Goal: Task Accomplishment & Management: Use online tool/utility

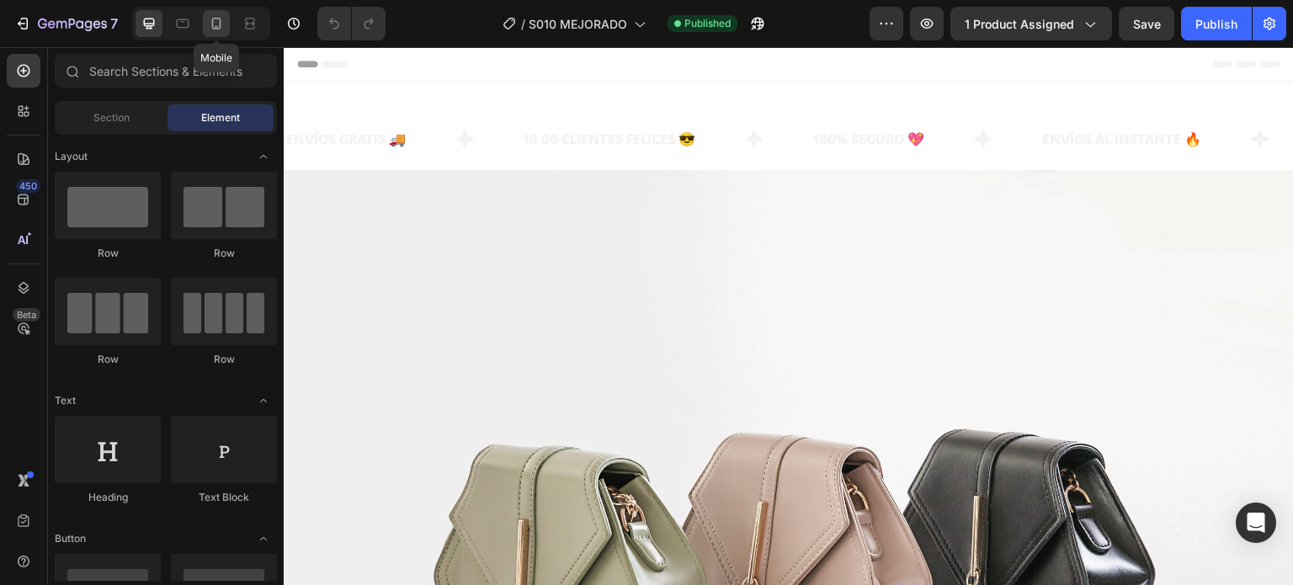
click at [215, 24] on icon at bounding box center [216, 23] width 17 height 17
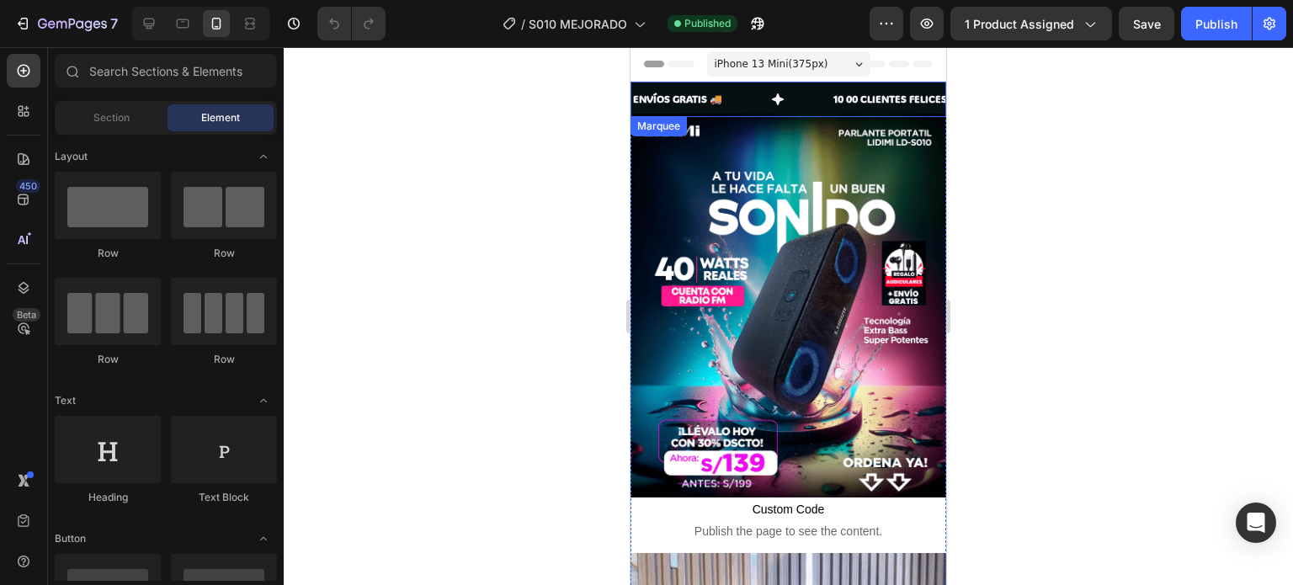
click at [802, 101] on div "ENVÍOS GRATIS 🚚 Text" at bounding box center [732, 99] width 200 height 35
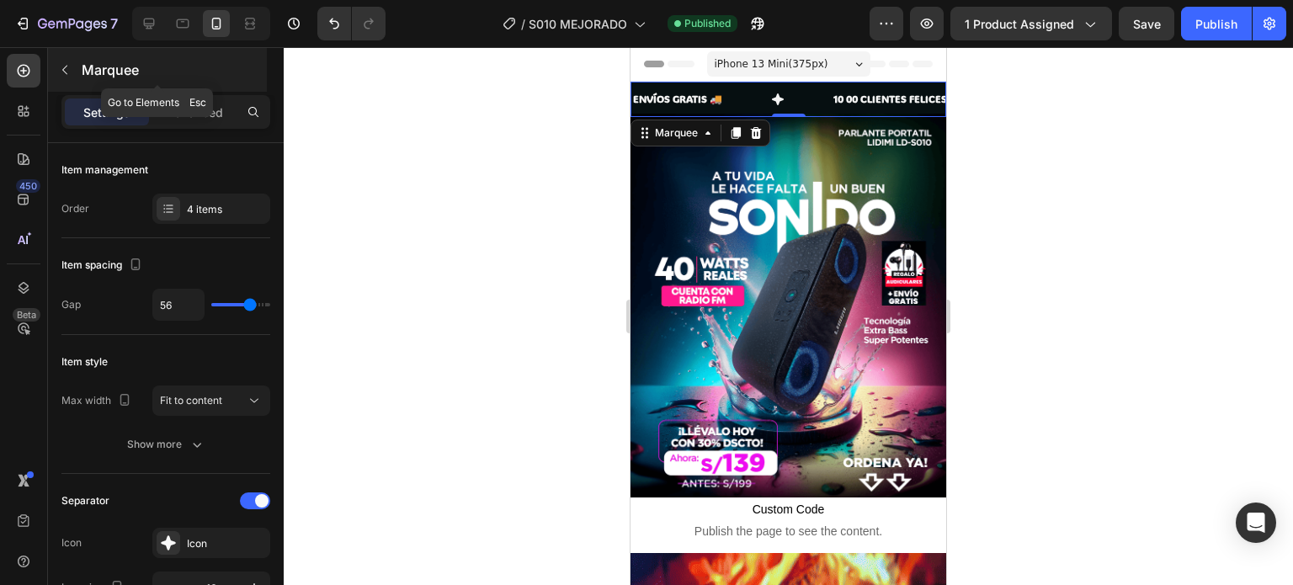
click at [66, 78] on button "button" at bounding box center [64, 69] width 27 height 27
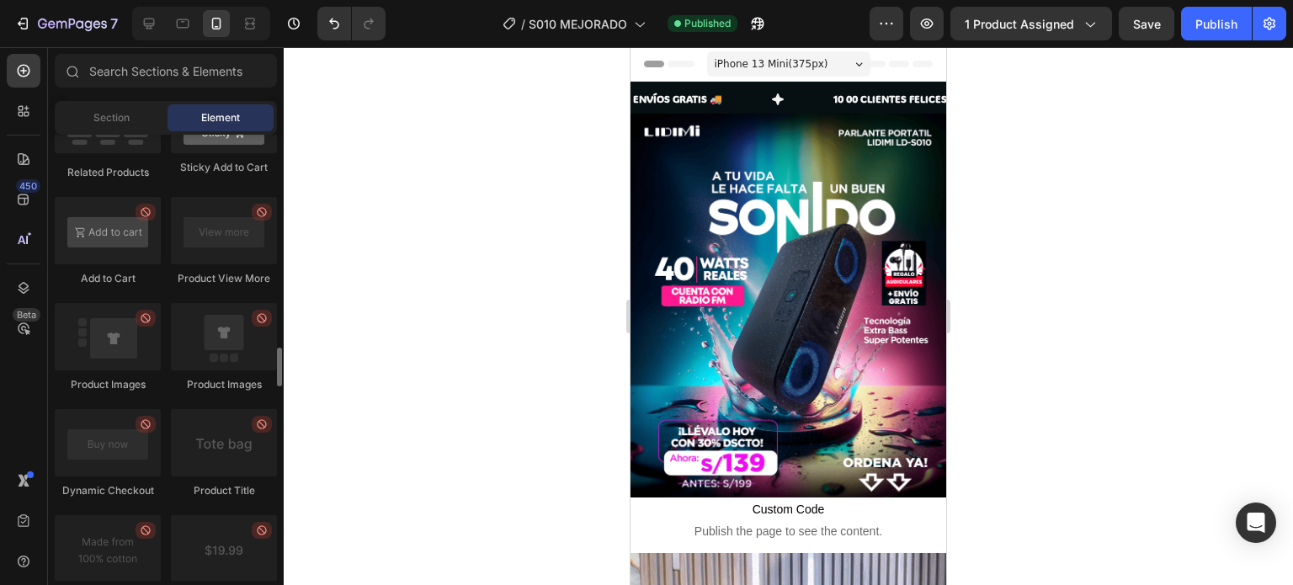
scroll to position [2611, 0]
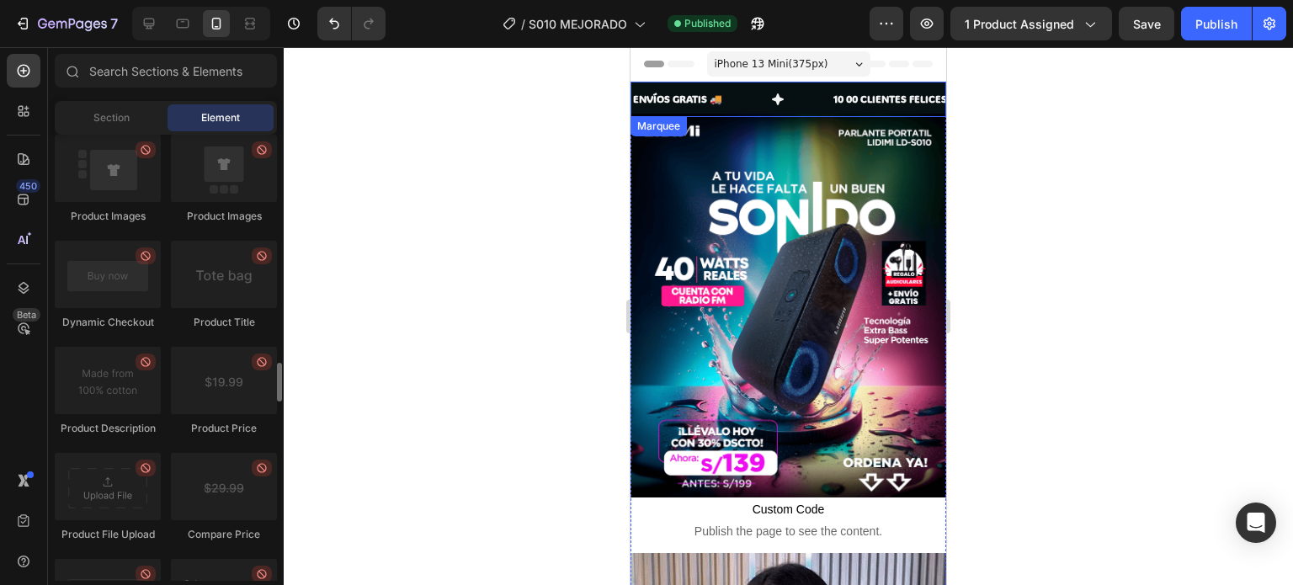
click at [751, 97] on div "ENVÍOS GRATIS 🚚 Text" at bounding box center [732, 99] width 200 height 35
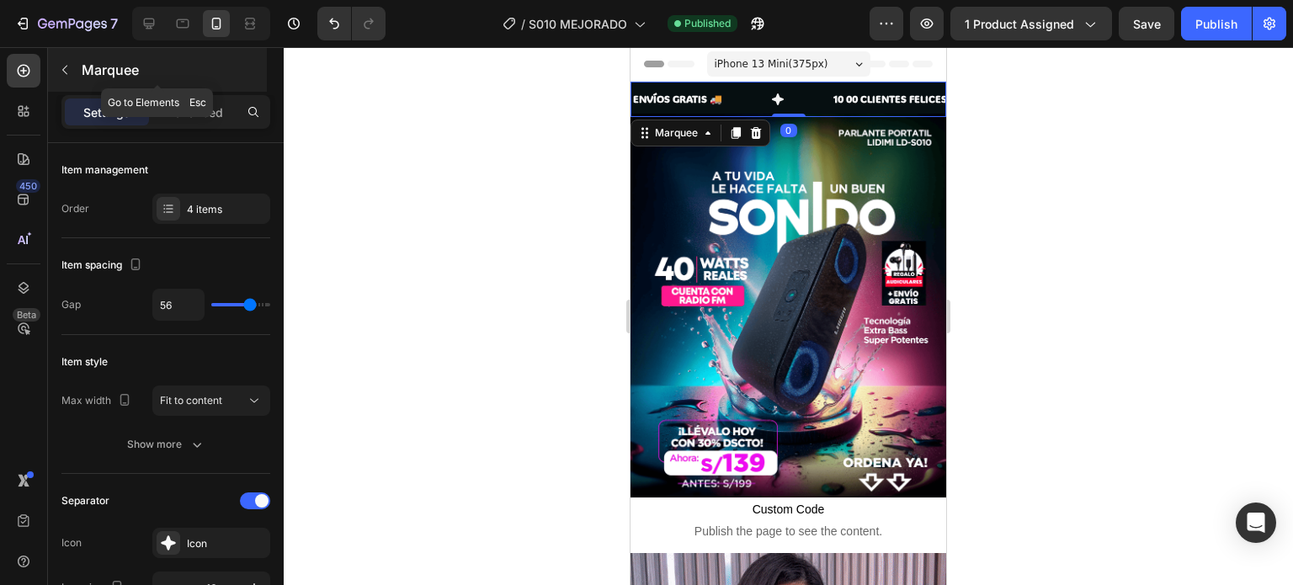
click at [67, 67] on icon "button" at bounding box center [64, 69] width 13 height 13
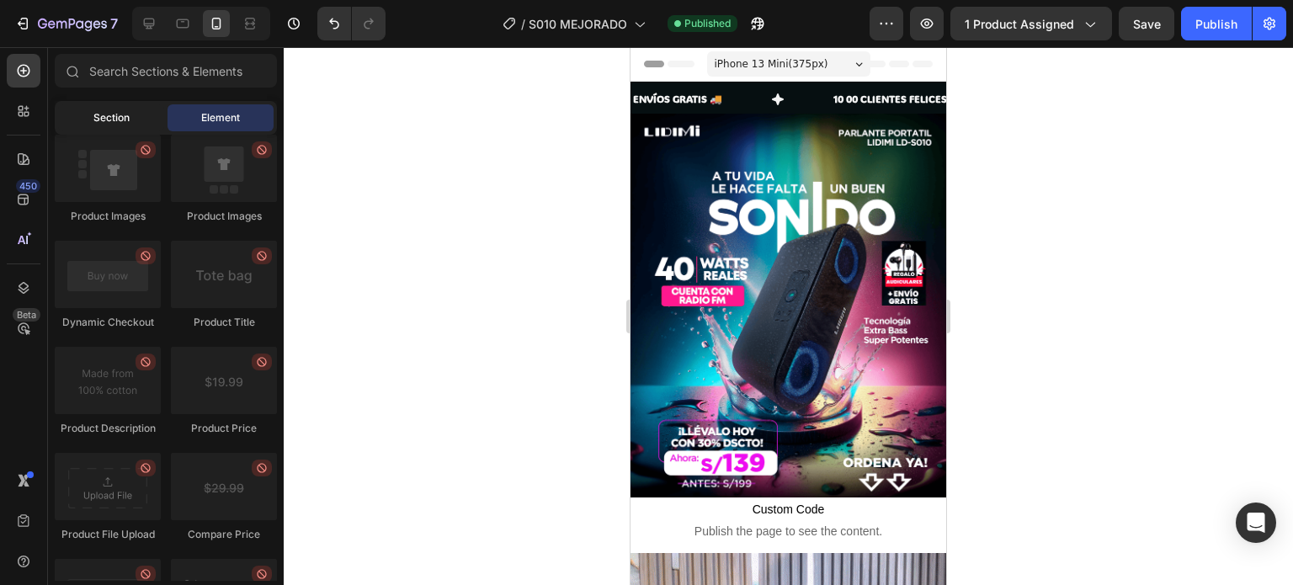
click at [105, 130] on div "Section" at bounding box center [111, 117] width 106 height 27
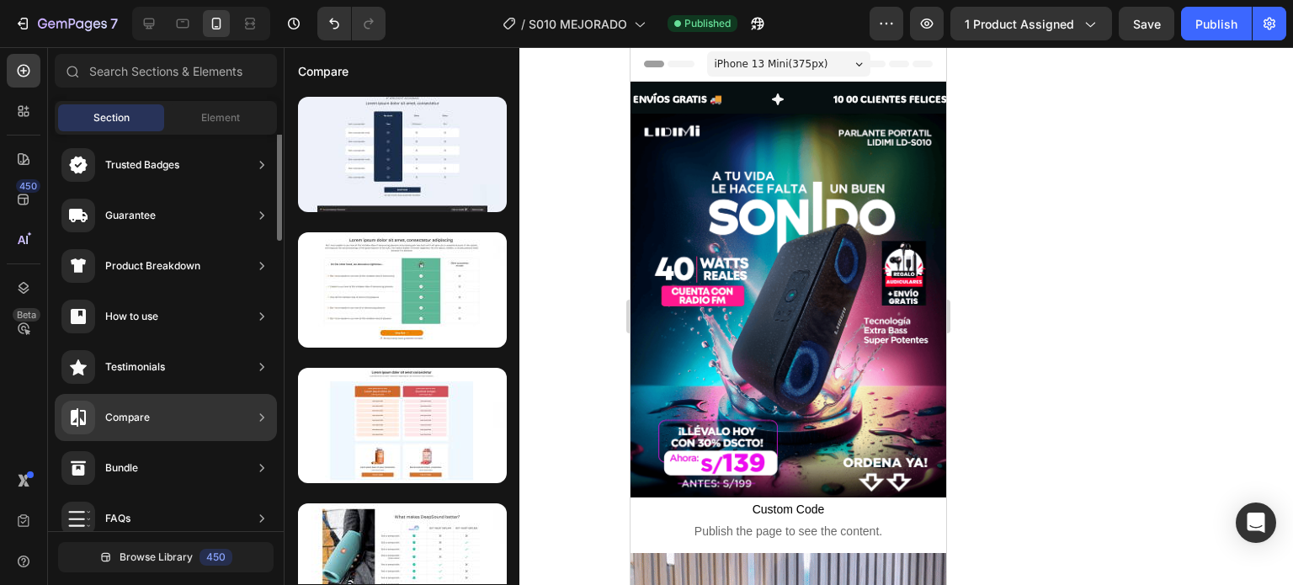
scroll to position [0, 0]
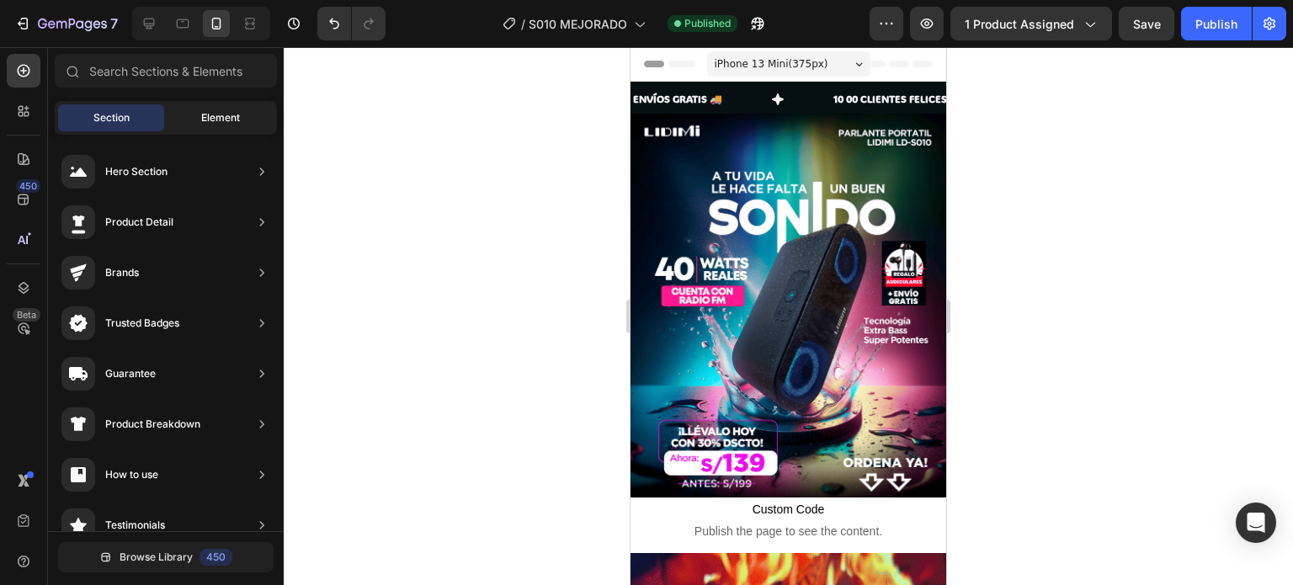
click at [189, 107] on div "Element" at bounding box center [221, 117] width 106 height 27
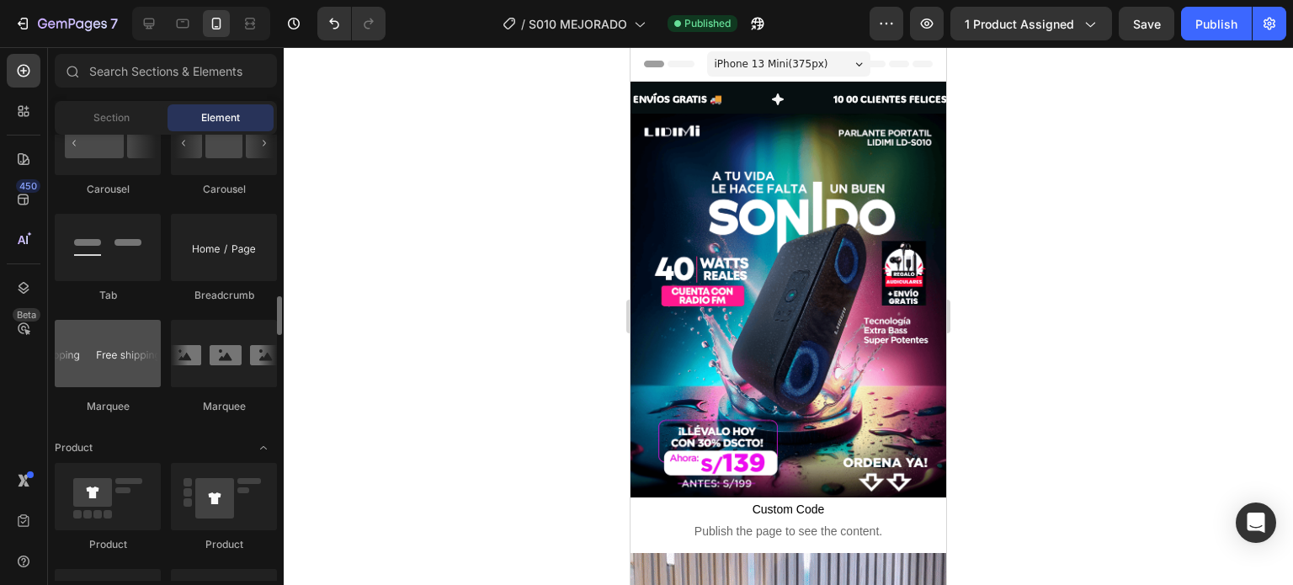
scroll to position [1937, 0]
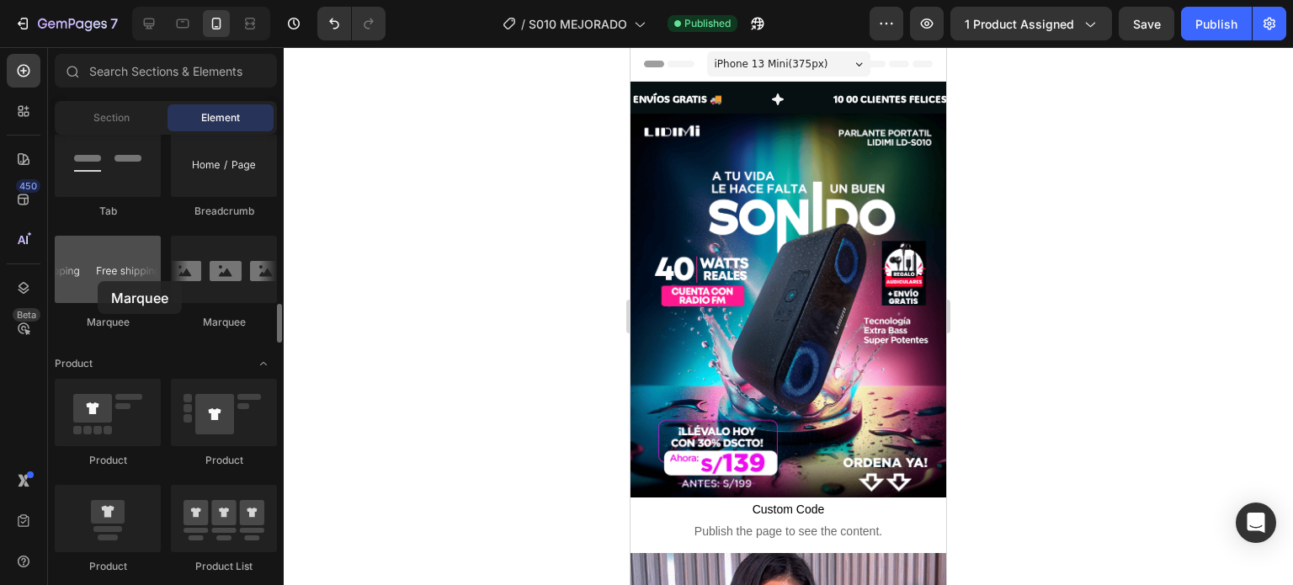
drag, startPoint x: 115, startPoint y: 271, endPoint x: 98, endPoint y: 281, distance: 20.4
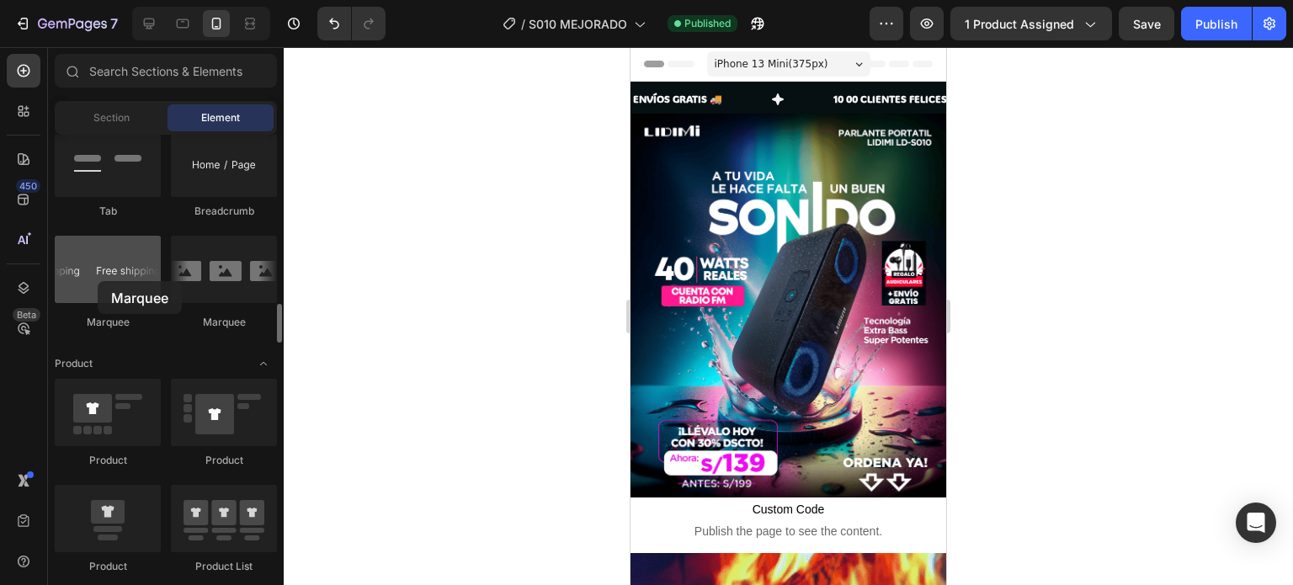
click at [98, 281] on div at bounding box center [108, 269] width 106 height 67
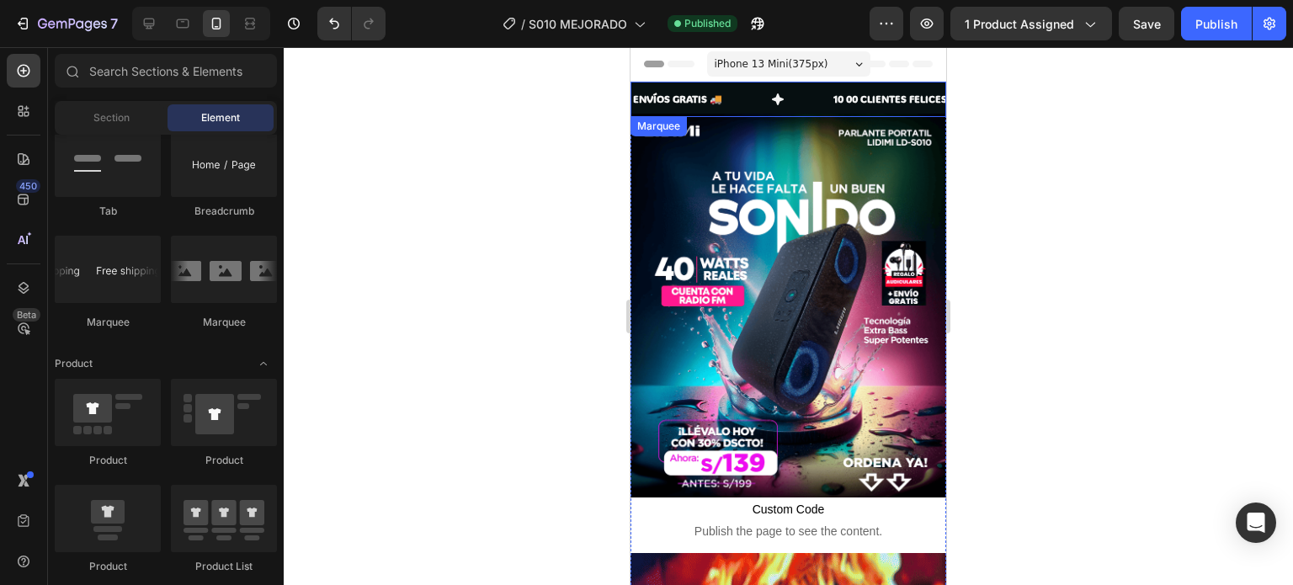
click at [765, 91] on div "ENVÍOS GRATIS 🚚 Text" at bounding box center [732, 99] width 200 height 35
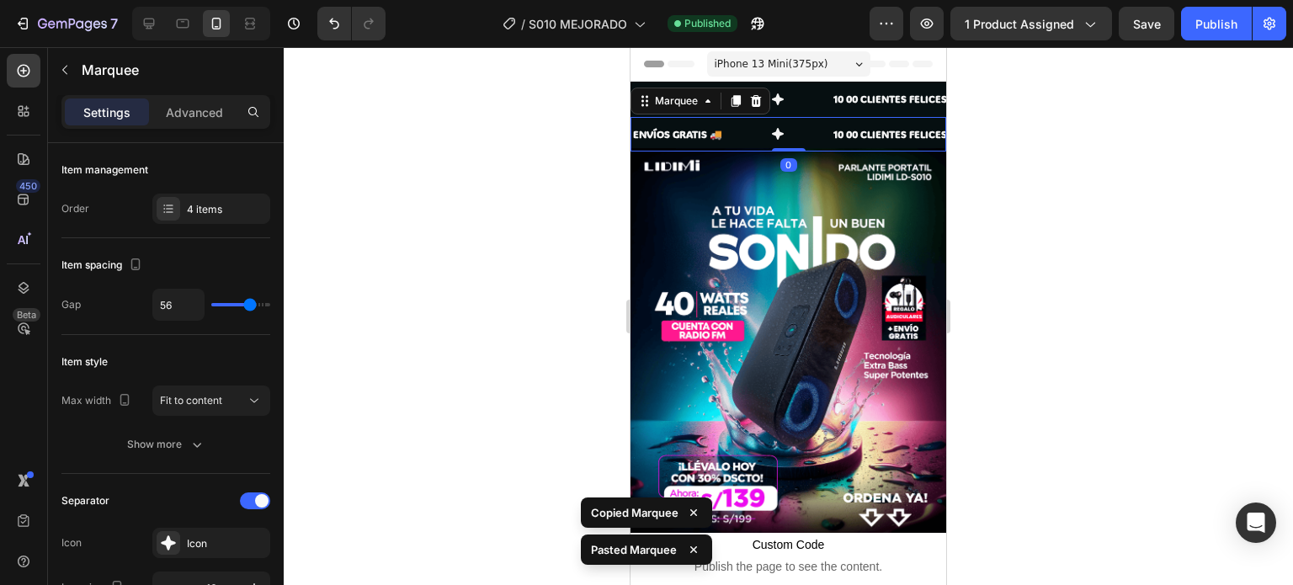
click at [802, 127] on div "ENVÍOS GRATIS 🚚 Text" at bounding box center [732, 134] width 200 height 35
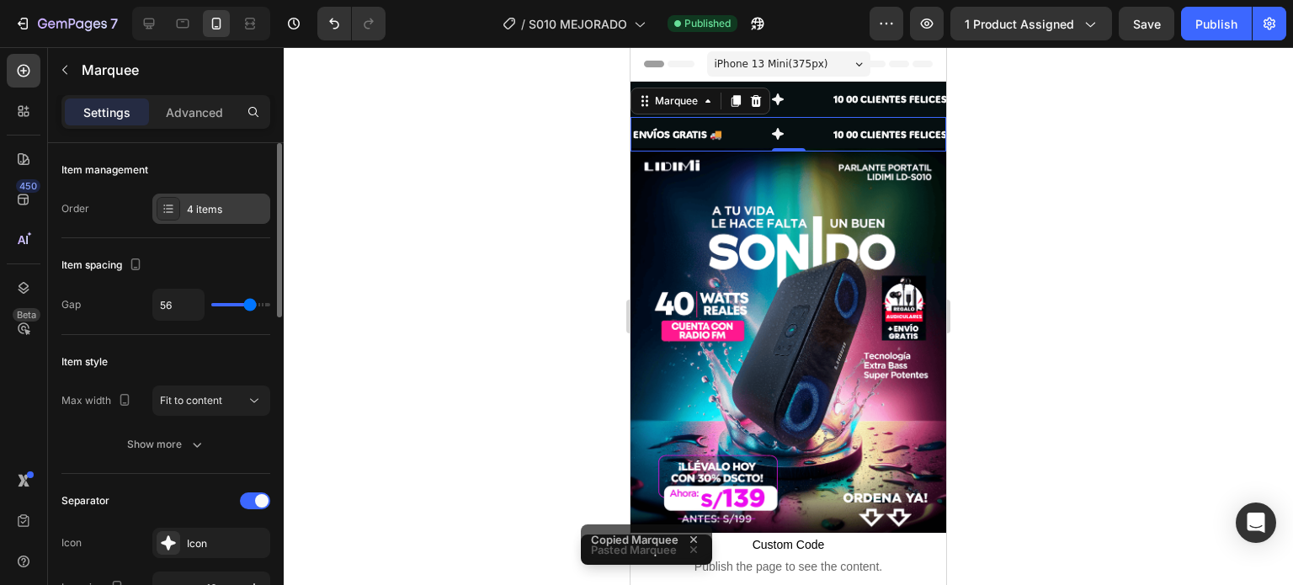
click at [170, 211] on icon at bounding box center [169, 211] width 7 height 1
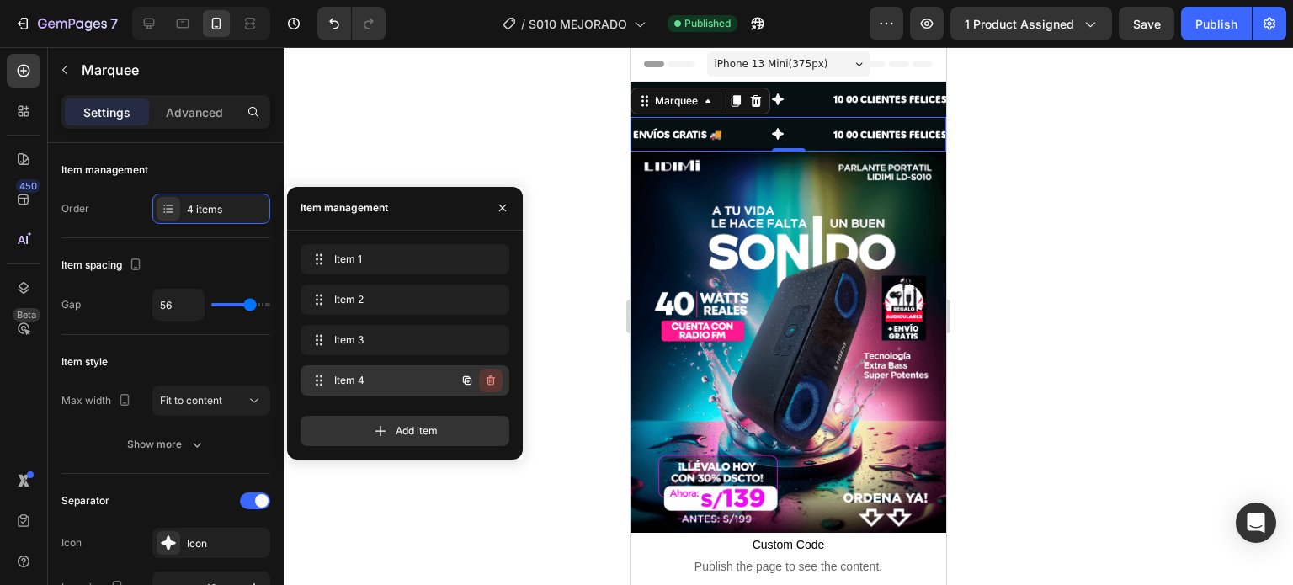
click at [488, 374] on icon "button" at bounding box center [490, 380] width 13 height 13
click at [484, 377] on div "Delete" at bounding box center [479, 380] width 31 height 15
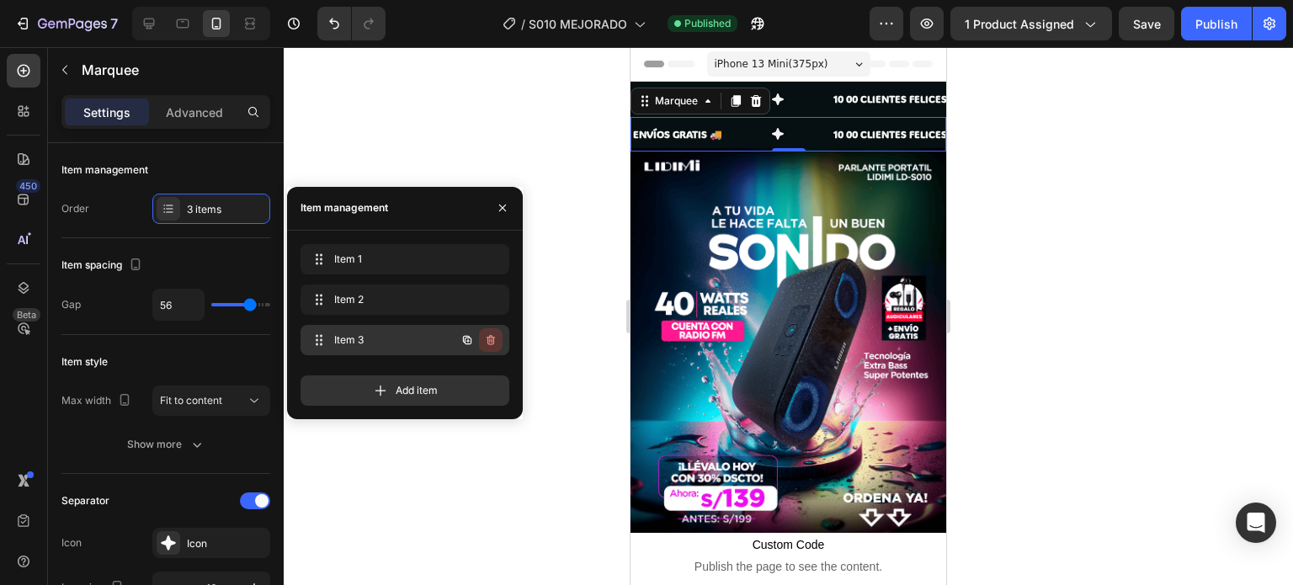
click at [490, 344] on icon "button" at bounding box center [490, 339] width 13 height 13
click at [490, 339] on div "Delete" at bounding box center [479, 340] width 31 height 15
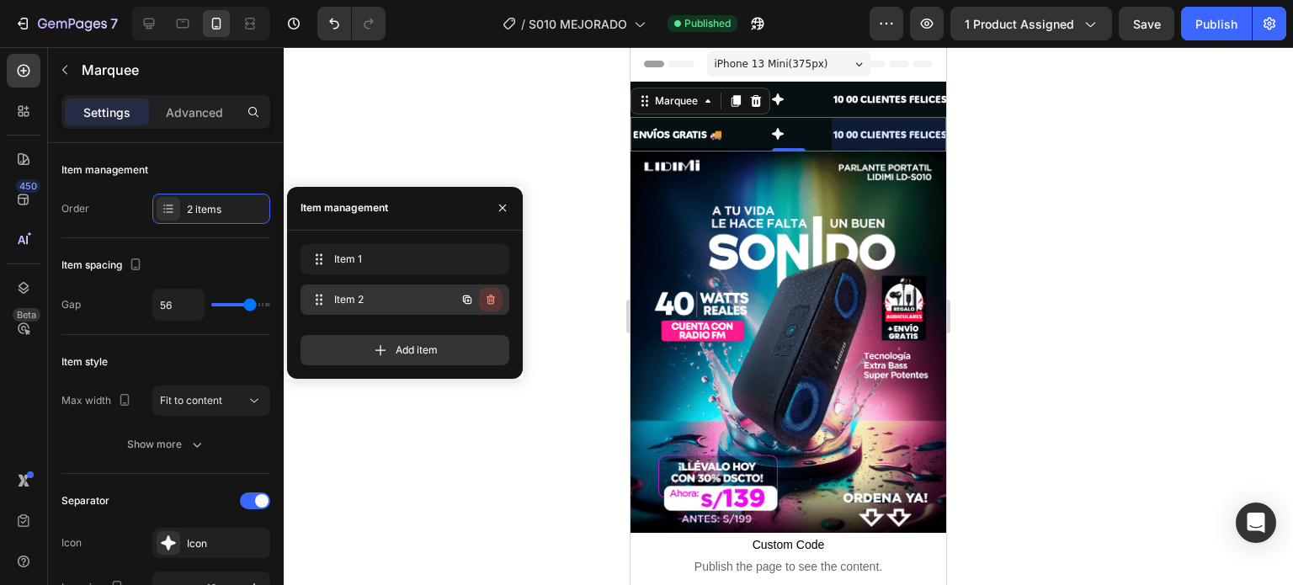
click at [485, 300] on icon "button" at bounding box center [490, 299] width 13 height 13
click at [484, 301] on div "Delete" at bounding box center [479, 299] width 31 height 15
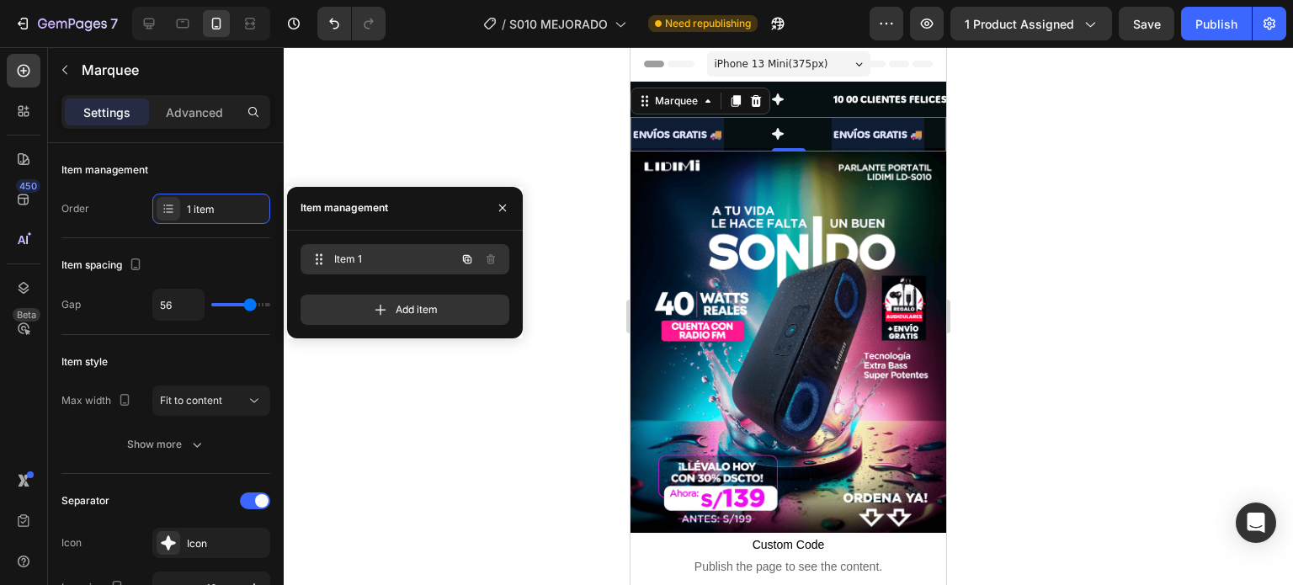
click at [395, 259] on span "Item 1" at bounding box center [381, 259] width 95 height 15
click at [340, 252] on span "Item 1" at bounding box center [381, 259] width 95 height 15
click at [403, 253] on span "Item 1" at bounding box center [381, 259] width 95 height 15
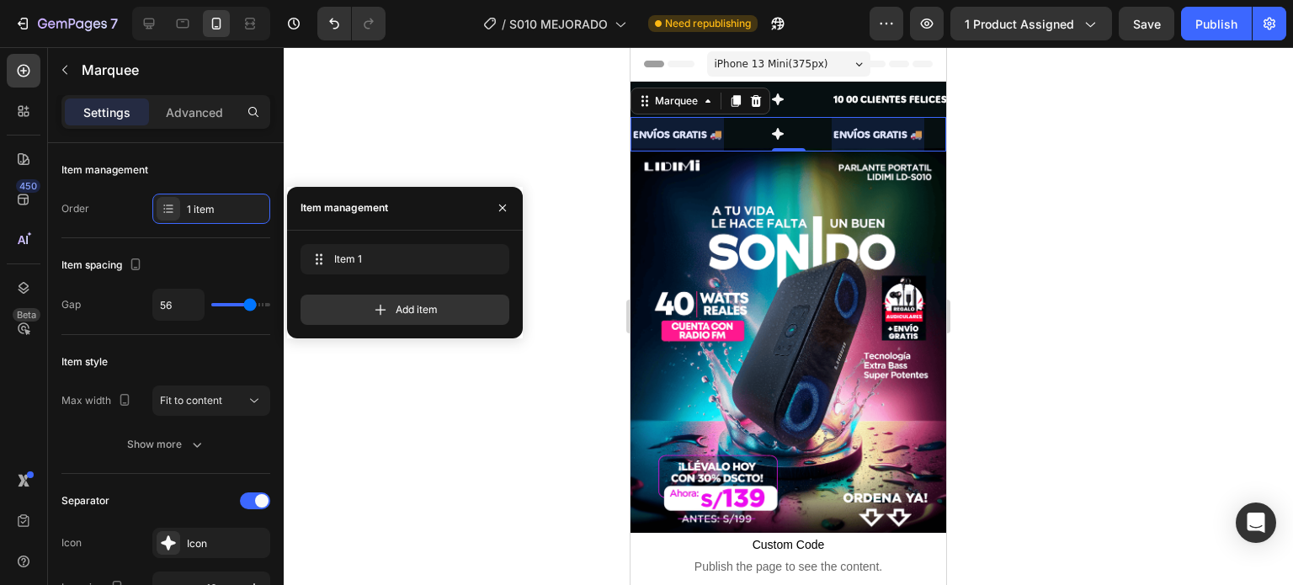
click at [368, 127] on div at bounding box center [789, 316] width 1010 height 538
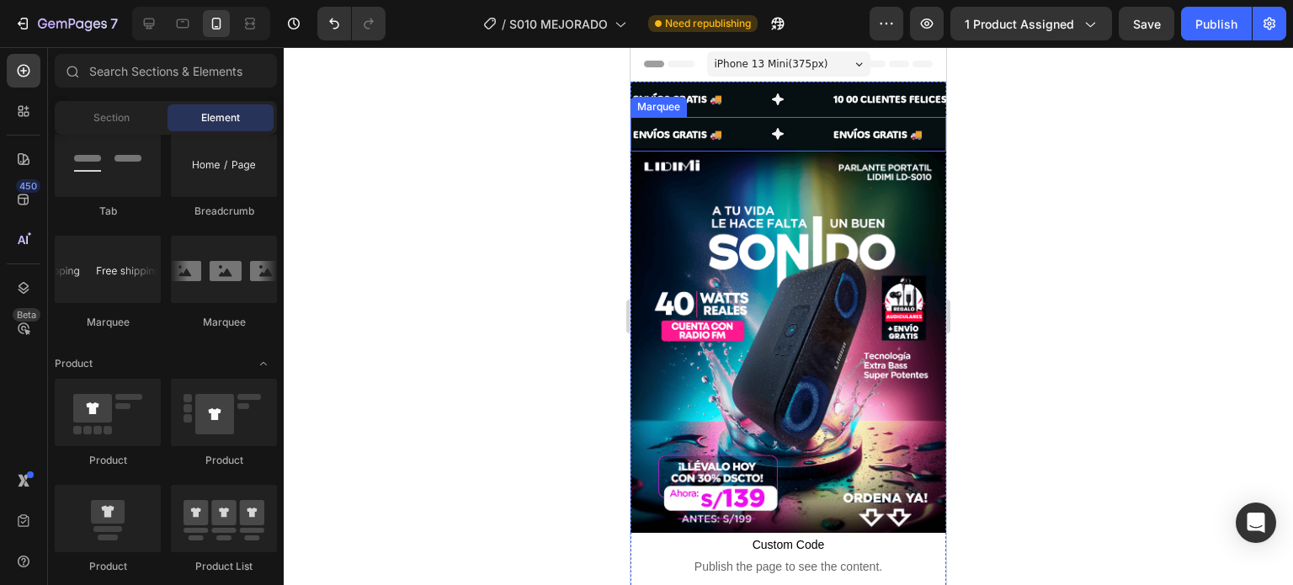
click at [756, 133] on div "ENVÍOS GRATIS 🚚 Text" at bounding box center [732, 134] width 200 height 35
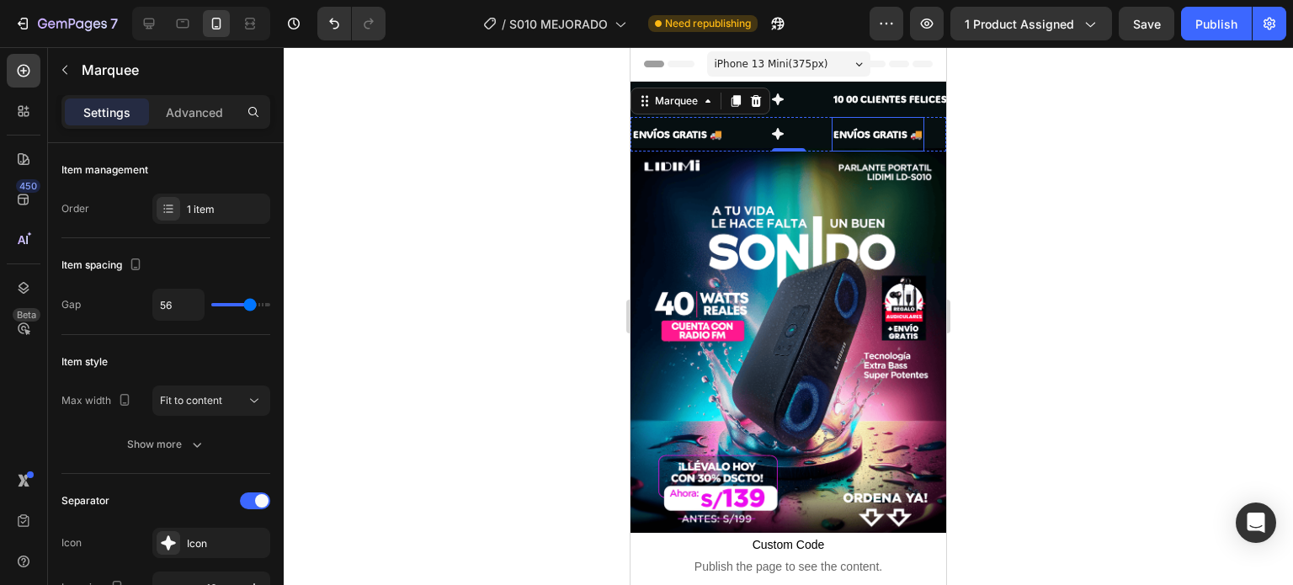
click at [867, 131] on p "ENVÍOS GRATIS 🚚" at bounding box center [878, 134] width 89 height 19
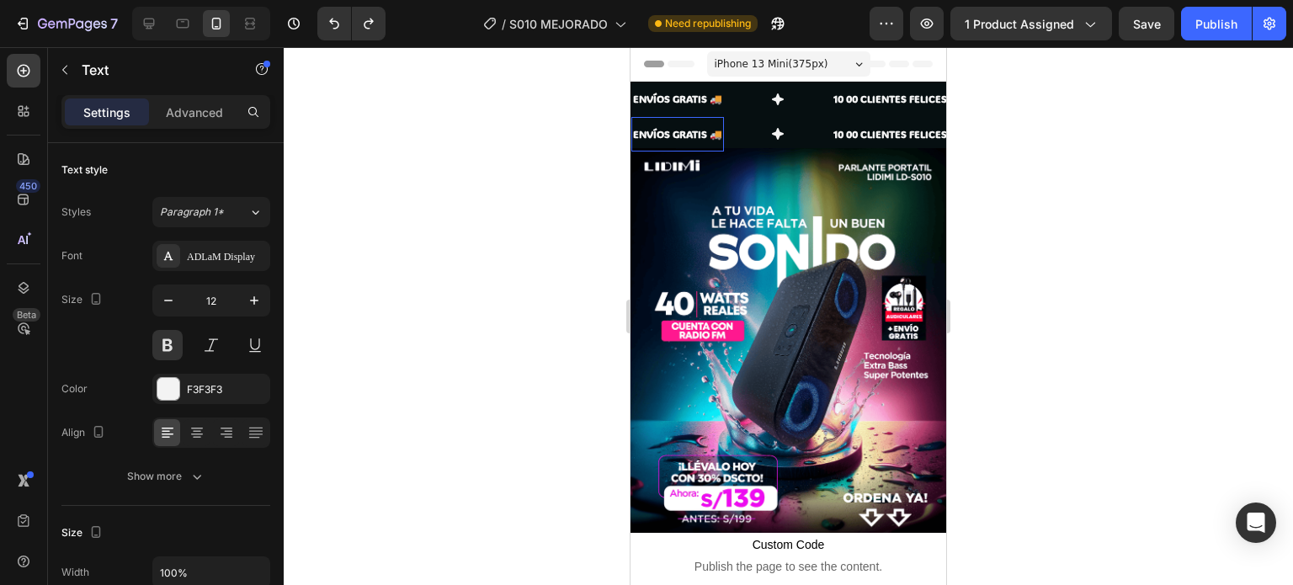
click at [734, 141] on div "ENVÍOS GRATIS 🚚 Text 0" at bounding box center [732, 134] width 200 height 35
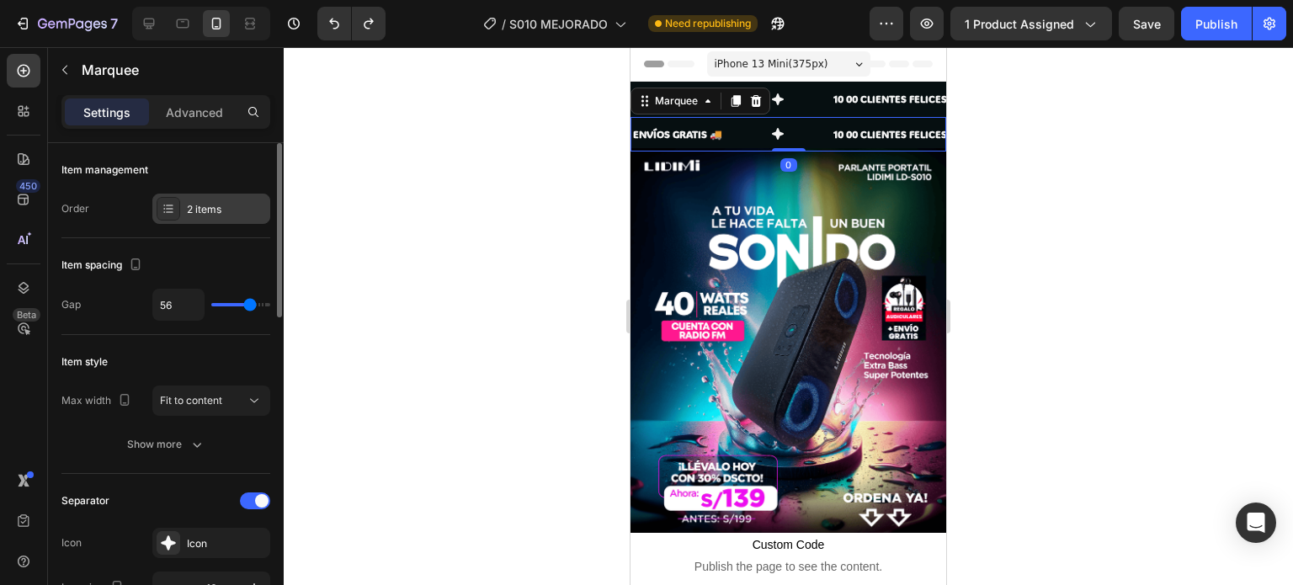
click at [202, 208] on div "2 items" at bounding box center [226, 209] width 79 height 15
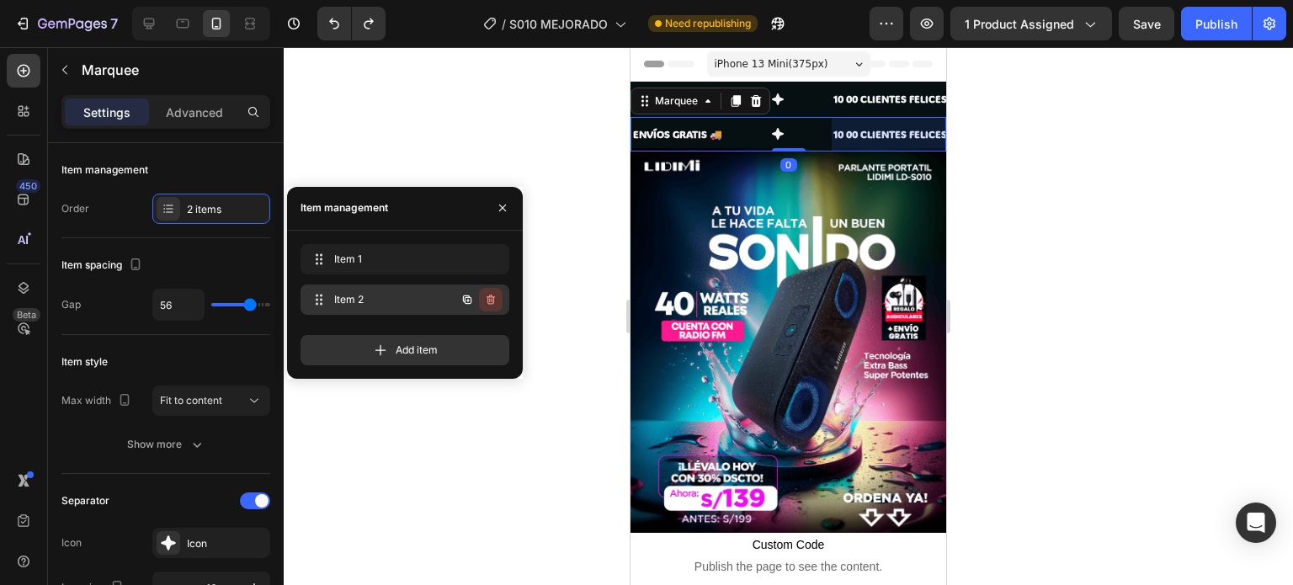
click at [494, 294] on icon "button" at bounding box center [490, 299] width 13 height 13
click at [478, 302] on div "Delete" at bounding box center [479, 299] width 31 height 15
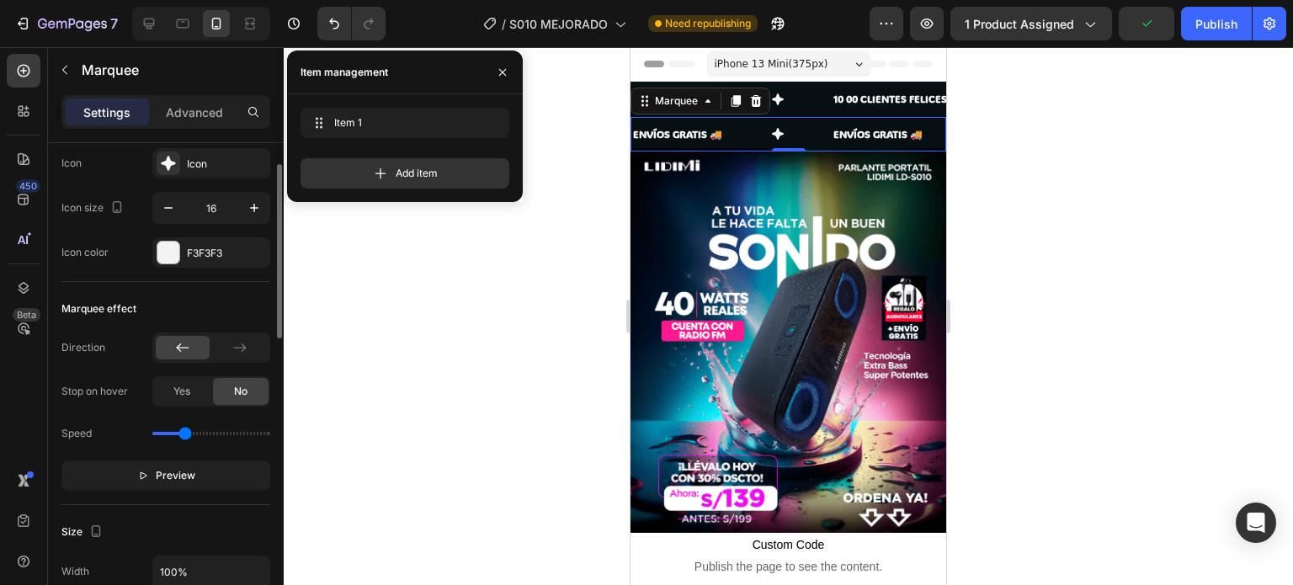
scroll to position [0, 0]
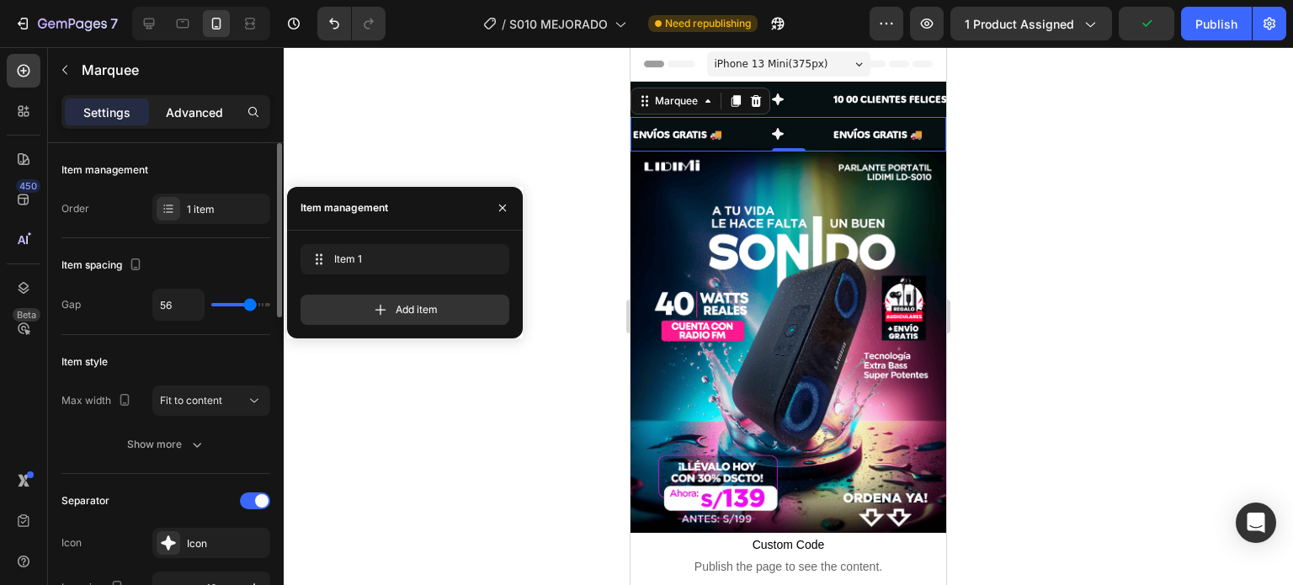
click at [179, 106] on p "Advanced" at bounding box center [194, 113] width 57 height 18
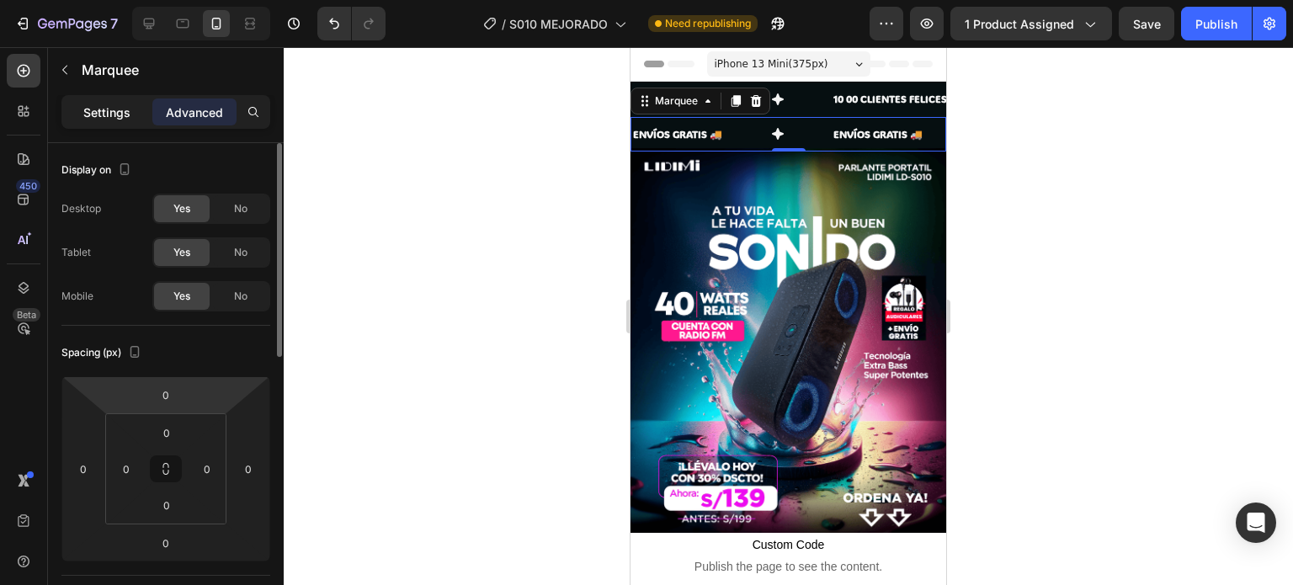
click at [121, 107] on p "Settings" at bounding box center [106, 113] width 47 height 18
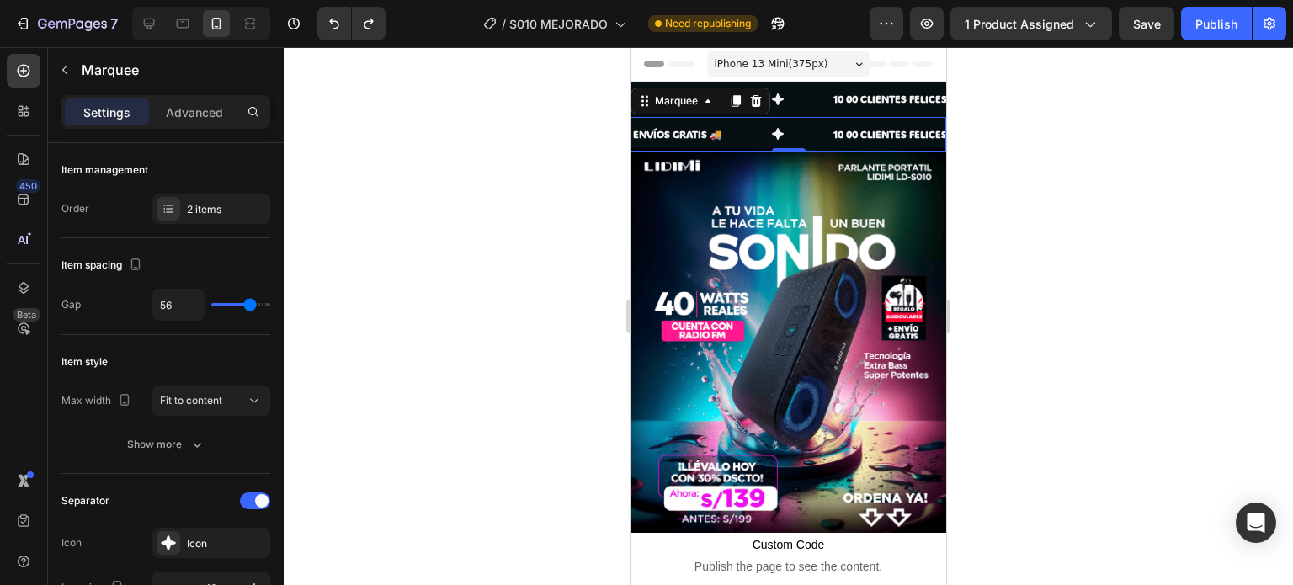
click at [407, 207] on div at bounding box center [789, 316] width 1010 height 538
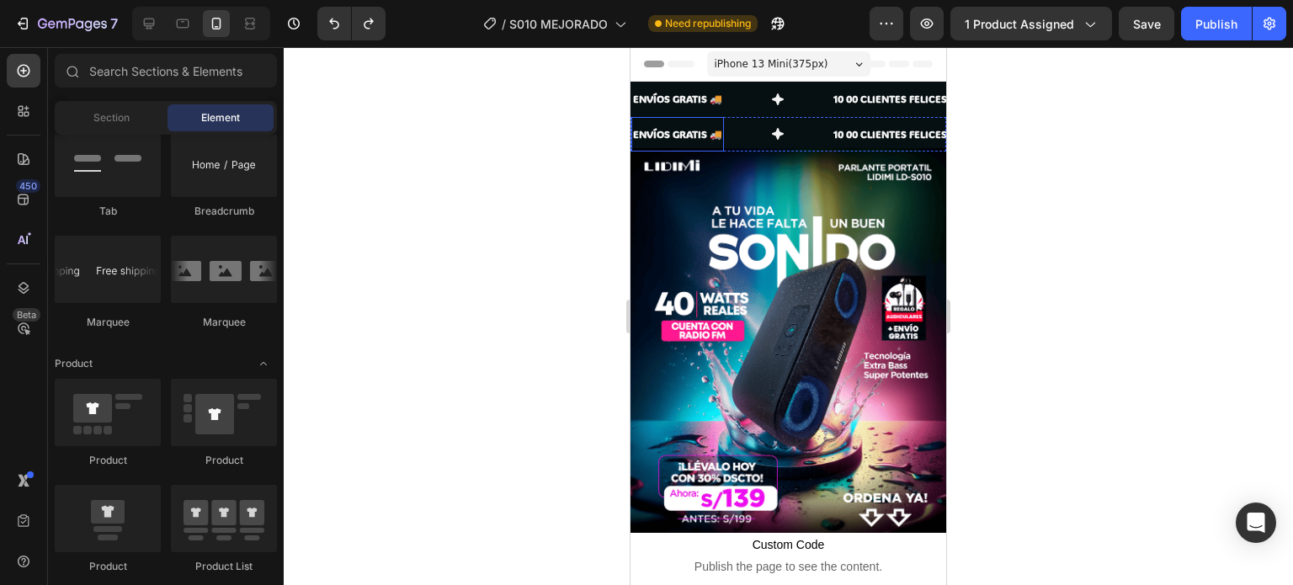
click at [745, 138] on div "ENVÍOS GRATIS 🚚 Text" at bounding box center [732, 134] width 200 height 35
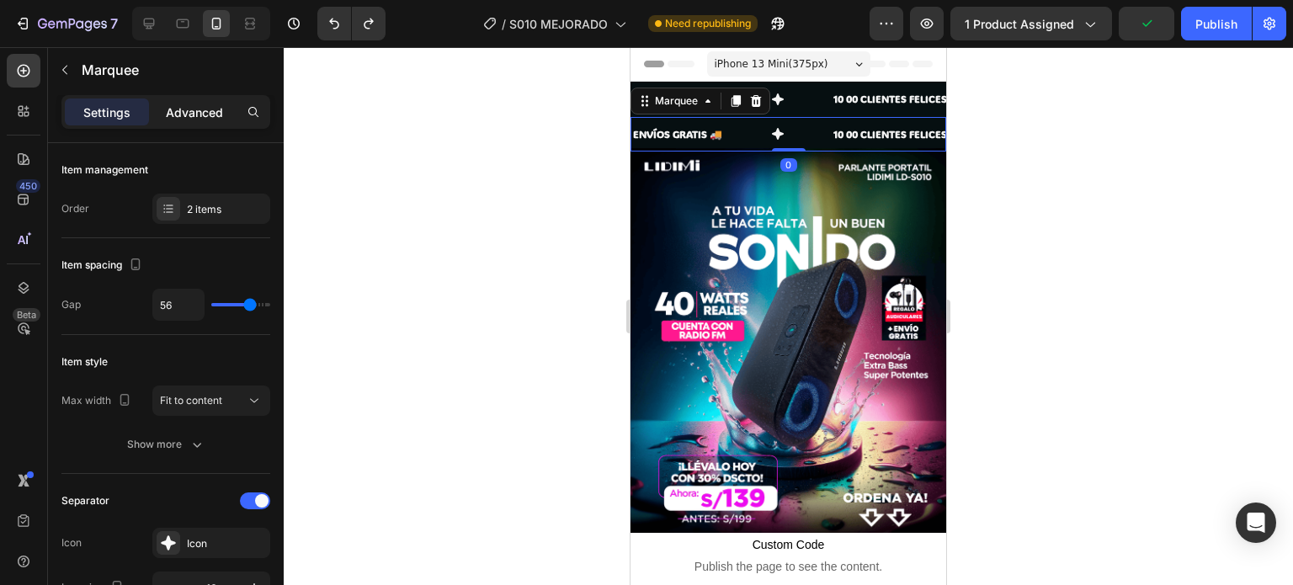
click at [193, 116] on p "Advanced" at bounding box center [194, 113] width 57 height 18
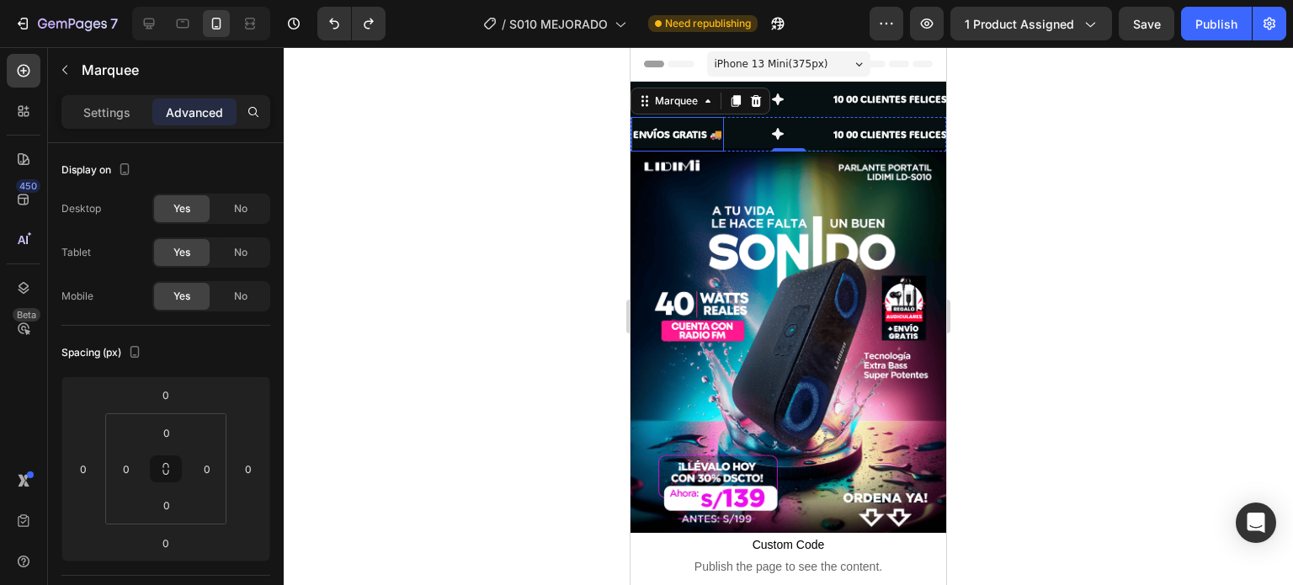
click at [685, 136] on p "ENVÍOS GRATIS 🚚" at bounding box center [677, 134] width 89 height 19
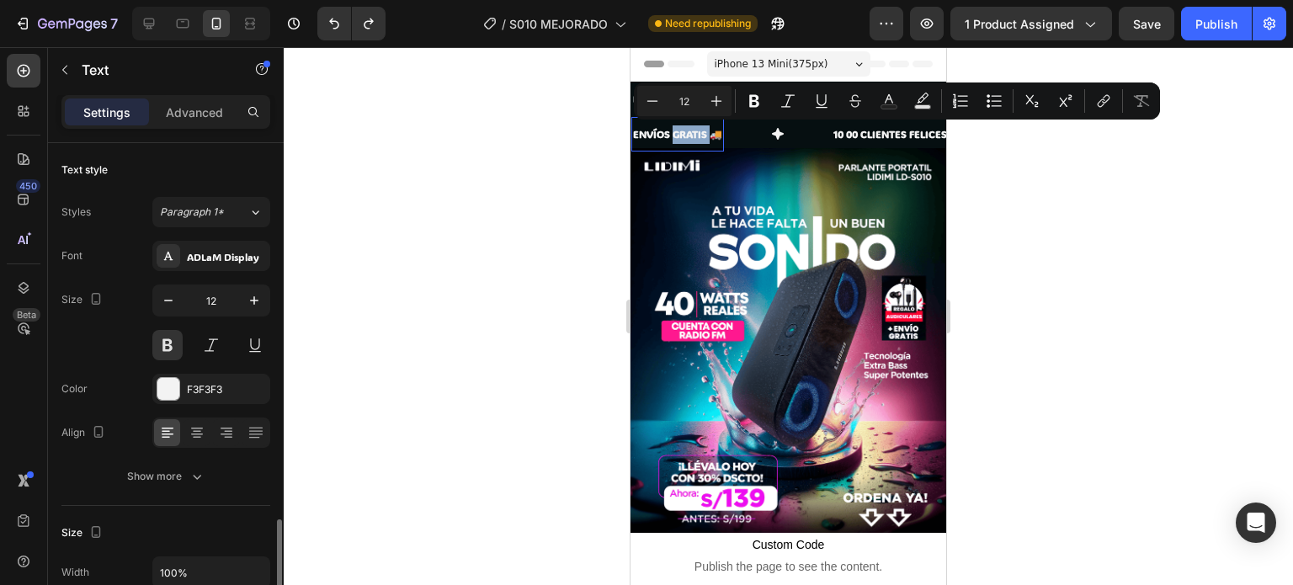
scroll to position [337, 0]
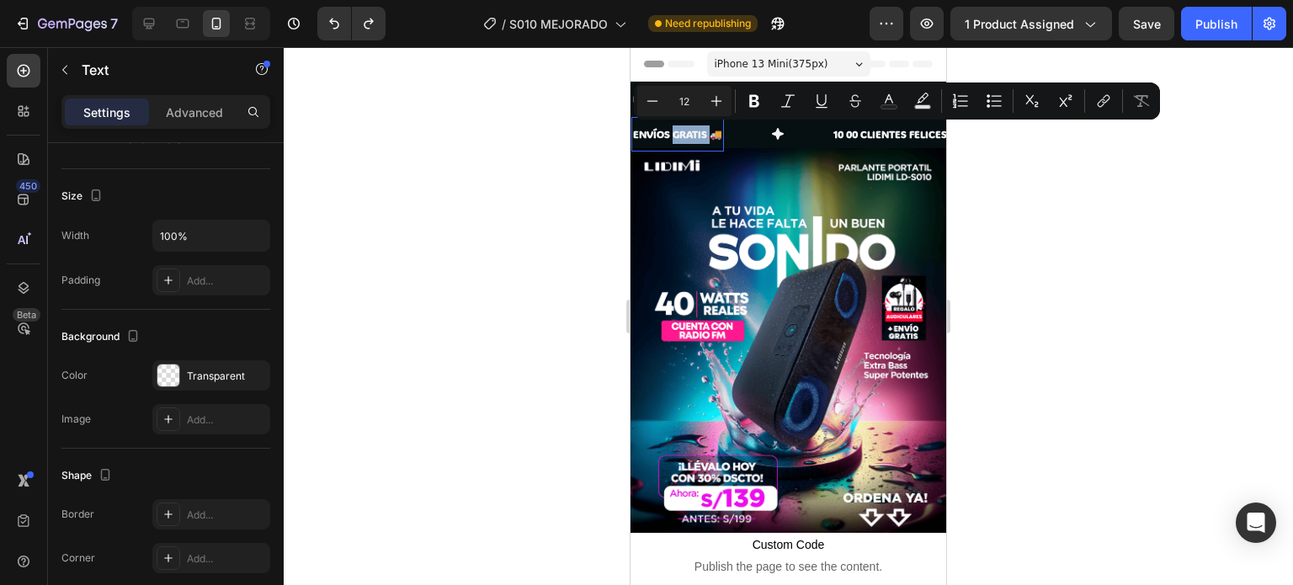
click at [666, 134] on p "ENVÍOS GRATIS 🚚" at bounding box center [677, 134] width 89 height 19
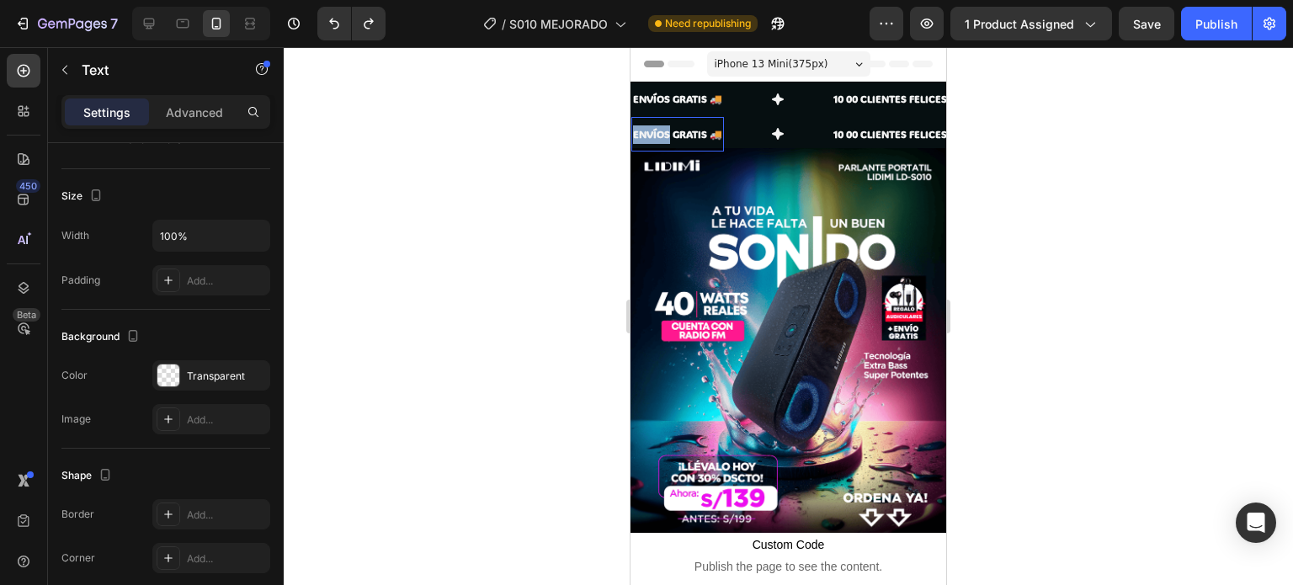
click at [664, 133] on p "ENVÍOS GRATIS 🚚" at bounding box center [677, 134] width 89 height 19
click at [663, 132] on p "ENVÍOS GRATIS 🚚" at bounding box center [677, 134] width 89 height 19
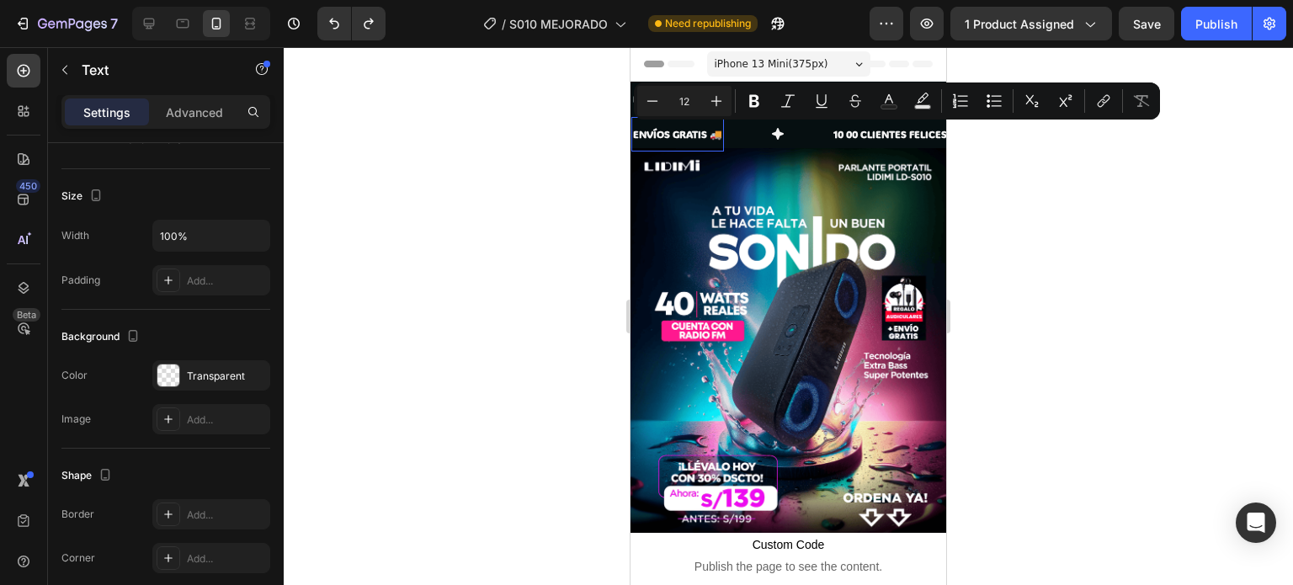
click at [714, 134] on p "ENVÍOS GRATIS 🚚" at bounding box center [677, 134] width 89 height 19
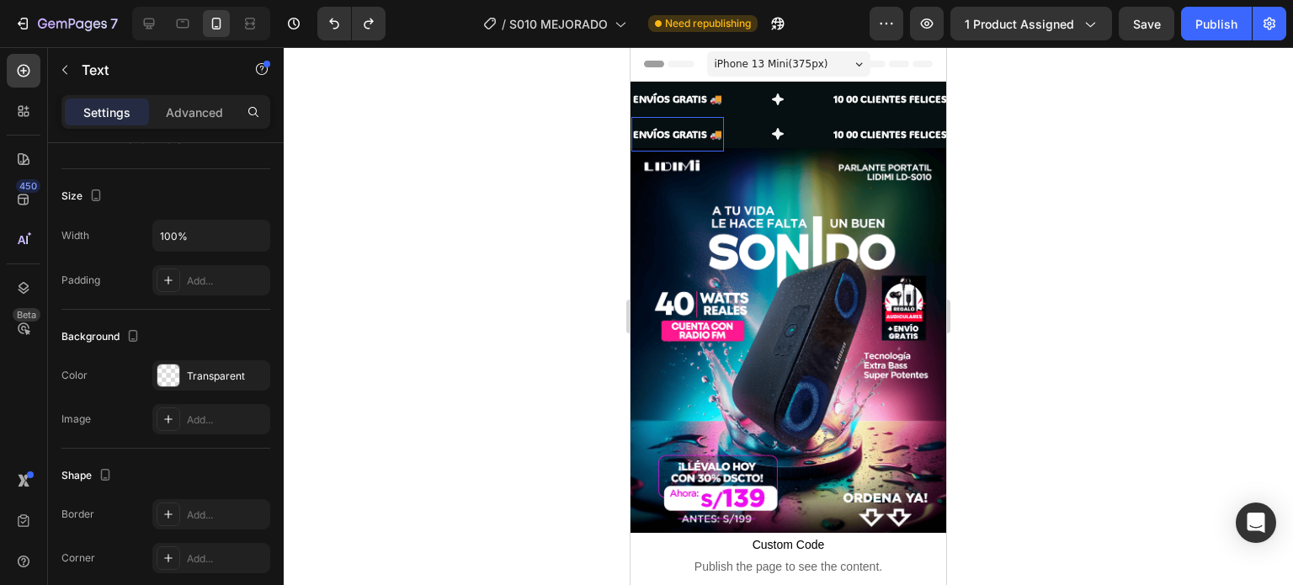
click at [720, 134] on p "ENVÍOS GRATIS 🚚" at bounding box center [677, 134] width 89 height 19
click at [877, 134] on p "10 00 CLIENTES FELICES 😎" at bounding box center [936, 134] width 129 height 19
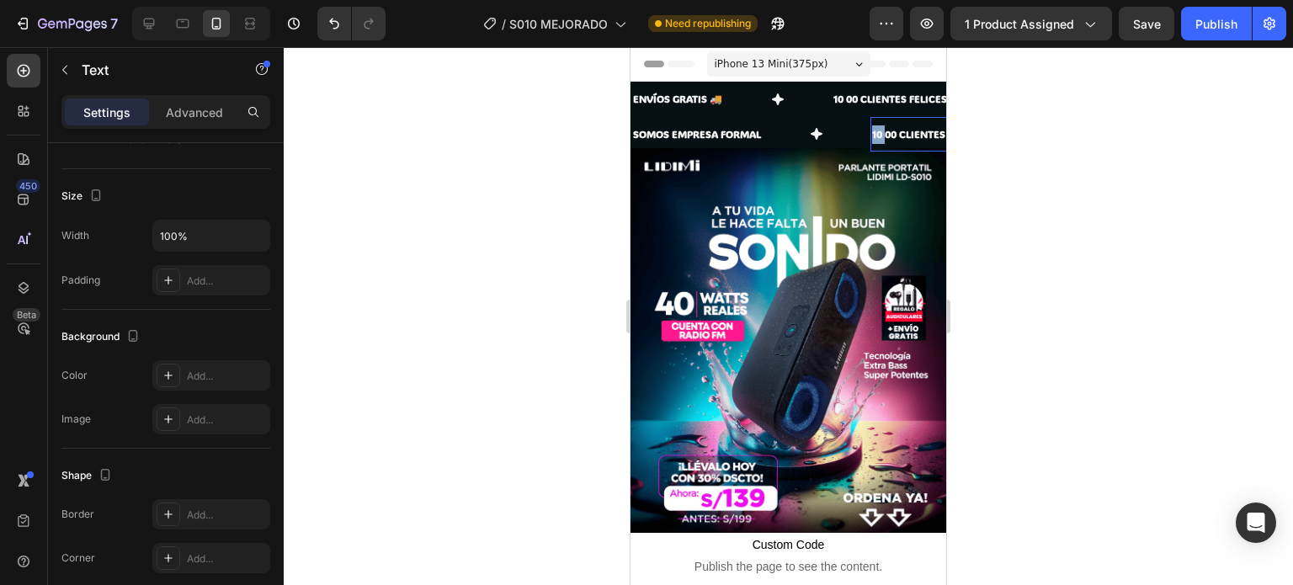
click at [879, 134] on p "10 00 CLIENTES FELICES 😎" at bounding box center [936, 134] width 129 height 19
click at [883, 134] on p "10 00 CLIENTES FELICES 😎" at bounding box center [936, 134] width 129 height 19
click at [1064, 130] on div at bounding box center [789, 316] width 1010 height 538
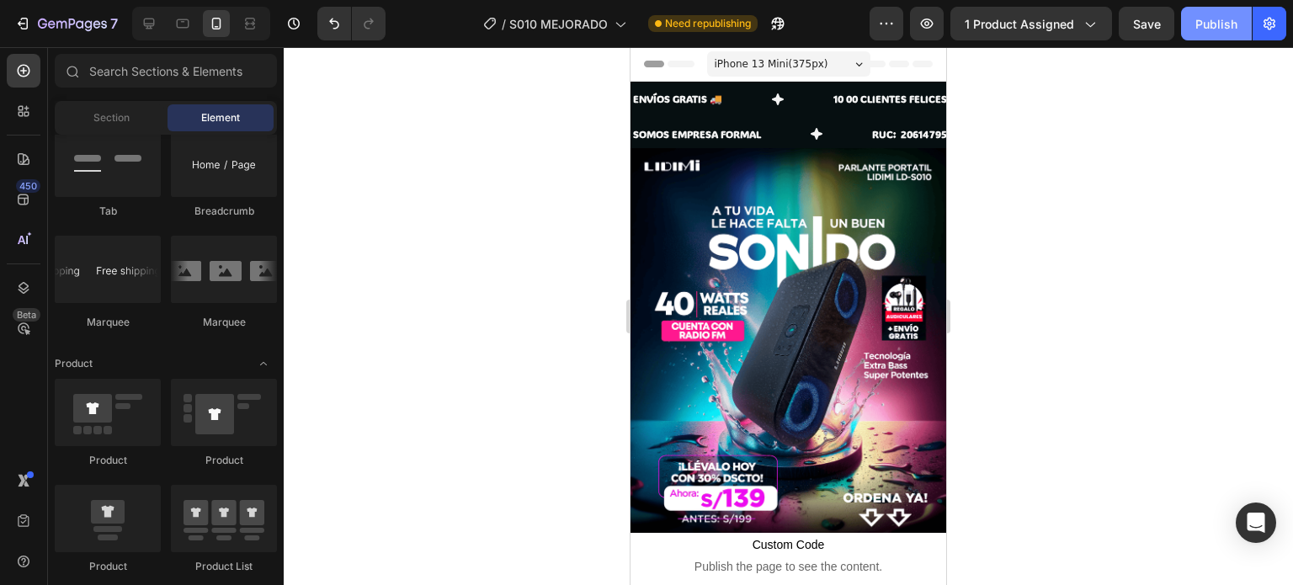
click at [1203, 29] on div "Publish" at bounding box center [1217, 24] width 42 height 18
click at [781, 21] on div "/ S010 MEJORADO Published" at bounding box center [634, 24] width 471 height 34
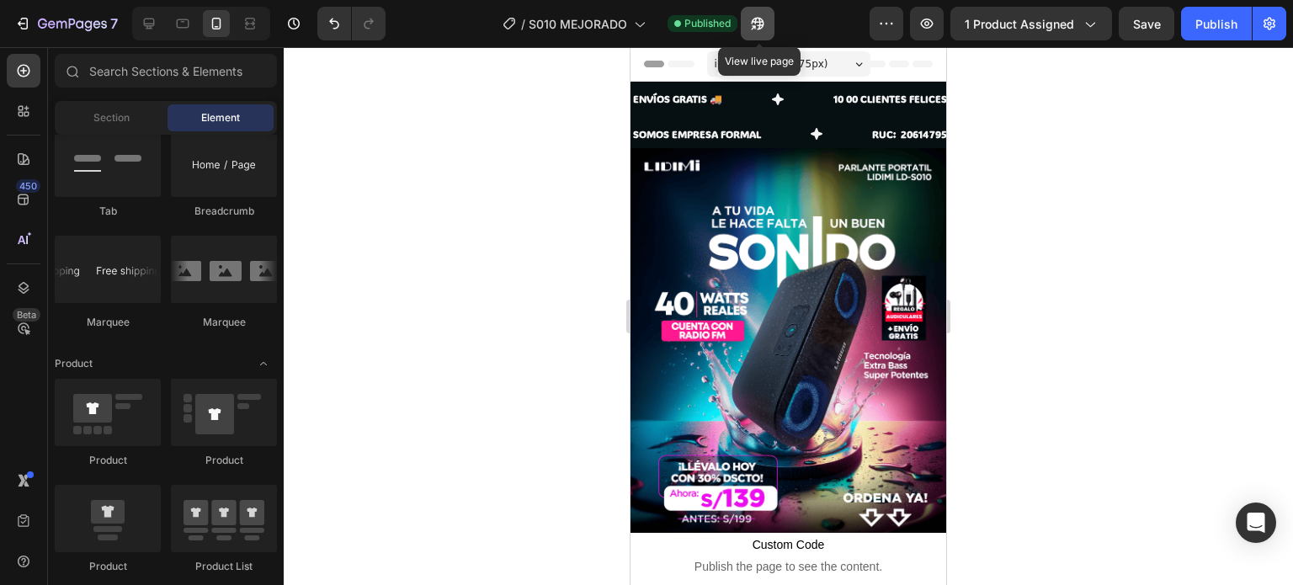
click at [772, 23] on button "button" at bounding box center [758, 24] width 34 height 34
click at [719, 130] on p "SOMOS EMPRESA FORMAL" at bounding box center [697, 134] width 128 height 19
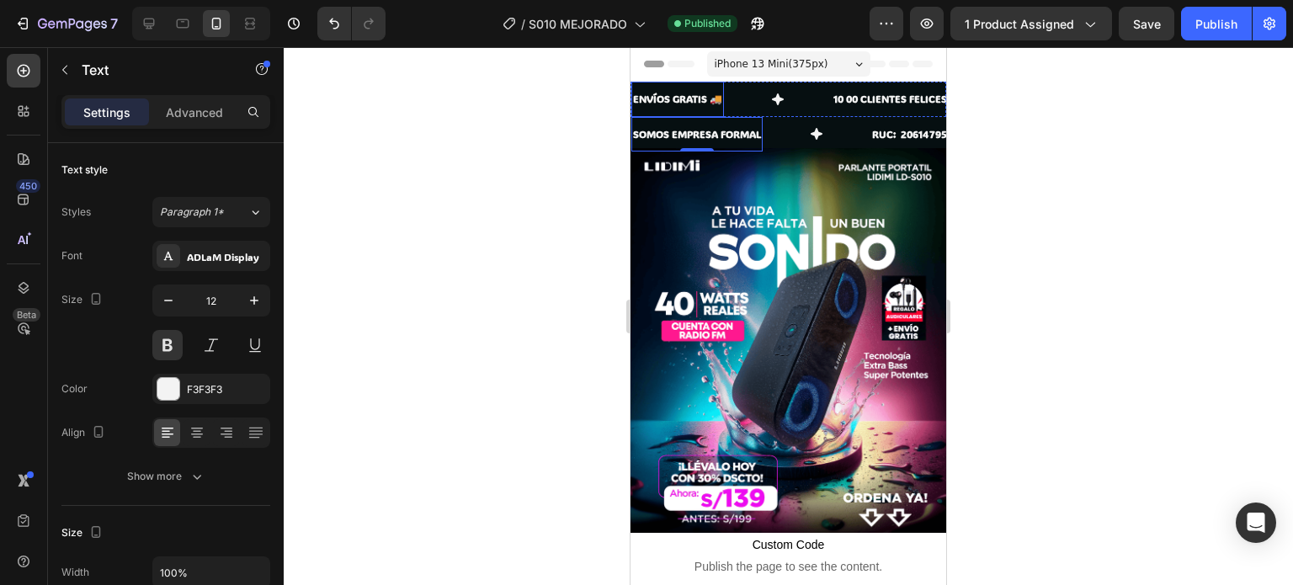
click at [695, 100] on p "ENVÍOS GRATIS 🚚" at bounding box center [677, 99] width 89 height 19
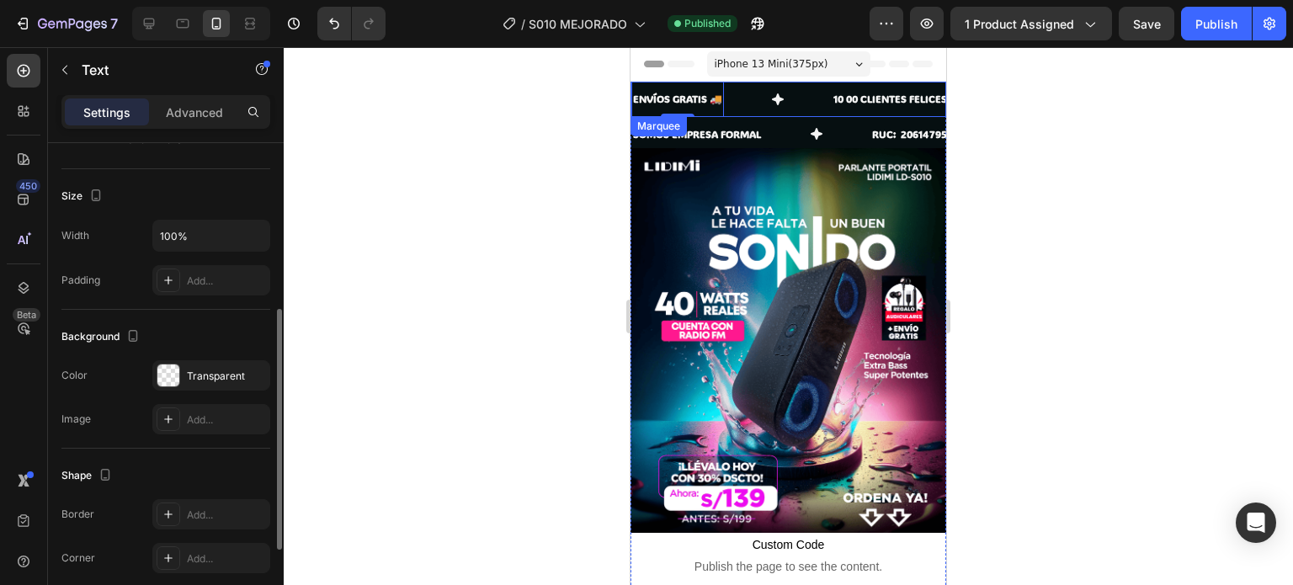
click at [738, 100] on div "ENVÍOS GRATIS 🚚 Text 0" at bounding box center [732, 99] width 200 height 35
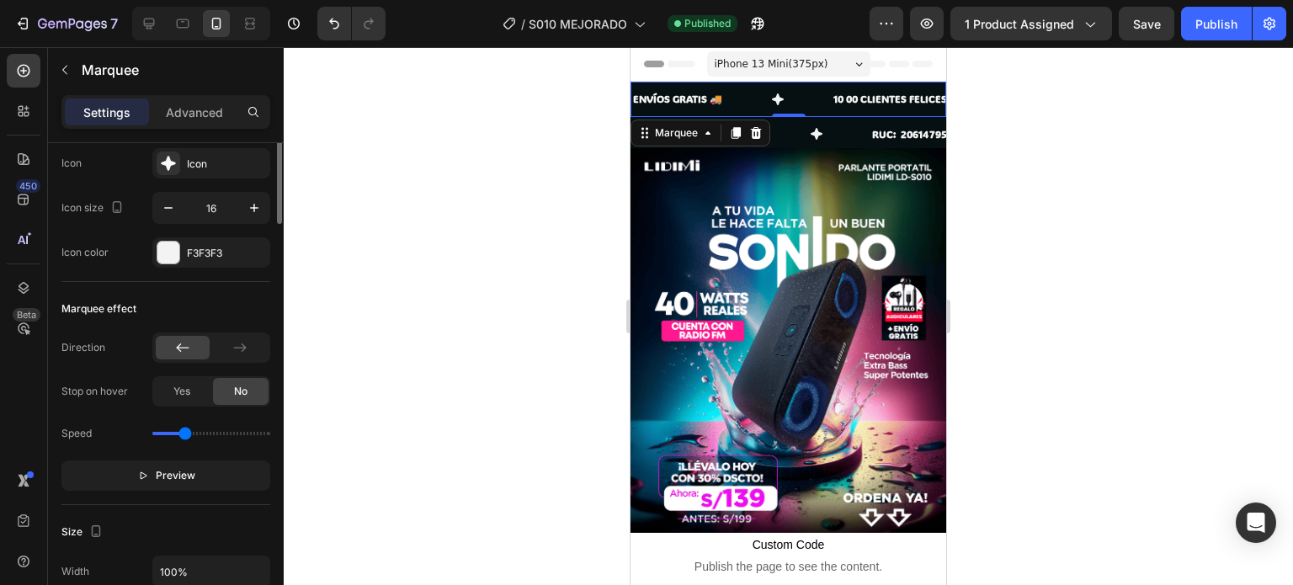
scroll to position [0, 0]
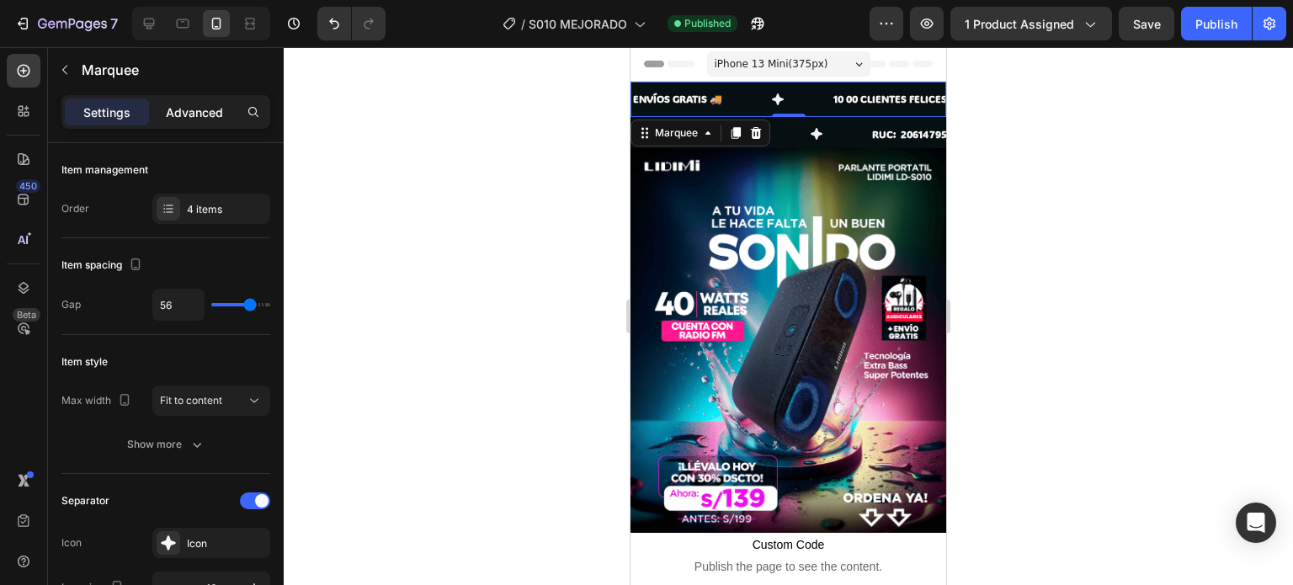
click at [194, 104] on p "Advanced" at bounding box center [194, 113] width 57 height 18
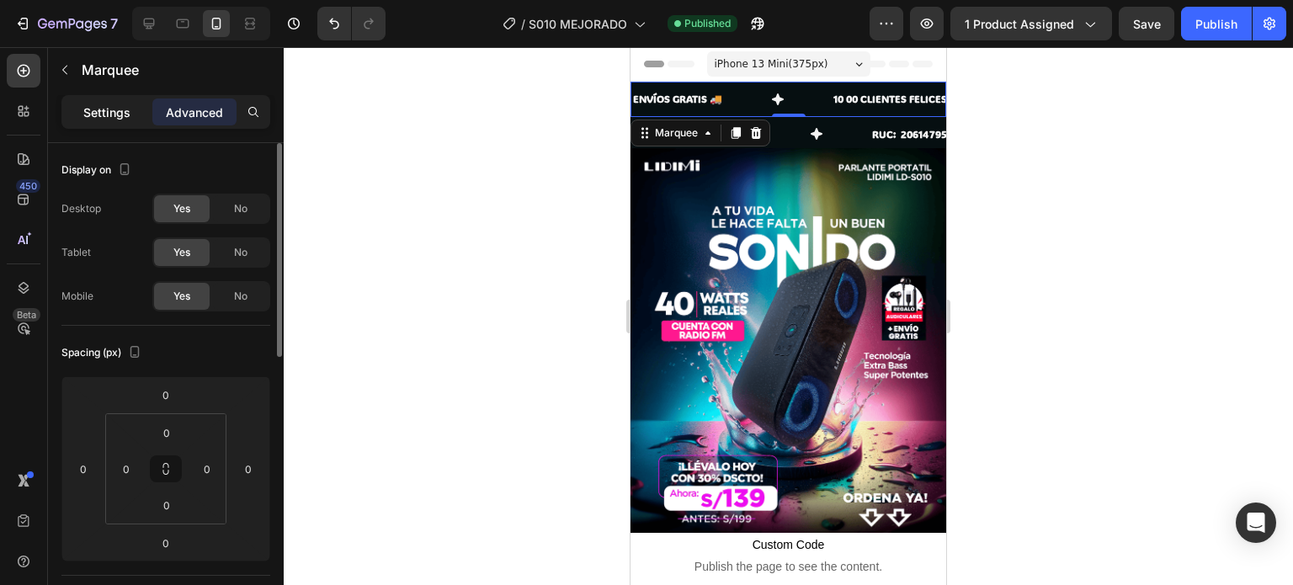
click at [122, 104] on p "Settings" at bounding box center [106, 113] width 47 height 18
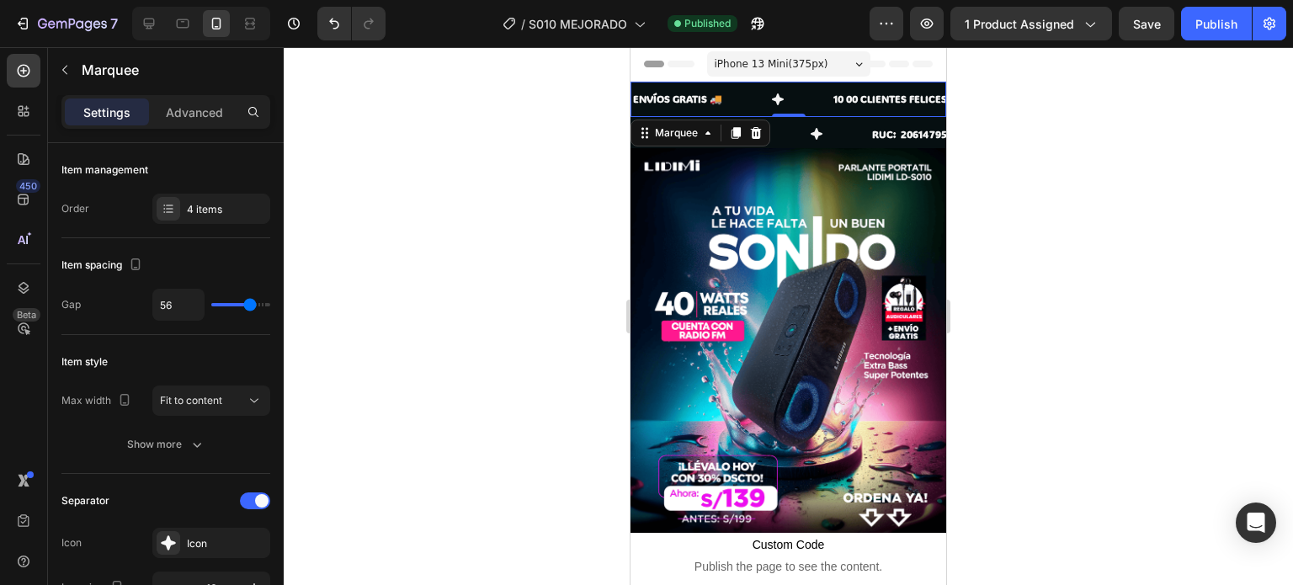
click at [751, 98] on div "ENVÍOS GRATIS 🚚 Text" at bounding box center [732, 99] width 200 height 35
click at [744, 91] on div "ENVÍOS GRATIS 🚚 Text" at bounding box center [732, 99] width 200 height 35
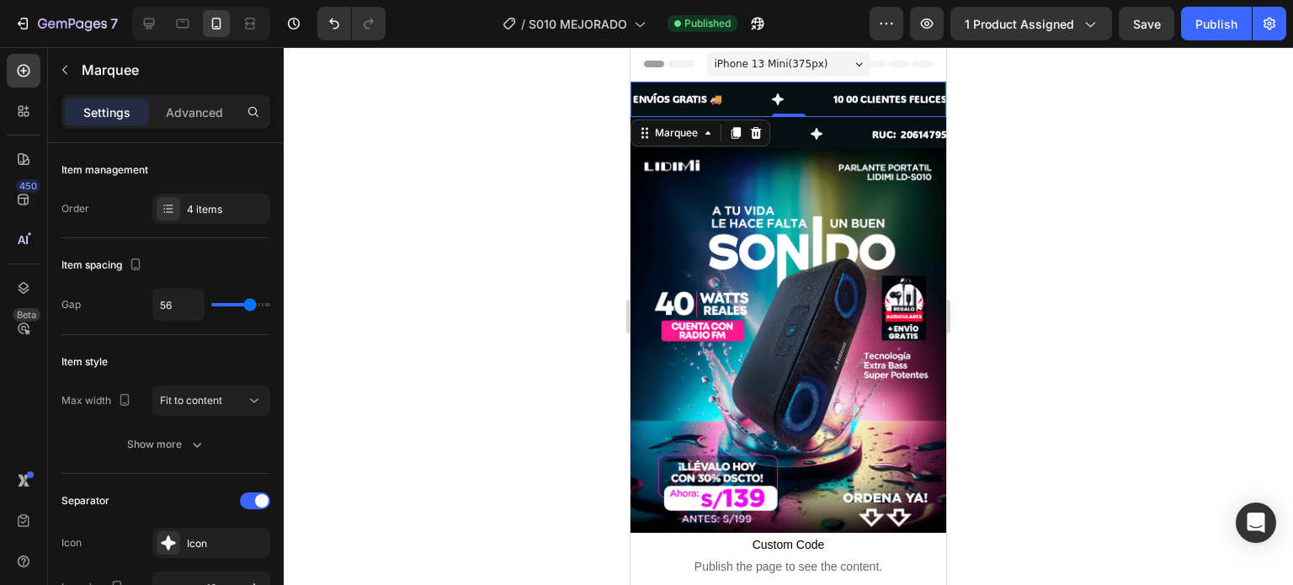
click at [744, 91] on div "ENVÍOS GRATIS 🚚 Text" at bounding box center [732, 99] width 200 height 35
click at [152, 205] on div "4 items" at bounding box center [211, 209] width 118 height 30
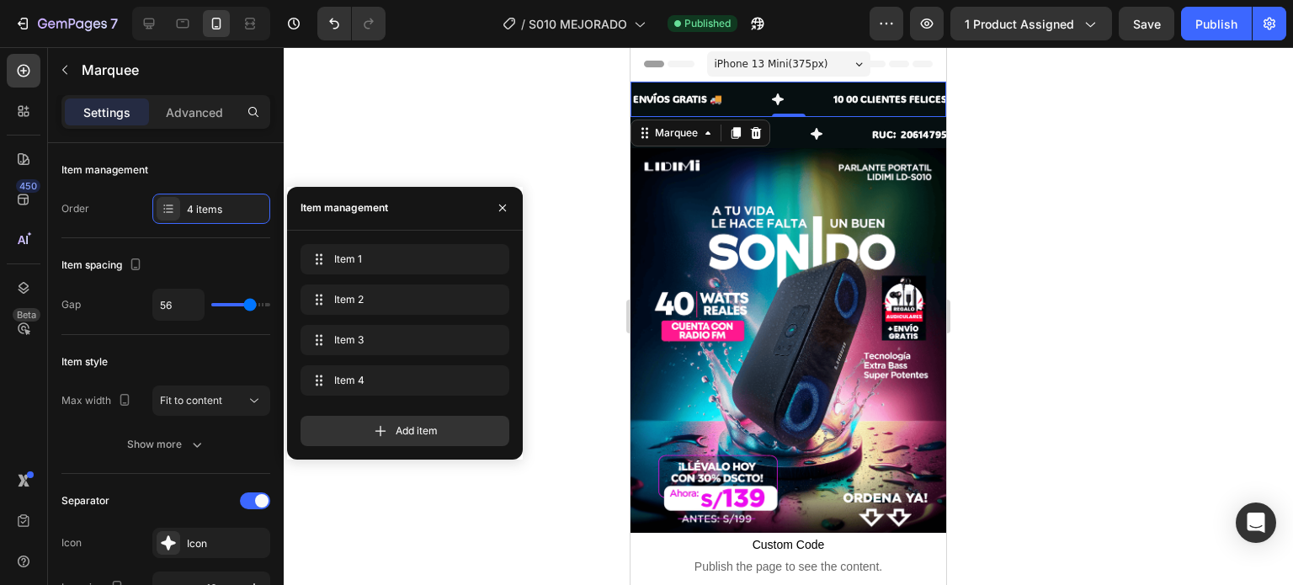
click at [808, 86] on div "ENVÍOS GRATIS 🚚 Text" at bounding box center [732, 99] width 200 height 35
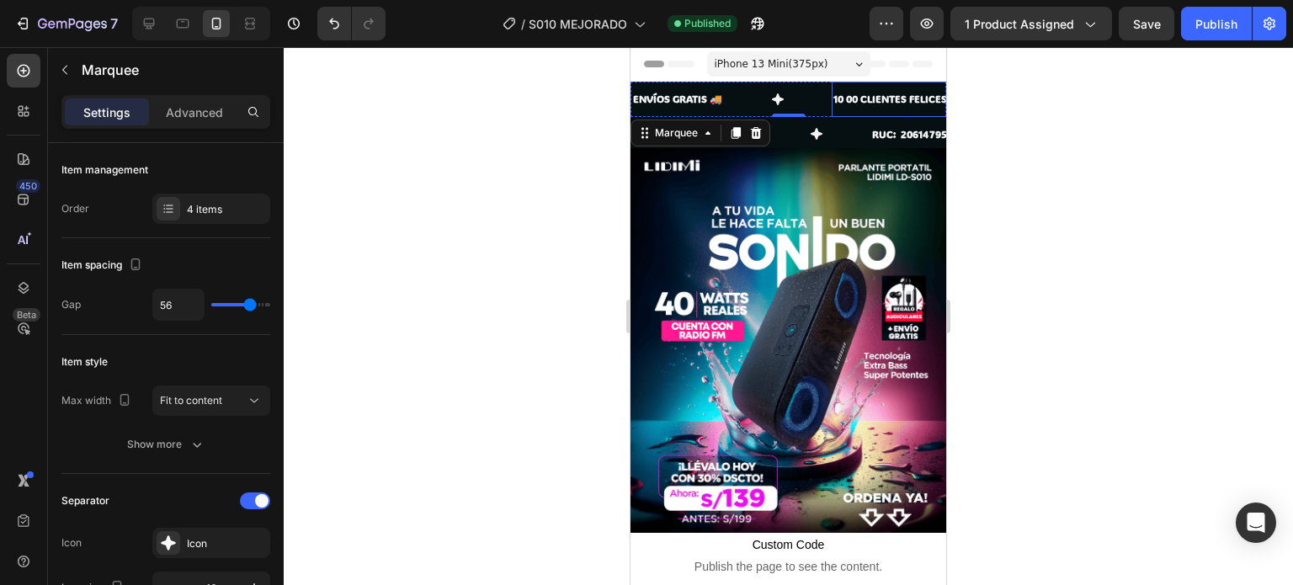
click at [928, 99] on p "10 00 CLIENTES FELICES 😎" at bounding box center [898, 99] width 129 height 19
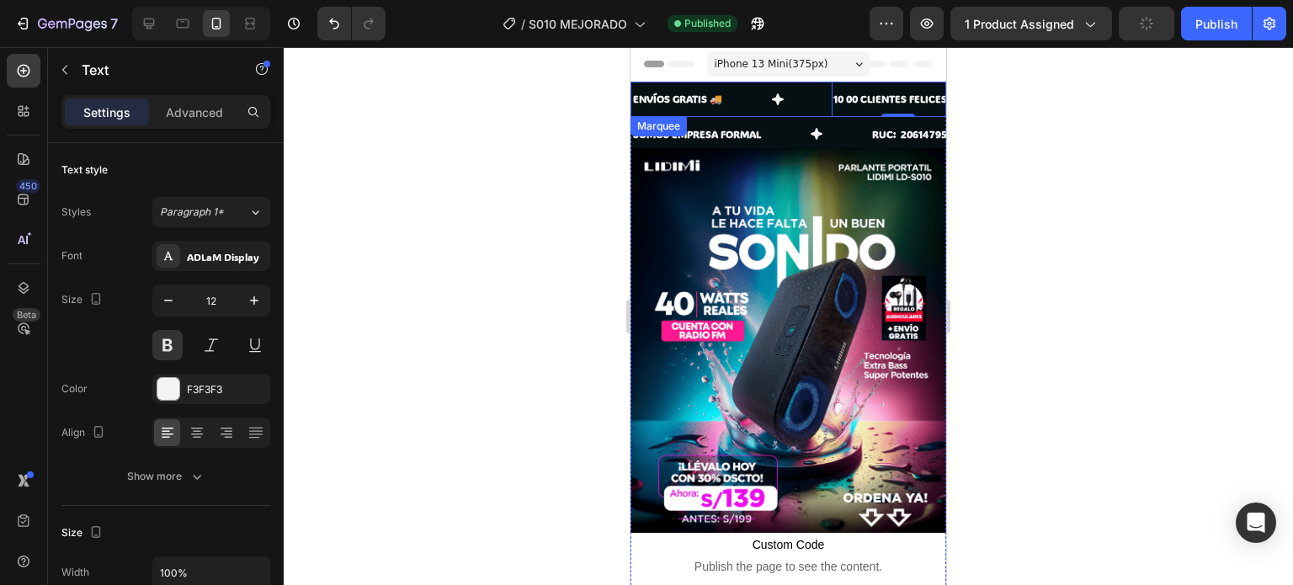
click at [716, 98] on p "ENVÍOS GRATIS 🚚" at bounding box center [677, 99] width 89 height 19
click at [646, 98] on p "ENVÍOS GRATIS 🚚" at bounding box center [677, 99] width 89 height 19
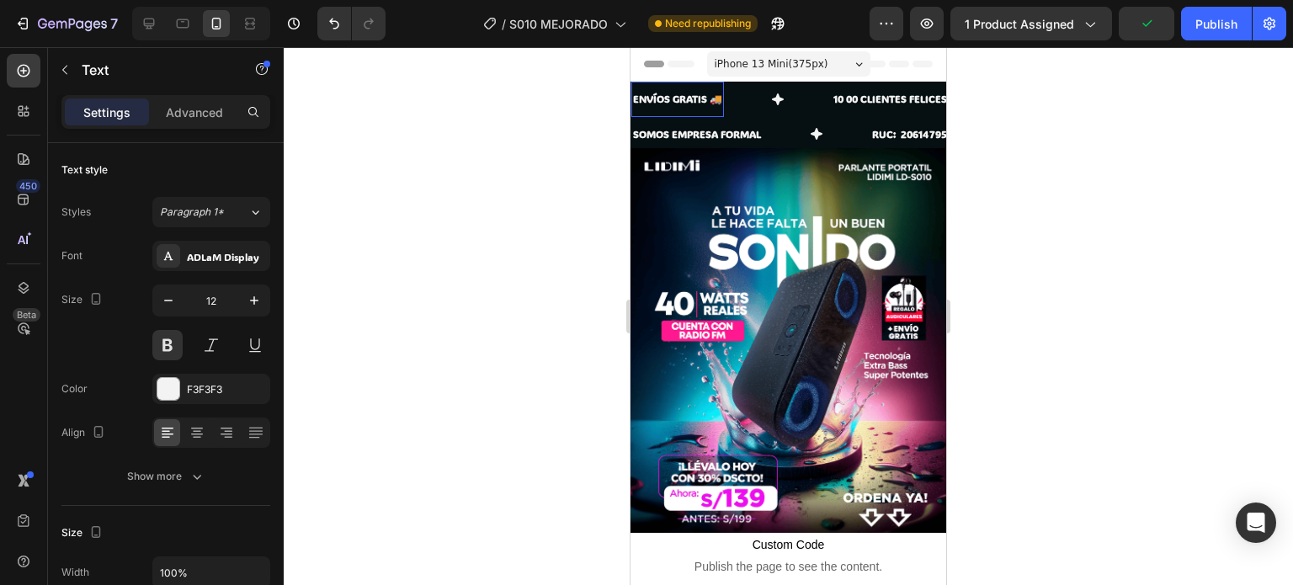
click at [747, 94] on div "ENVÍOS GRATIS 🚚 Text 0" at bounding box center [732, 99] width 200 height 35
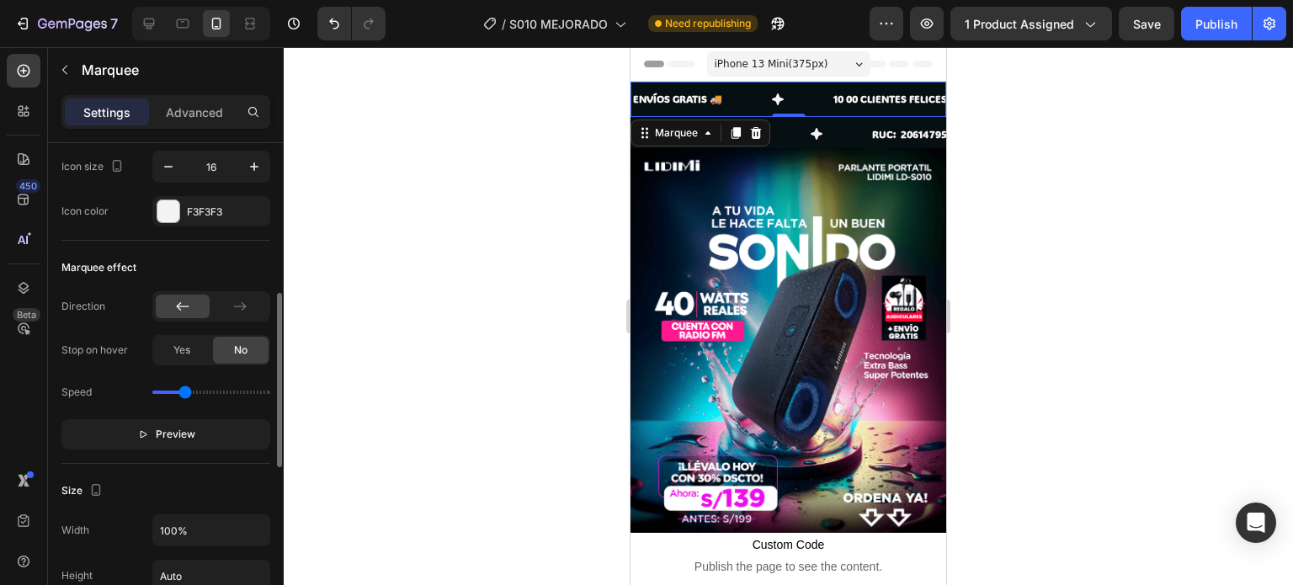
scroll to position [505, 0]
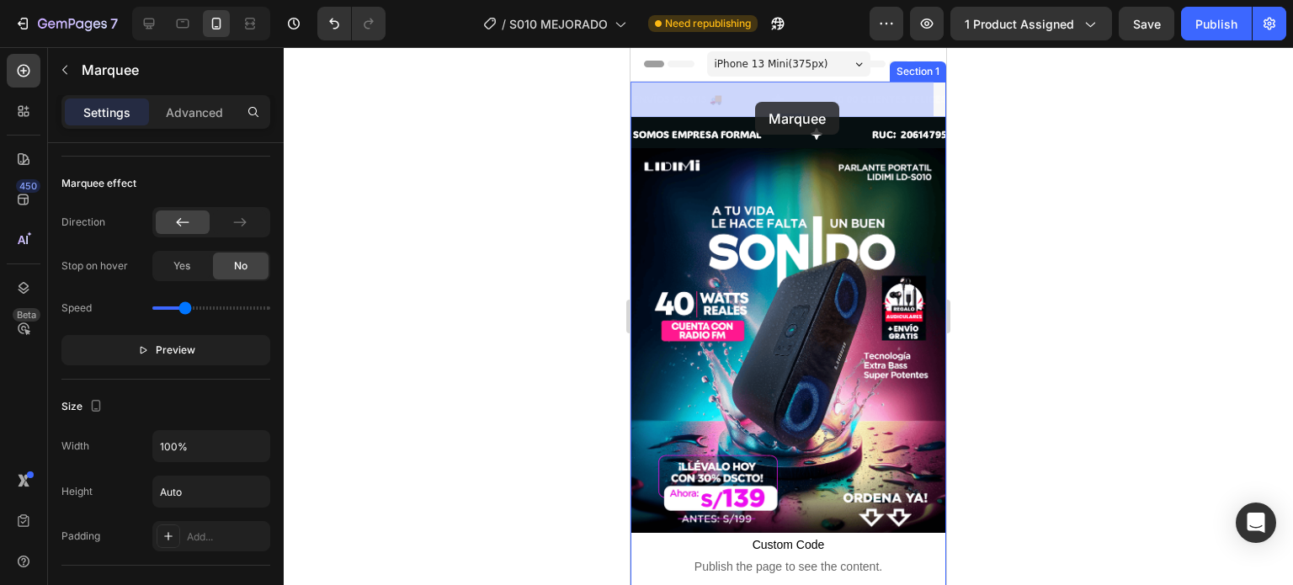
drag, startPoint x: 739, startPoint y: 104, endPoint x: 755, endPoint y: 102, distance: 16.9
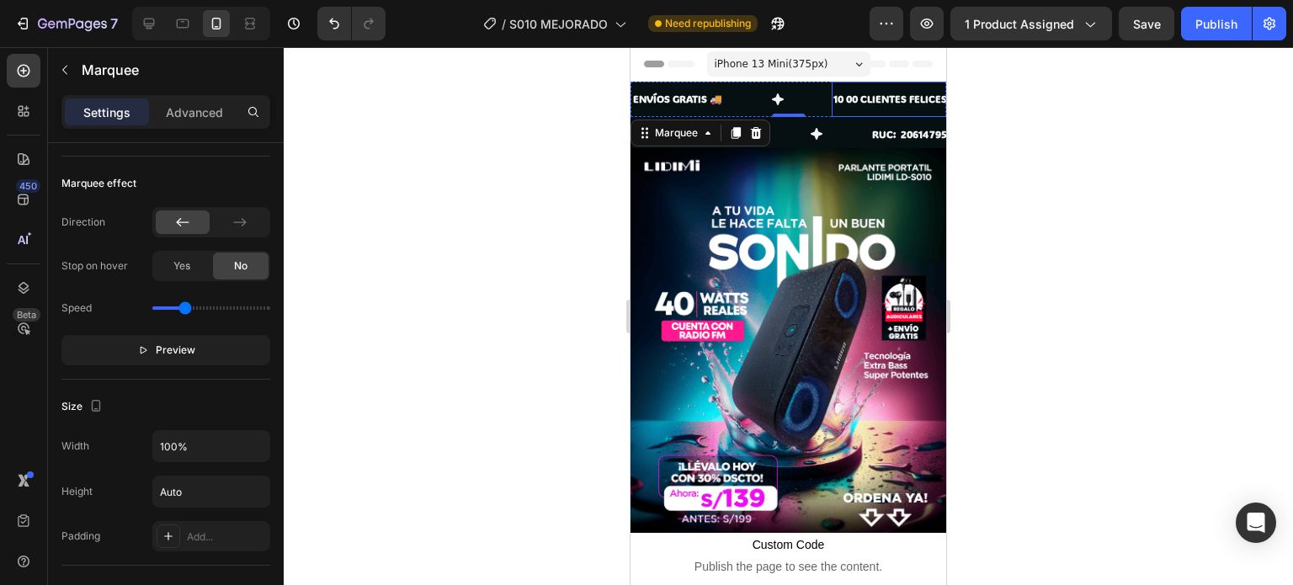
click at [859, 104] on p "10 00 CLIENTES FELICES 😎" at bounding box center [898, 99] width 129 height 19
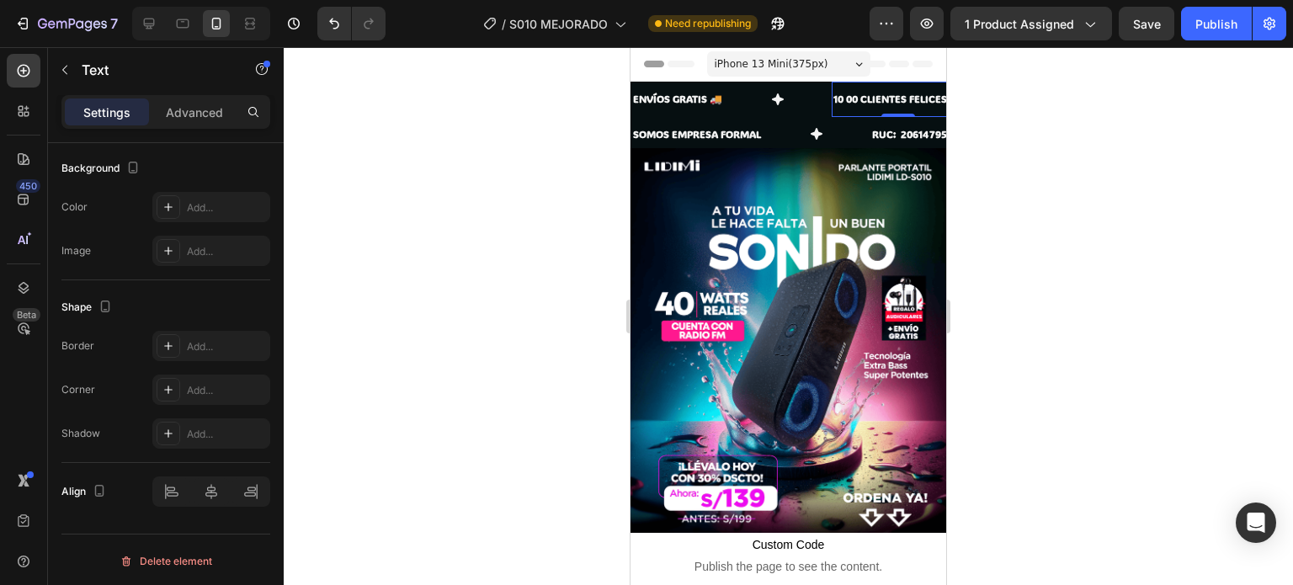
scroll to position [0, 0]
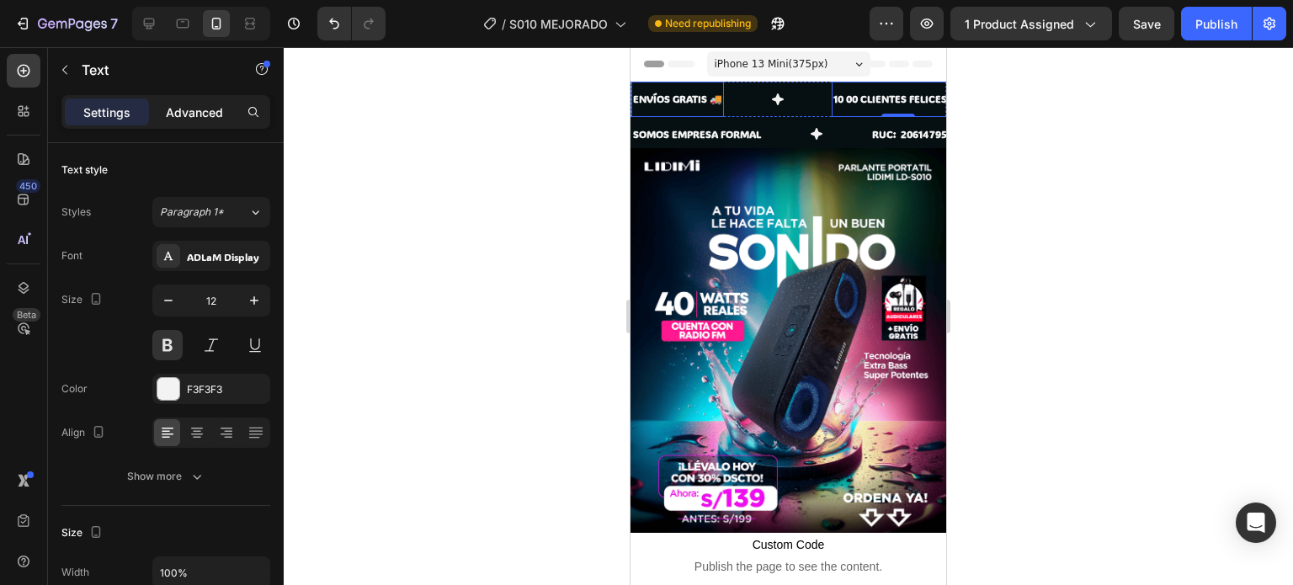
click at [198, 104] on p "Advanced" at bounding box center [194, 113] width 57 height 18
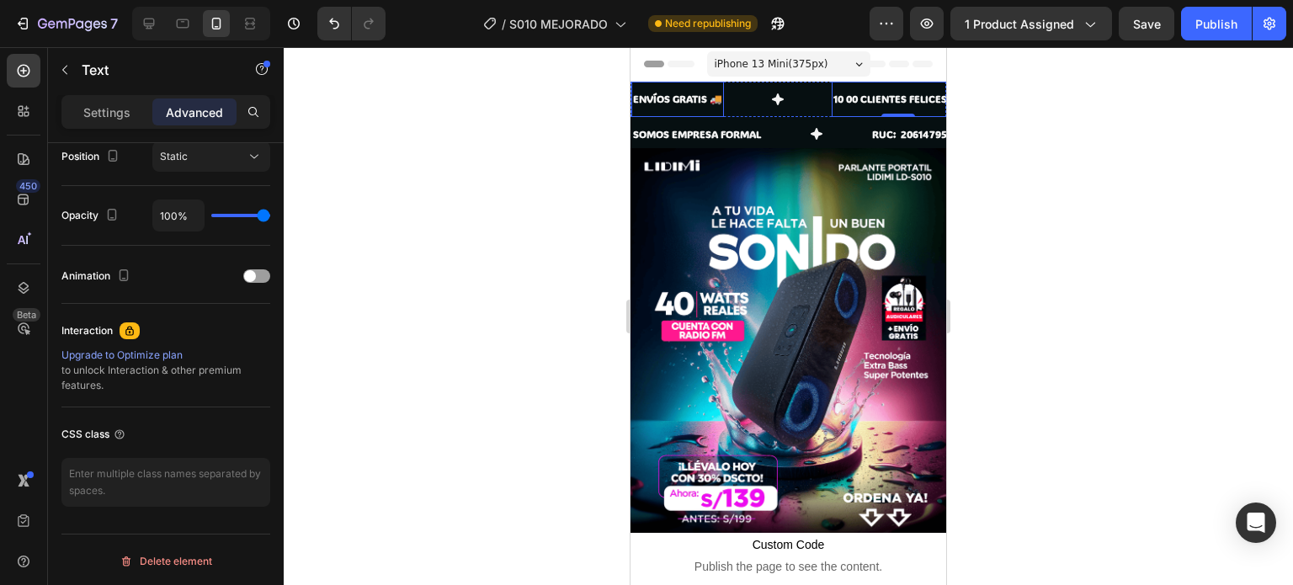
scroll to position [125, 0]
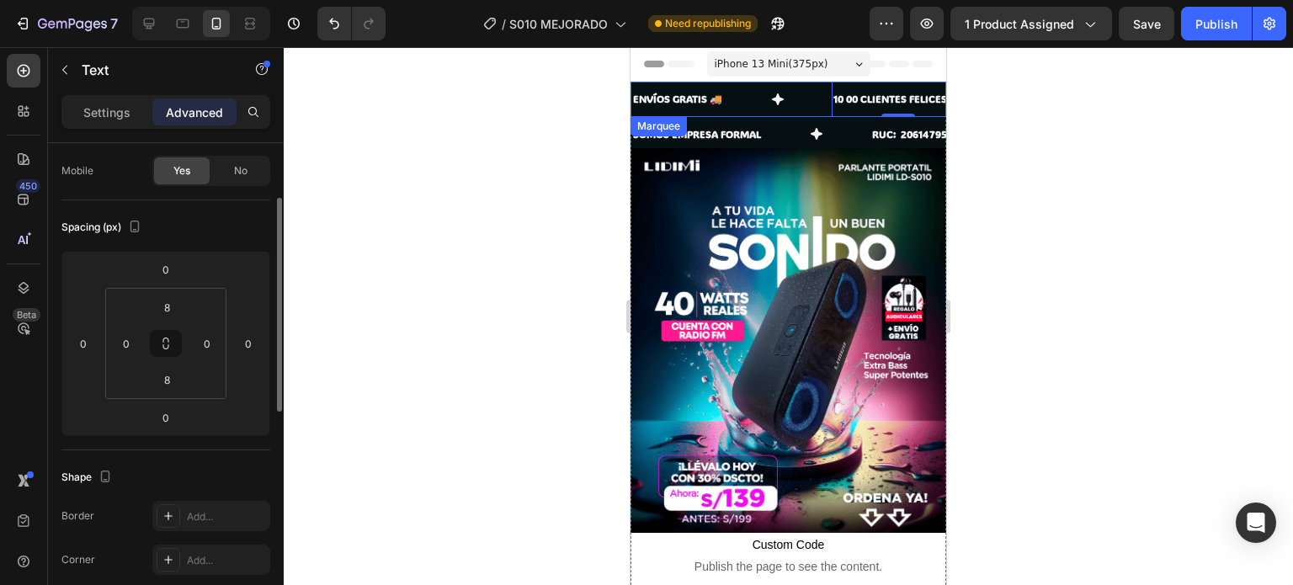
click at [752, 104] on div "ENVÍOS GRATIS 🚚 Text" at bounding box center [732, 99] width 200 height 35
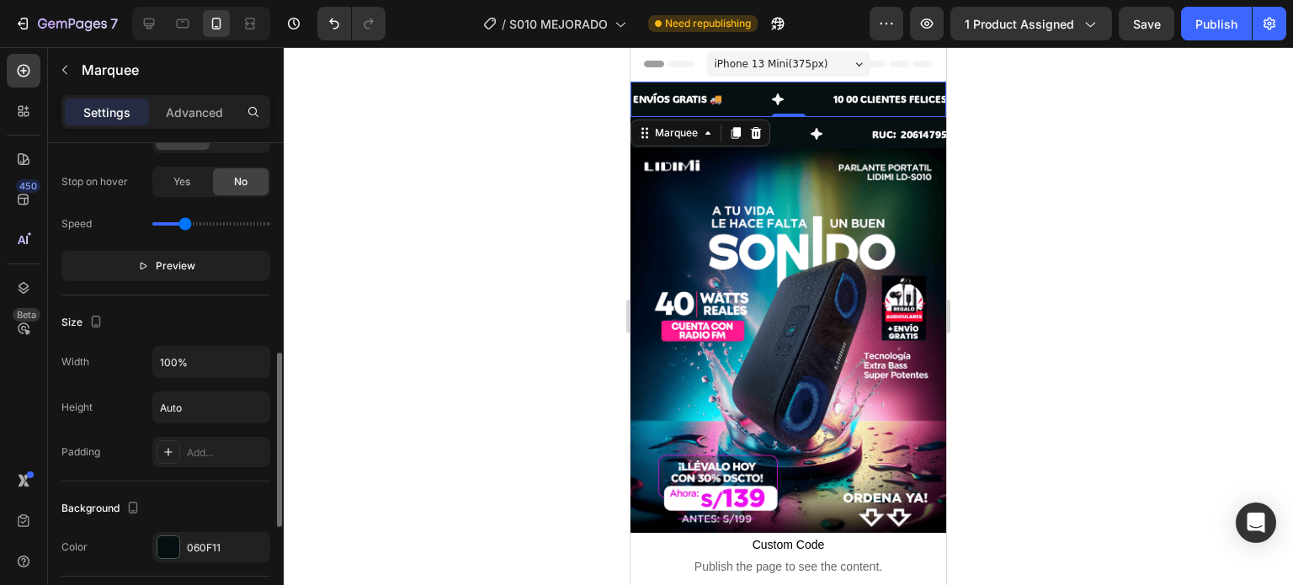
scroll to position [505, 0]
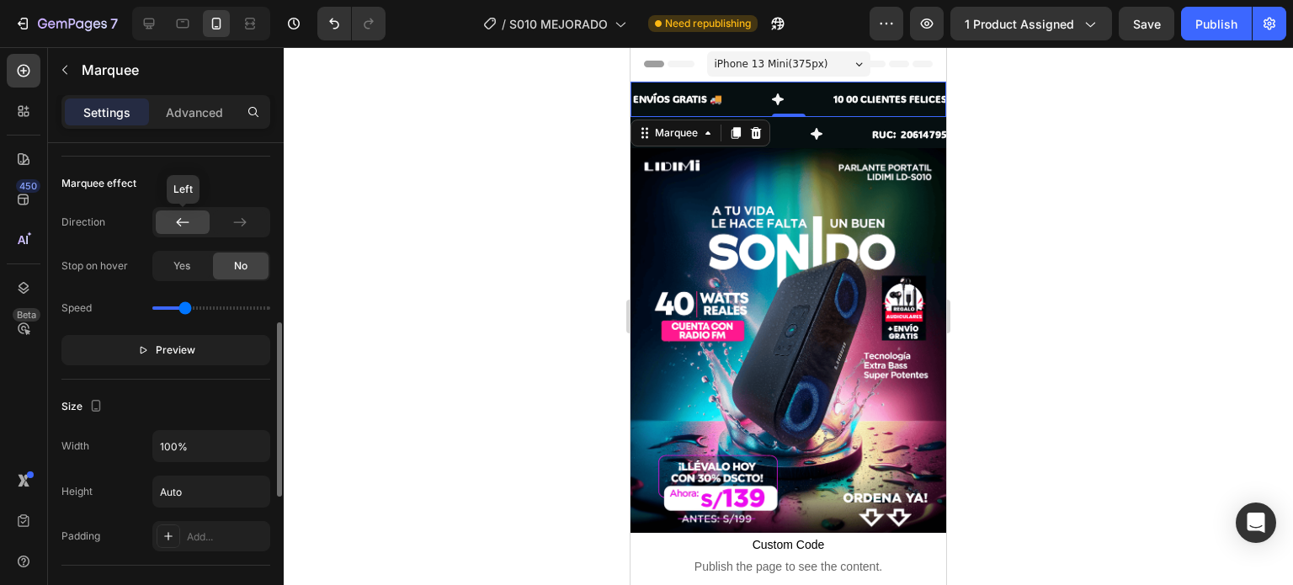
click at [195, 222] on div at bounding box center [183, 223] width 54 height 24
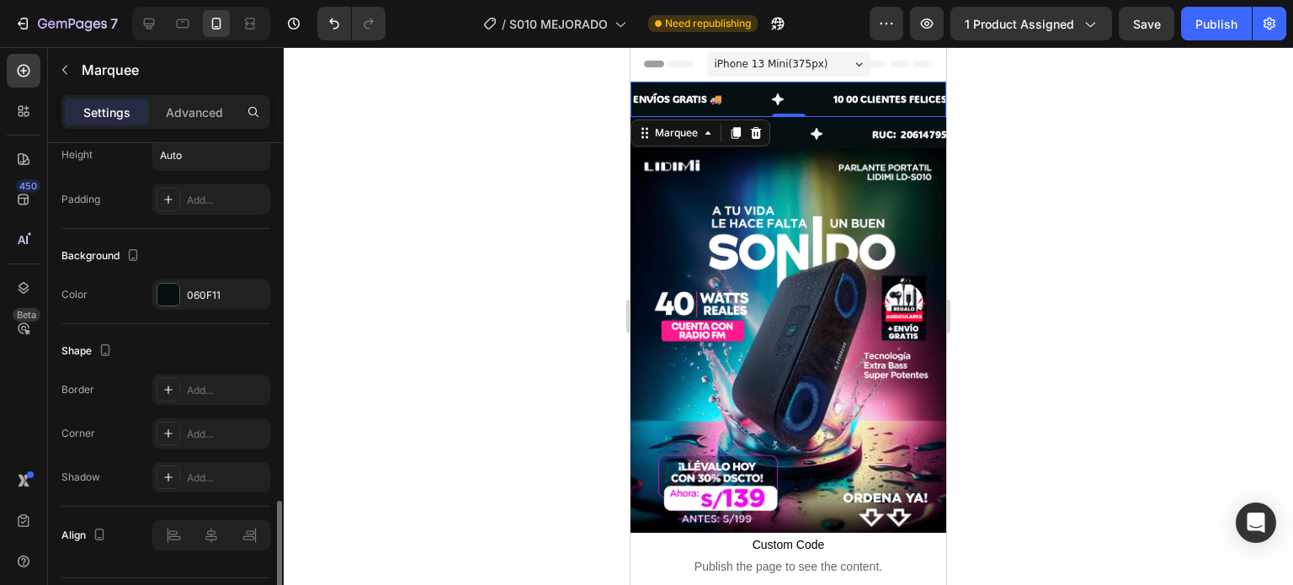
scroll to position [885, 0]
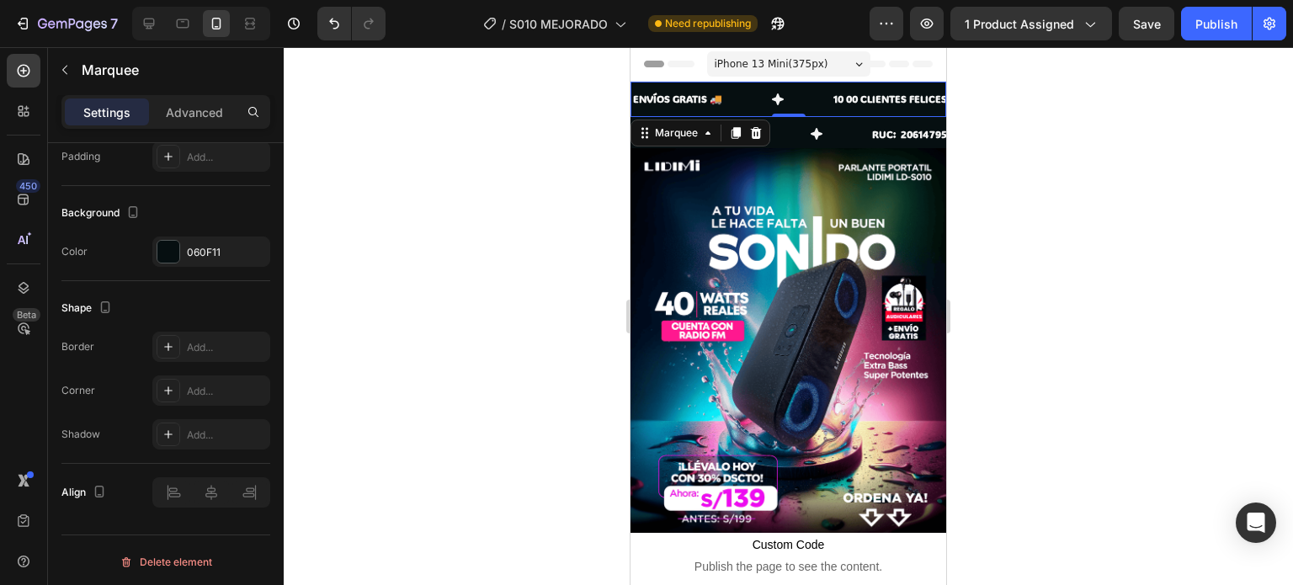
click at [798, 136] on div "SOMOS EMPRESA FORMAL Text" at bounding box center [751, 134] width 239 height 35
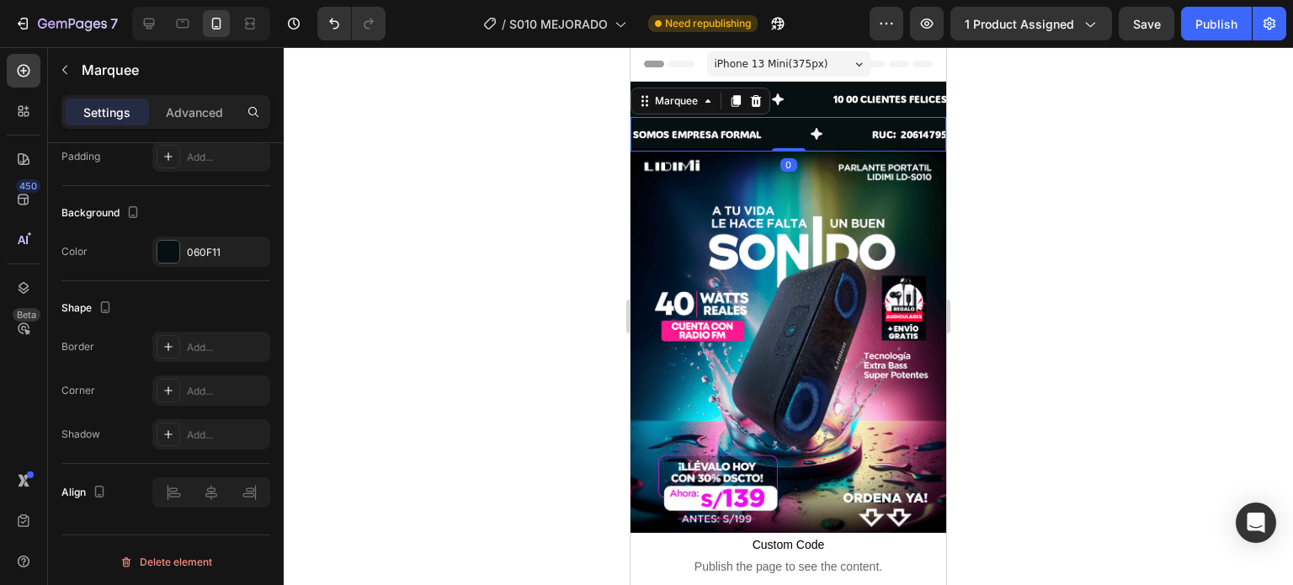
click at [861, 111] on div "10 00 CLIENTES FELICES 😎 Text" at bounding box center [898, 99] width 132 height 35
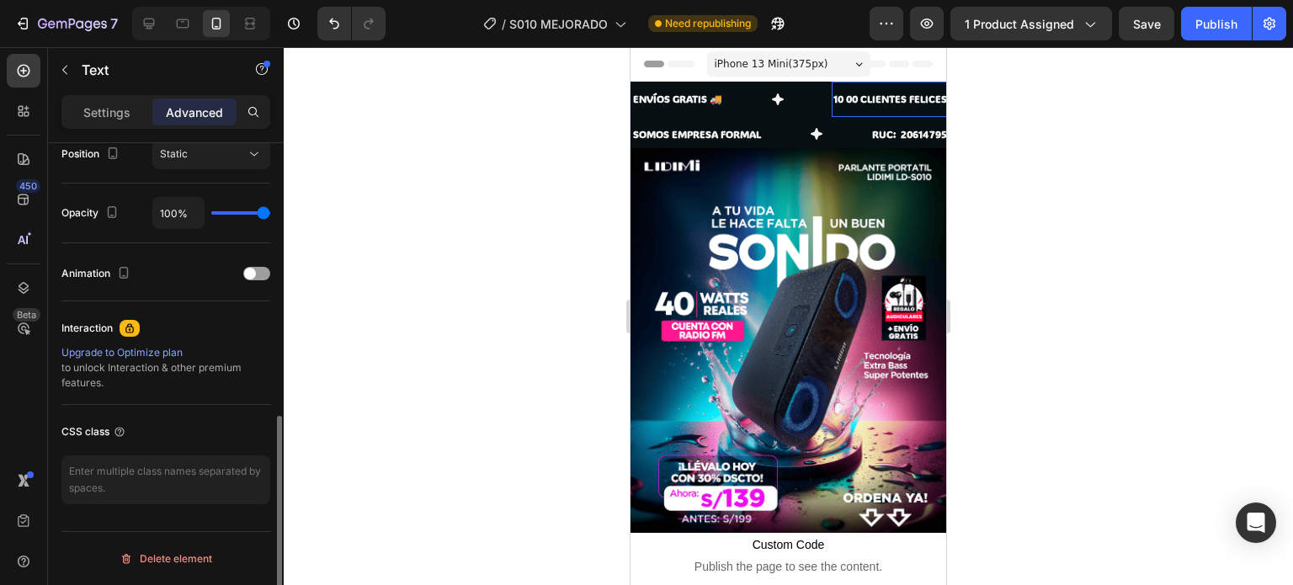
scroll to position [0, 0]
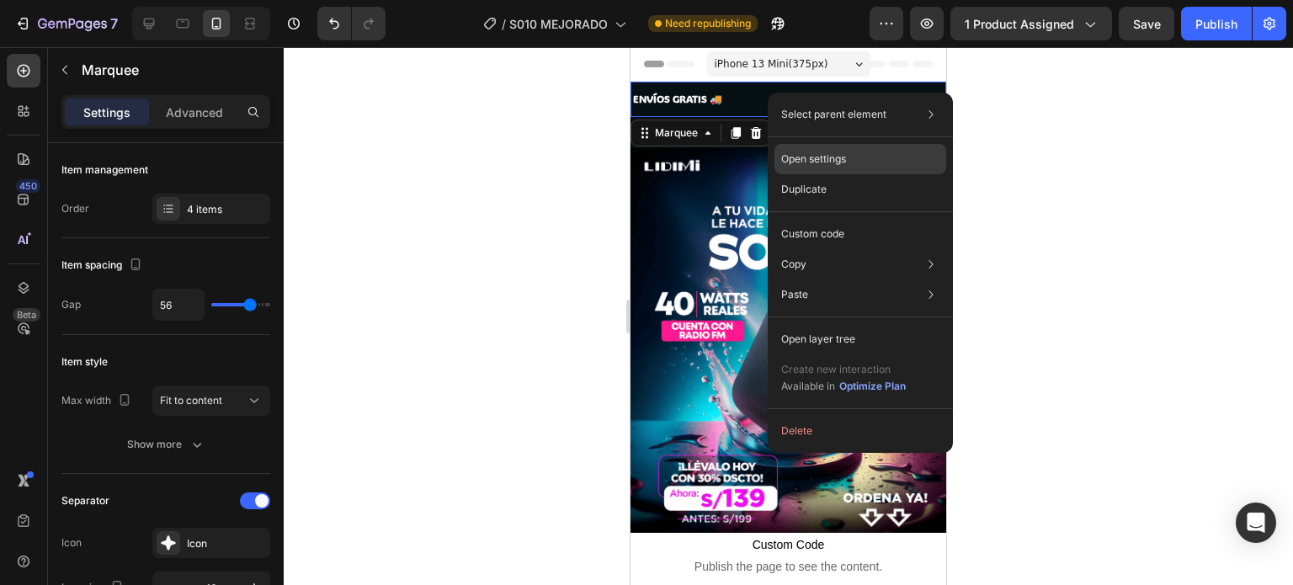
click at [801, 151] on div "Open settings" at bounding box center [861, 159] width 172 height 30
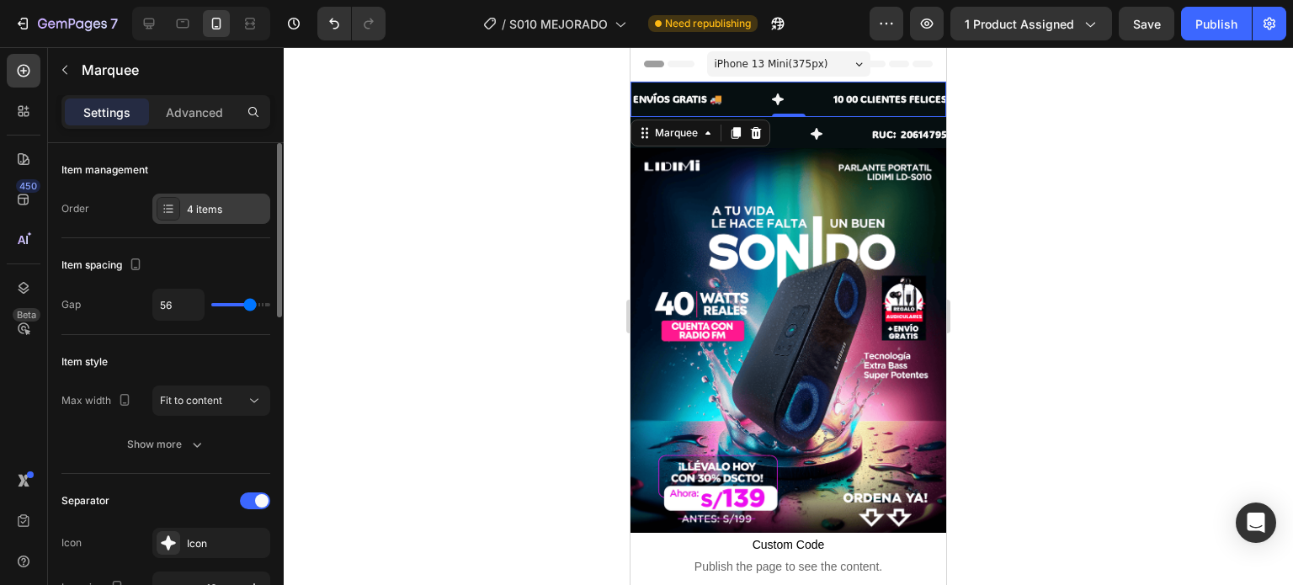
click at [211, 211] on div "4 items" at bounding box center [226, 209] width 79 height 15
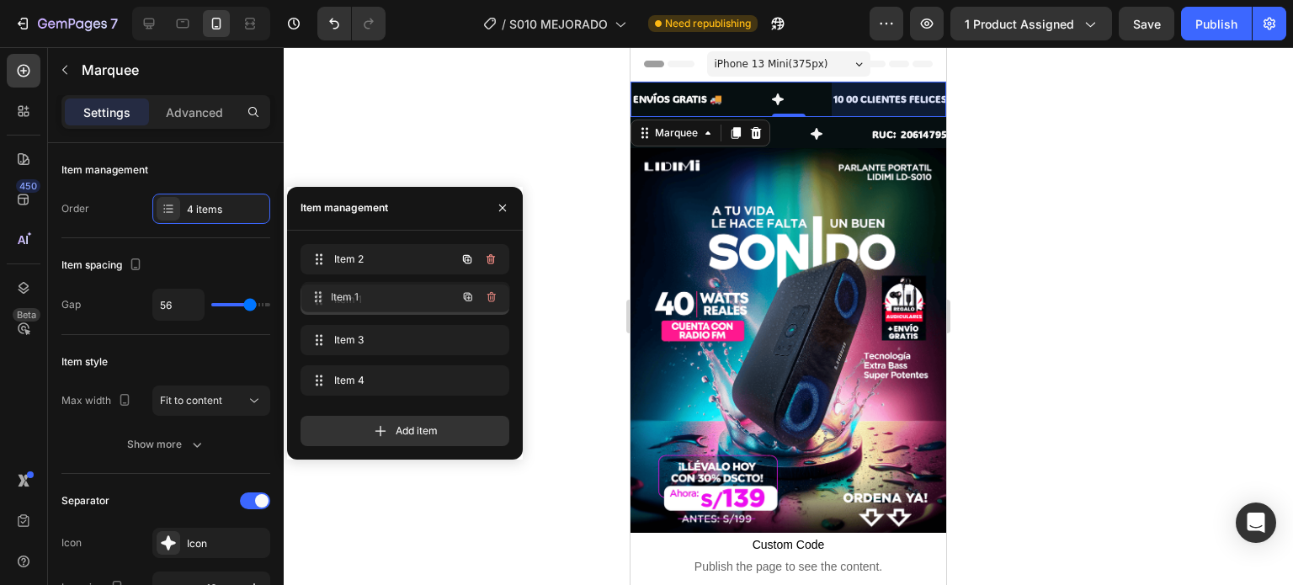
drag, startPoint x: 350, startPoint y: 251, endPoint x: 351, endPoint y: 289, distance: 37.9
drag, startPoint x: 376, startPoint y: 306, endPoint x: 374, endPoint y: 258, distance: 48.0
drag, startPoint x: 381, startPoint y: 302, endPoint x: 387, endPoint y: 258, distance: 45.0
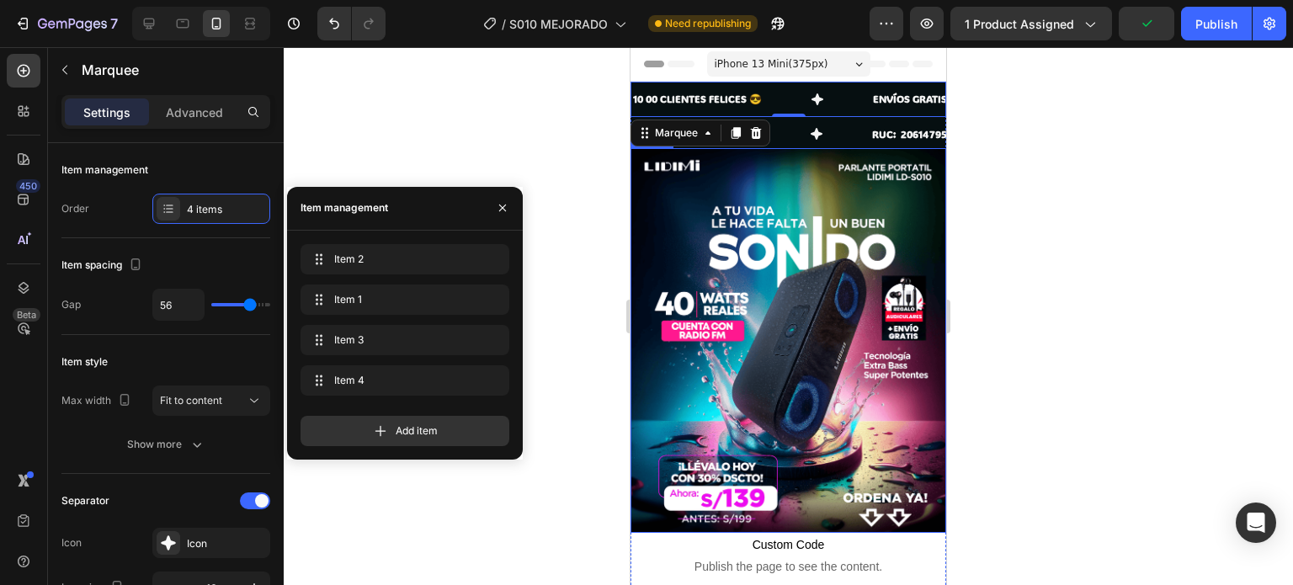
click at [797, 184] on img at bounding box center [789, 340] width 316 height 385
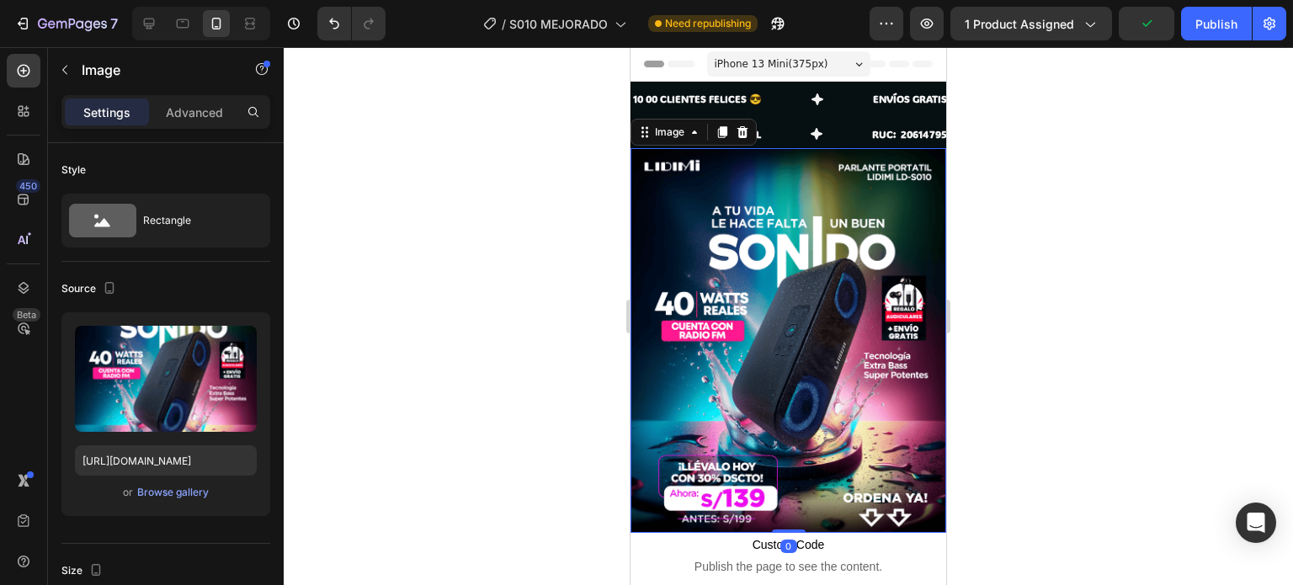
click at [761, 170] on img at bounding box center [789, 340] width 316 height 385
click at [784, 141] on div "SOMOS EMPRESA FORMAL Text" at bounding box center [751, 134] width 239 height 35
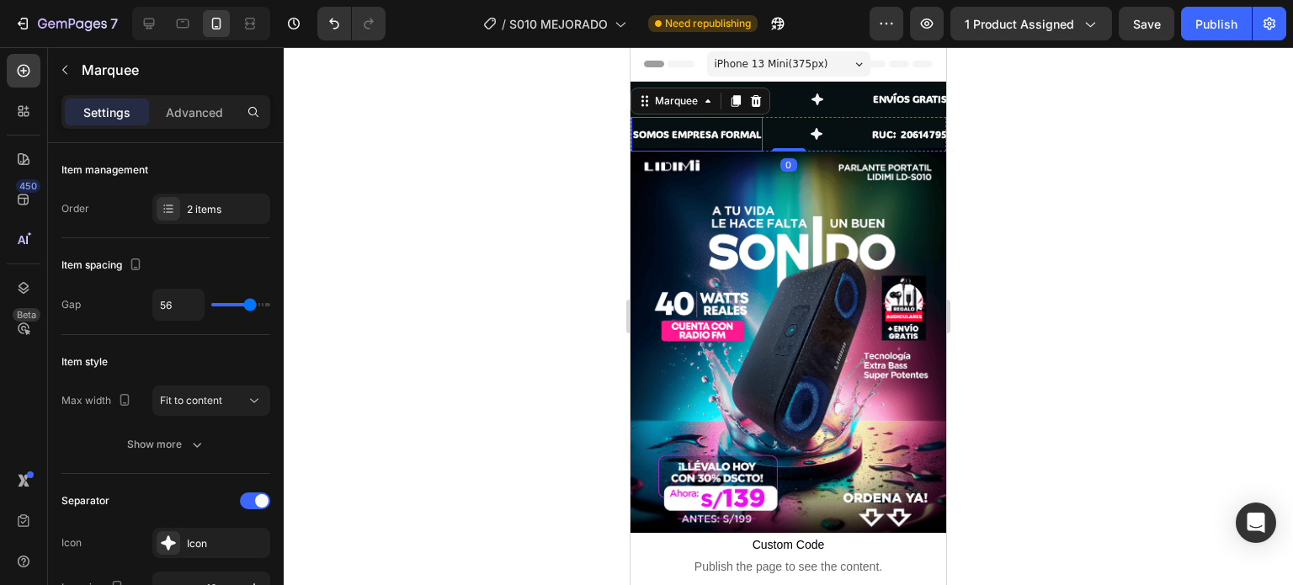
click at [711, 131] on p "SOMOS EMPRESA FORMAL" at bounding box center [697, 134] width 128 height 19
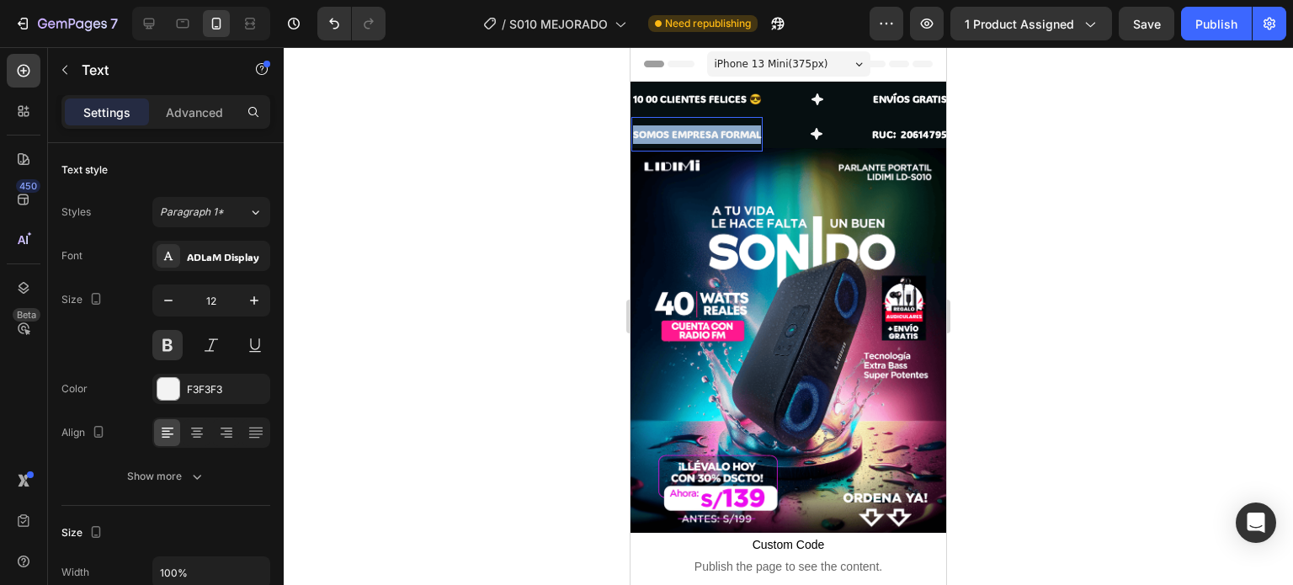
click at [710, 131] on p "SOMOS EMPRESA FORMAL" at bounding box center [697, 134] width 128 height 19
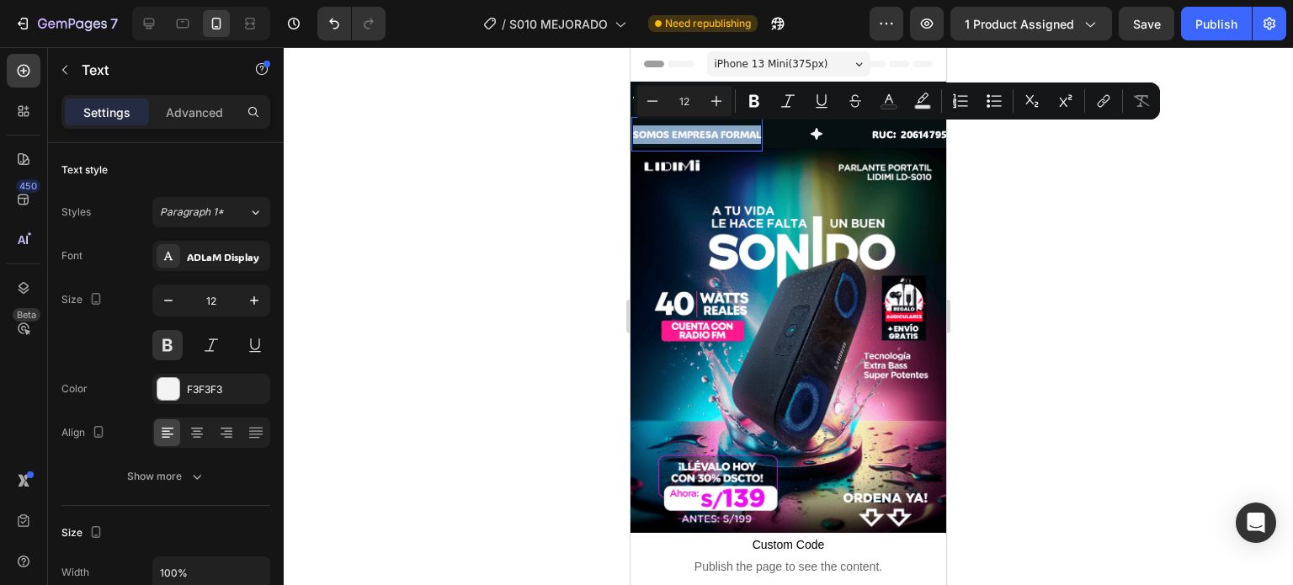
copy p "SOMOS EMPRESA FORMAL"
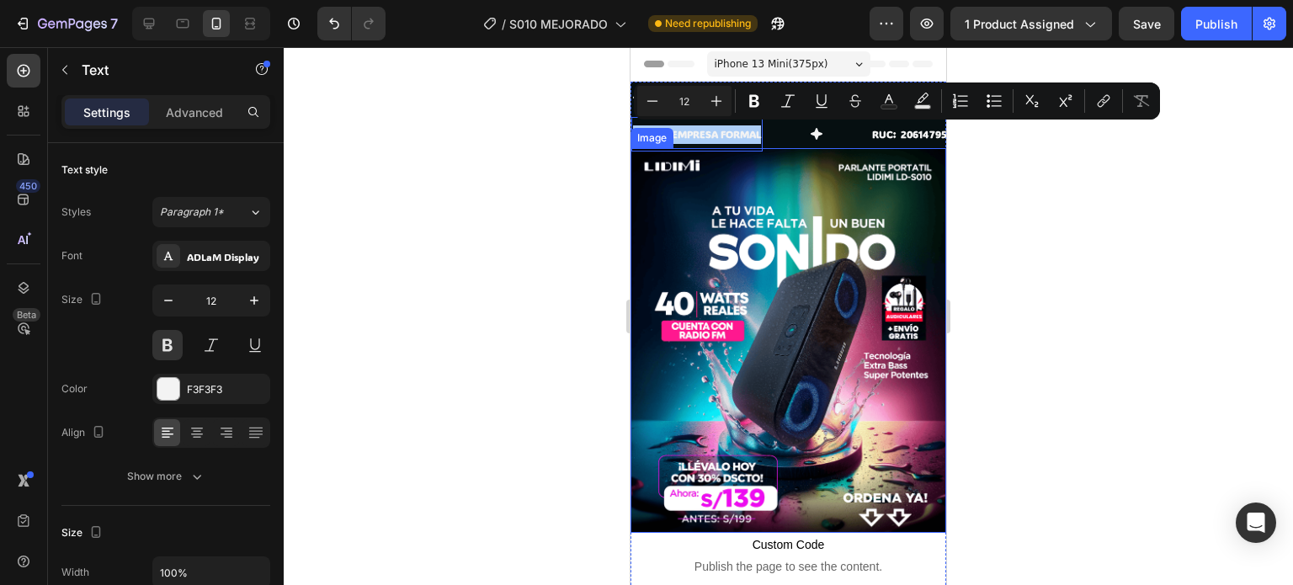
click at [1003, 208] on div at bounding box center [789, 316] width 1010 height 538
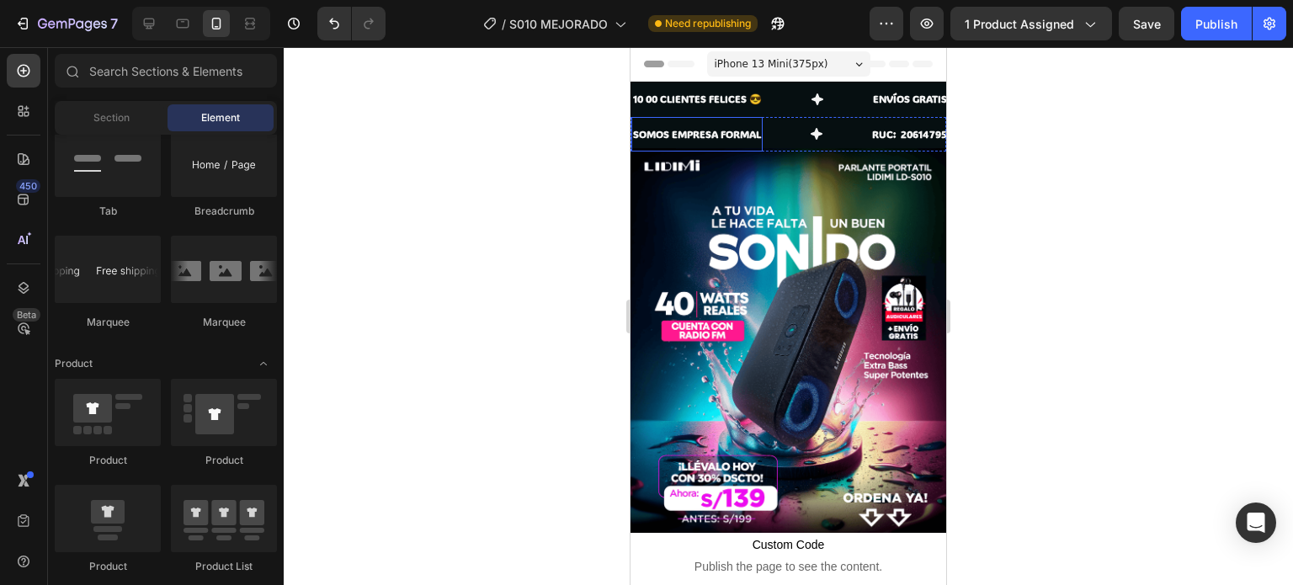
click at [691, 104] on p "10 00 CLIENTES FELICES 😎" at bounding box center [697, 99] width 129 height 19
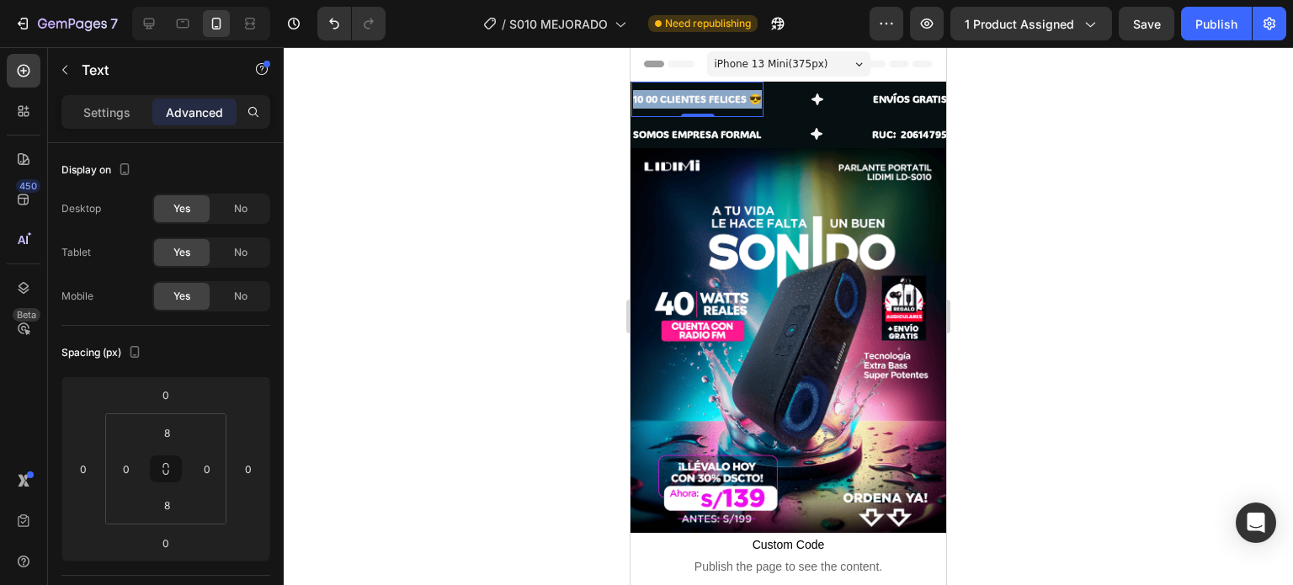
click at [691, 104] on p "10 00 CLIENTES FELICES 😎" at bounding box center [697, 99] width 129 height 19
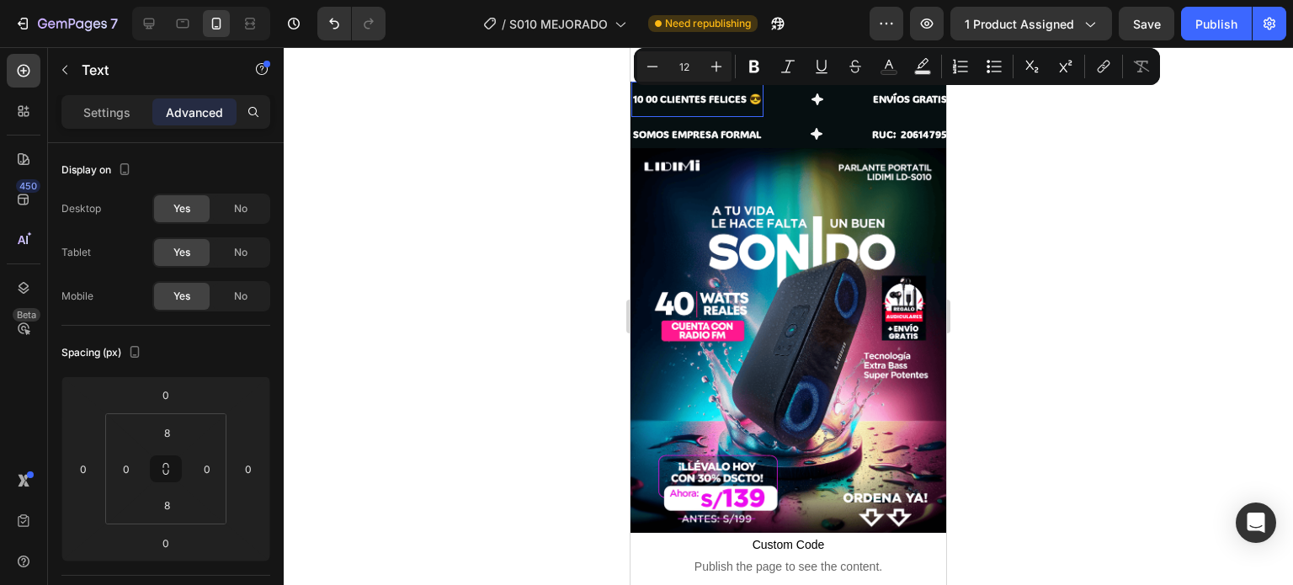
click at [703, 100] on p "10 00 CLIENTES FELICES 😎" at bounding box center [697, 99] width 129 height 19
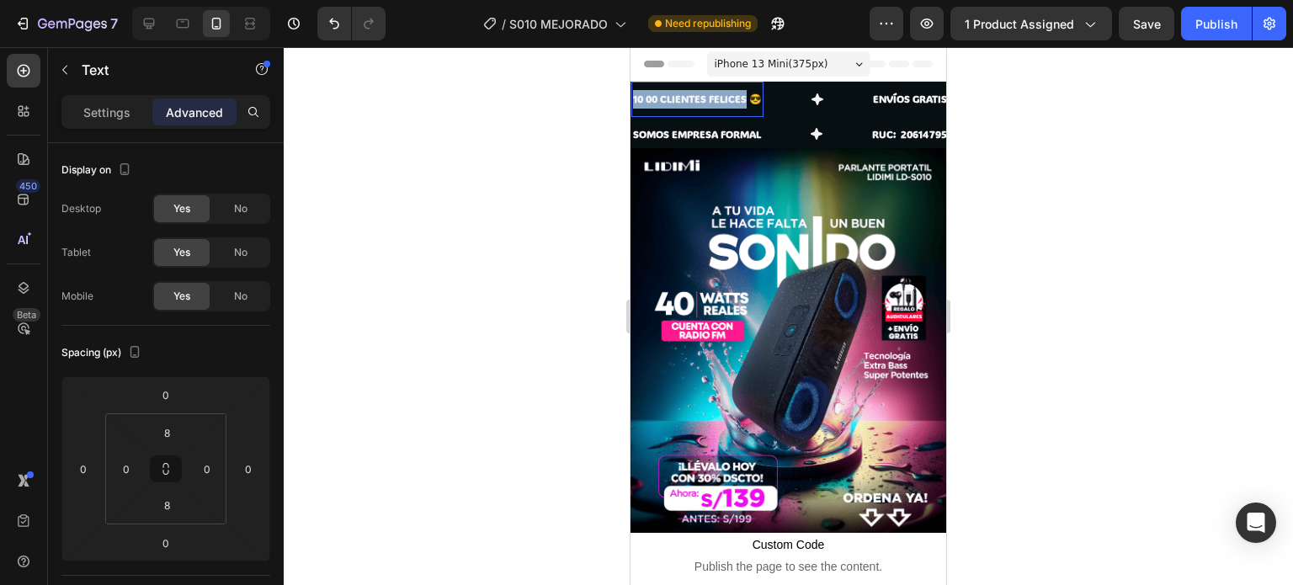
drag, startPoint x: 746, startPoint y: 99, endPoint x: 1249, endPoint y: 150, distance: 505.3
click at [618, 103] on div at bounding box center [789, 316] width 1010 height 538
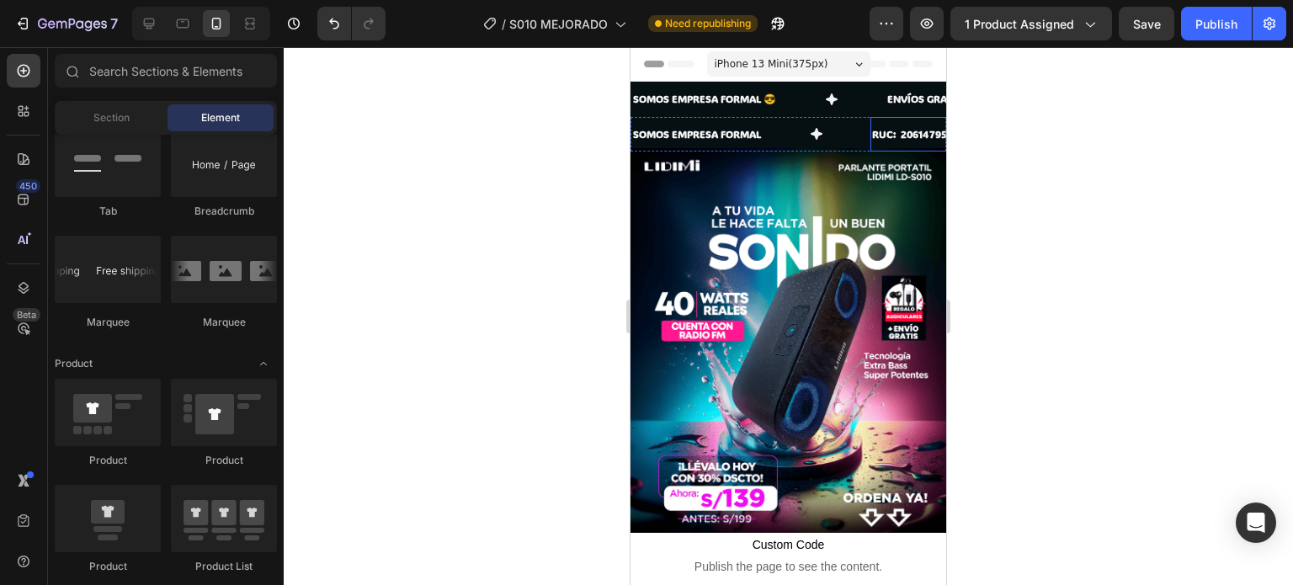
click at [883, 134] on p "RUC: 20614795485" at bounding box center [918, 134] width 93 height 19
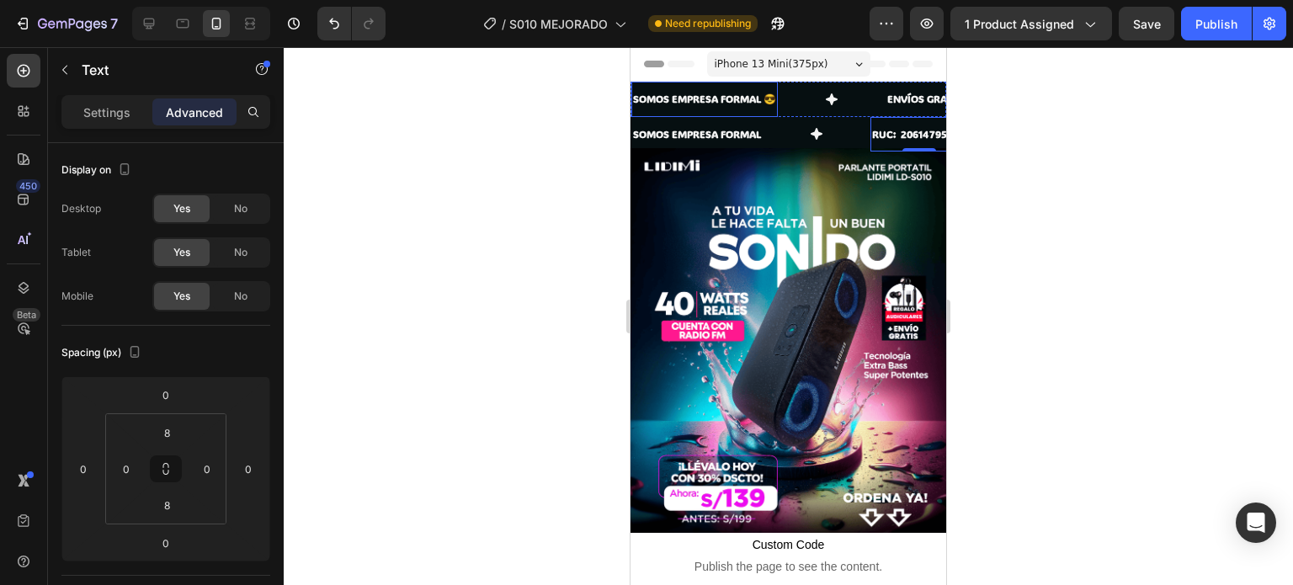
click at [787, 109] on div "SOMOS EMPRESA FORMAL 😎 Text" at bounding box center [759, 99] width 254 height 35
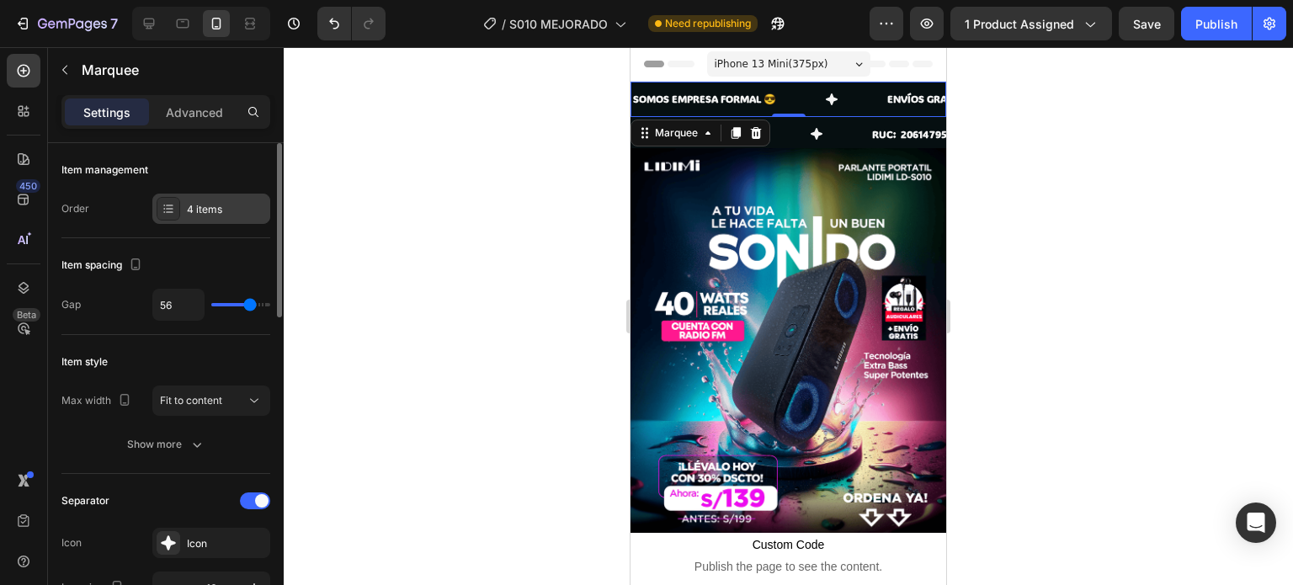
click at [208, 208] on div "4 items" at bounding box center [226, 209] width 79 height 15
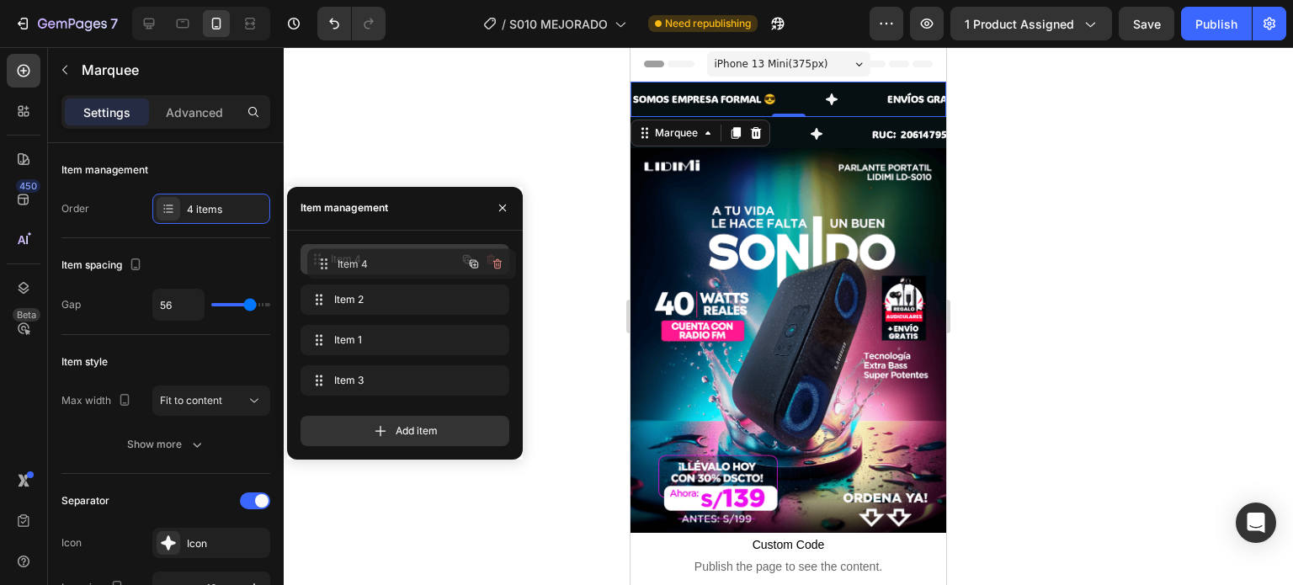
drag, startPoint x: 365, startPoint y: 375, endPoint x: 372, endPoint y: 259, distance: 116.4
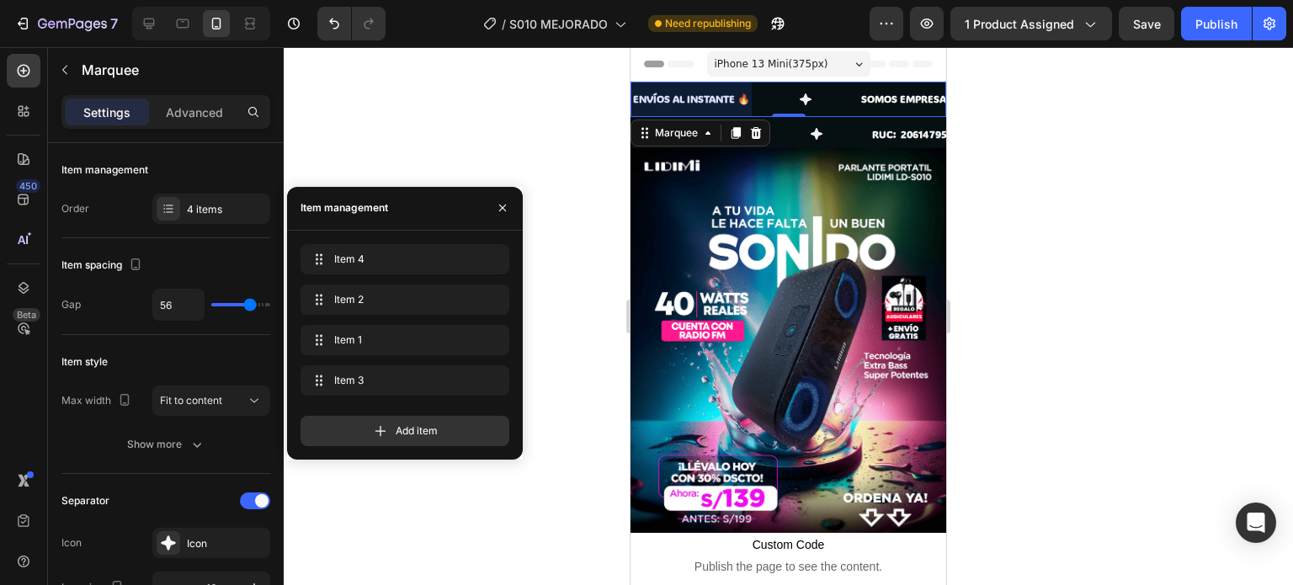
click at [725, 100] on div at bounding box center [692, 99] width 120 height 35
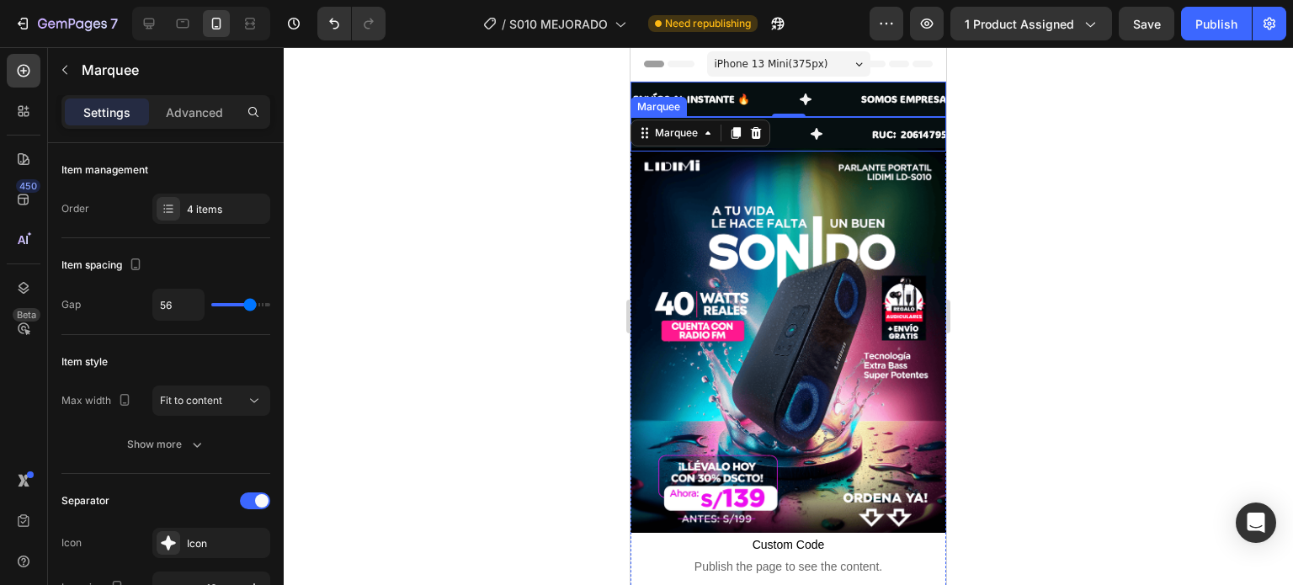
click at [879, 134] on p "RUC: 20614795485" at bounding box center [918, 134] width 93 height 19
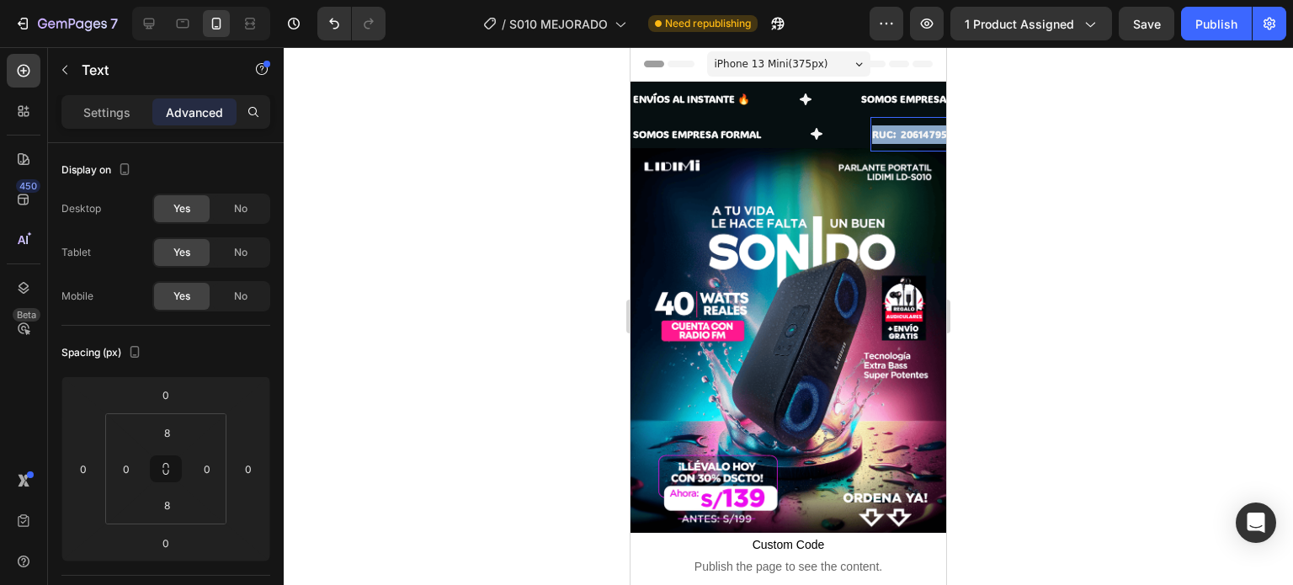
click at [879, 134] on p "RUC: 20614795485" at bounding box center [918, 134] width 93 height 19
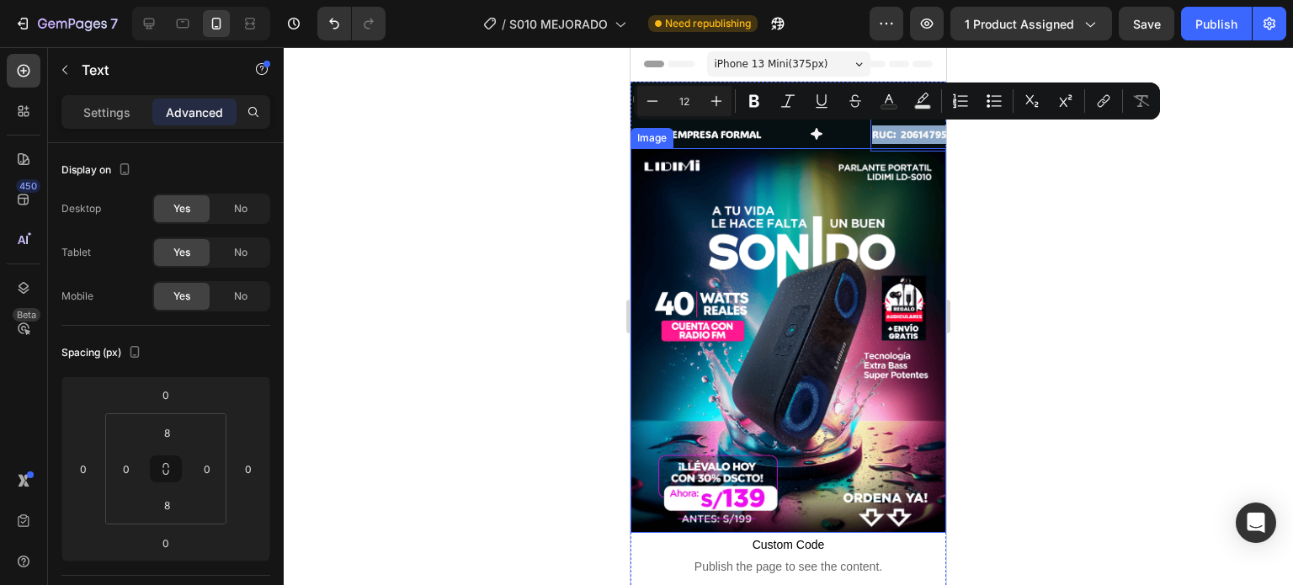
click at [778, 140] on div "SOMOS EMPRESA FORMAL Text" at bounding box center [751, 134] width 239 height 35
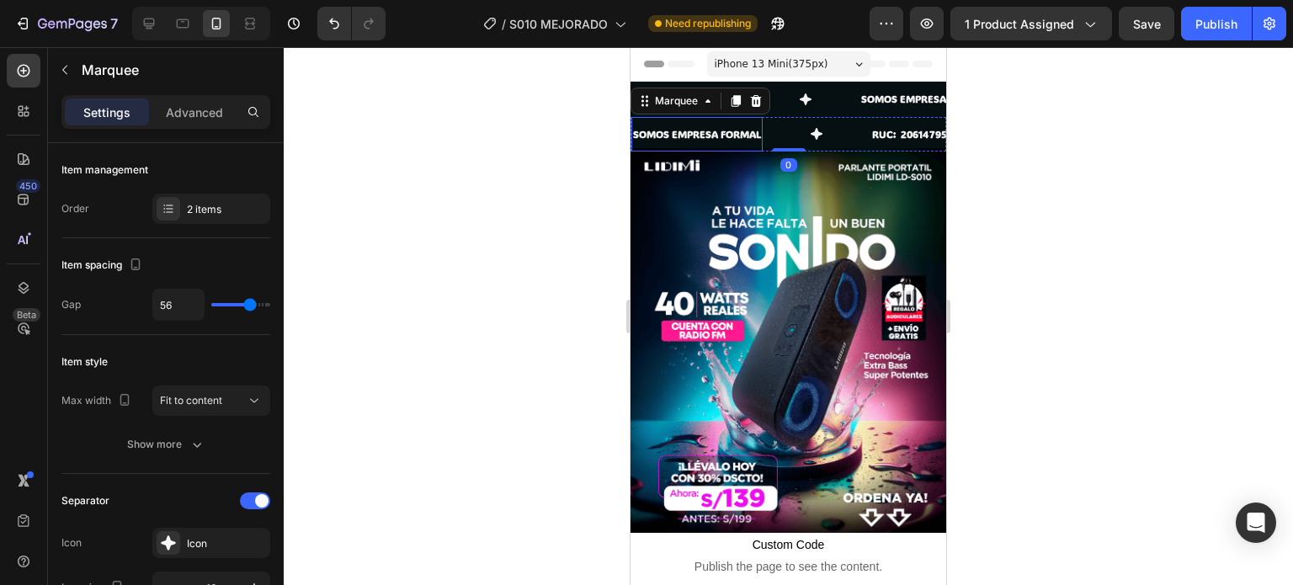
click at [677, 133] on p "SOMOS EMPRESA FORMAL" at bounding box center [697, 134] width 128 height 19
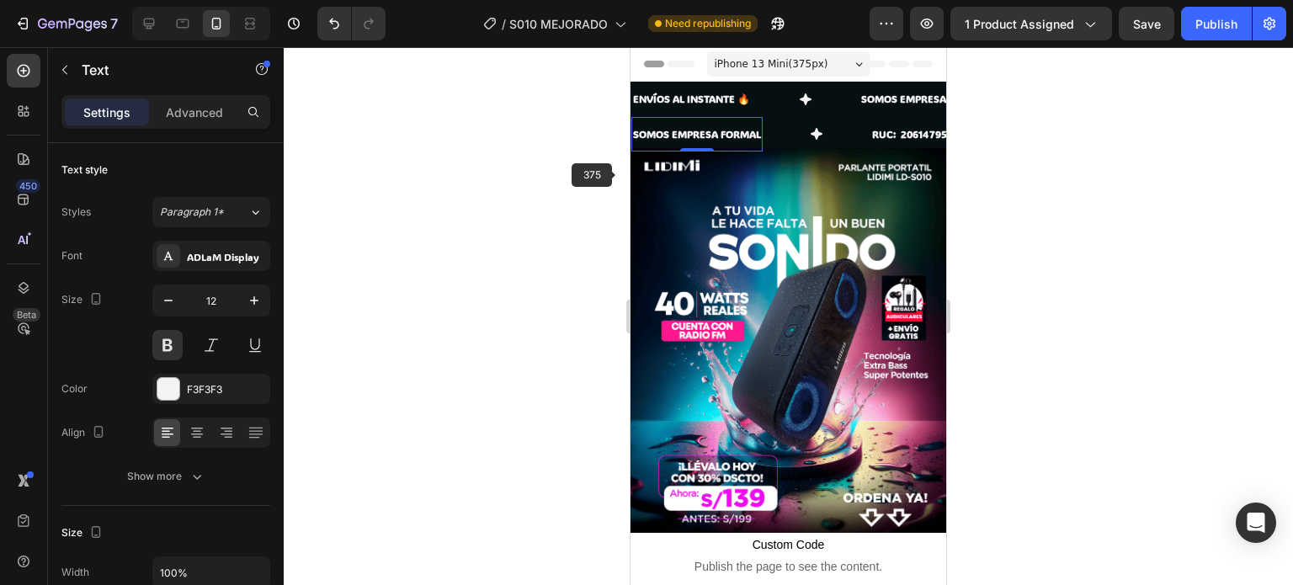
click at [594, 178] on div at bounding box center [789, 316] width 1010 height 538
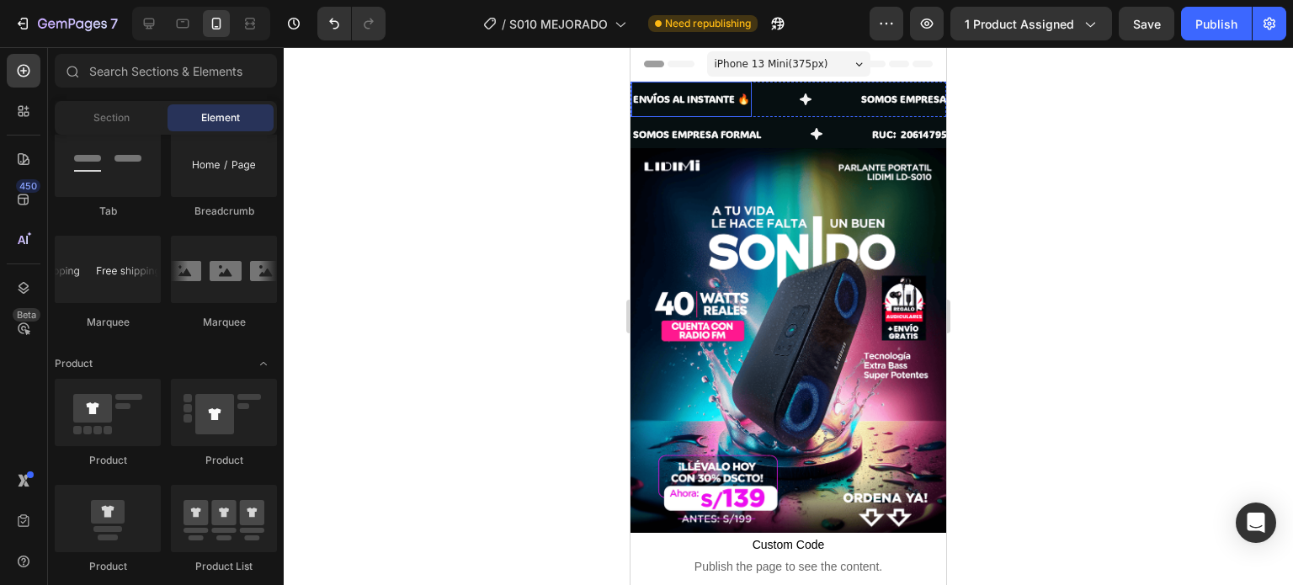
click at [679, 104] on p "ENVÍOS AL INSTANTE 🔥" at bounding box center [691, 99] width 117 height 19
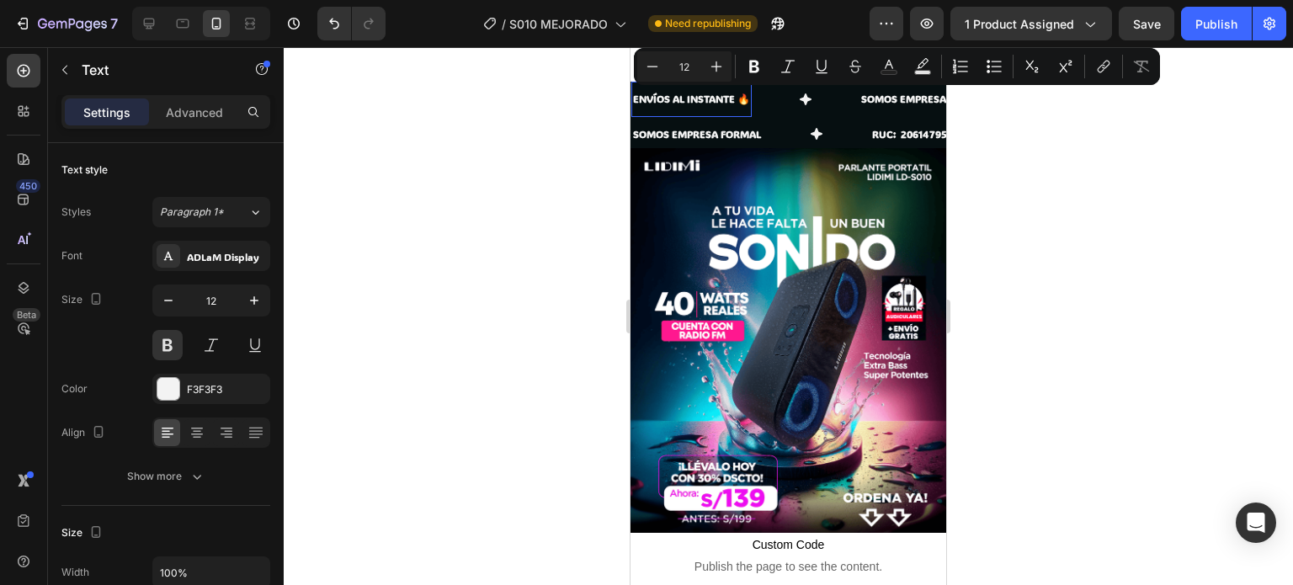
click at [728, 104] on p "ENVÍOS AL INSTANTE 🔥" at bounding box center [691, 99] width 117 height 19
drag, startPoint x: 738, startPoint y: 99, endPoint x: 619, endPoint y: 98, distance: 118.8
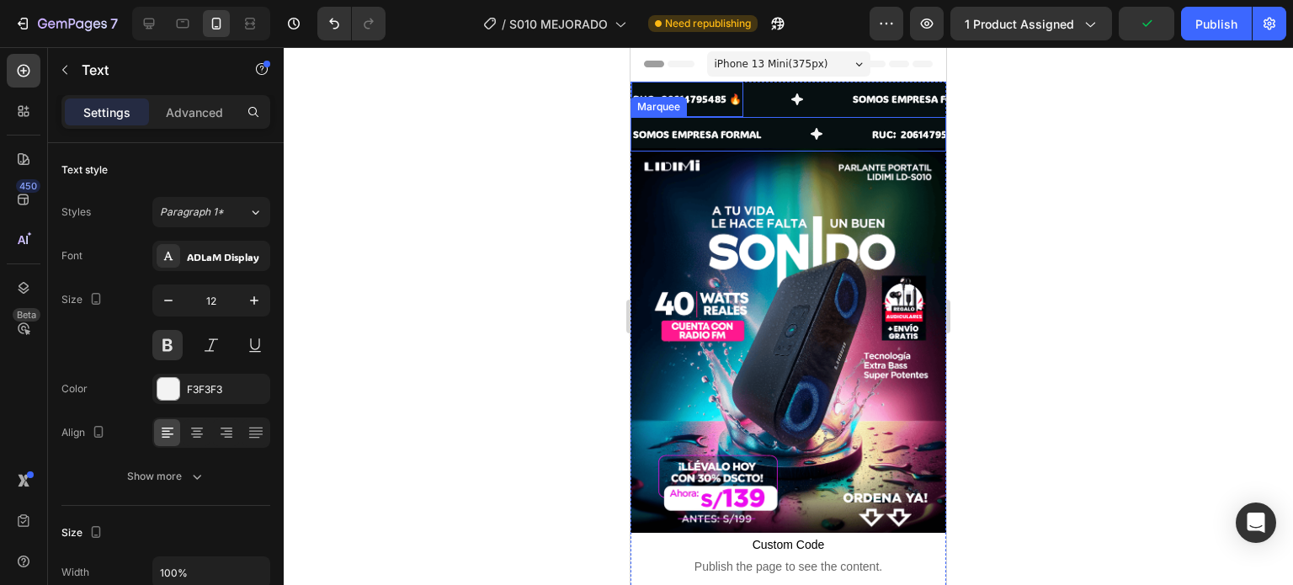
click at [805, 141] on div "SOMOS EMPRESA FORMAL Text" at bounding box center [751, 134] width 239 height 35
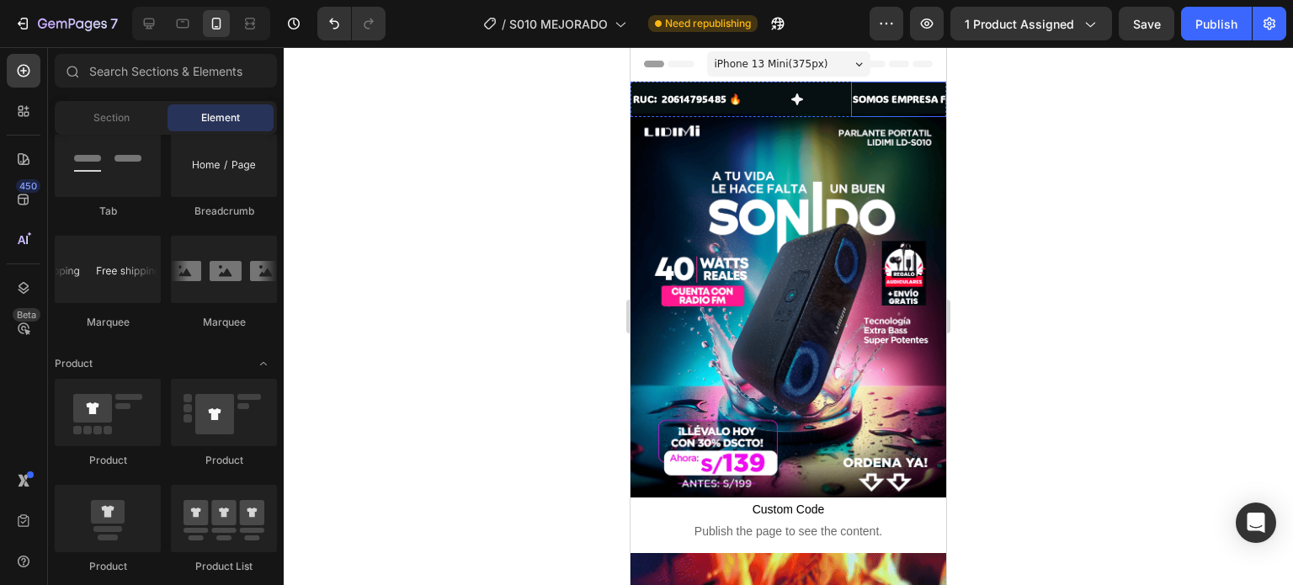
click at [1024, 120] on div at bounding box center [789, 316] width 1010 height 538
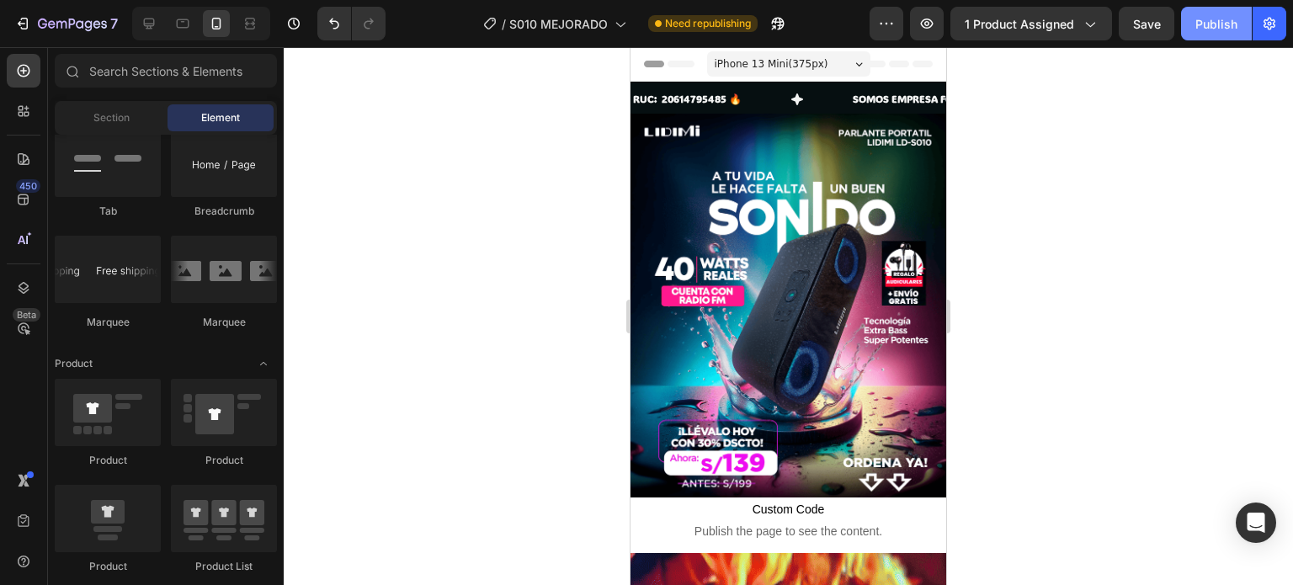
click at [1206, 29] on div "Publish" at bounding box center [1217, 24] width 42 height 18
click at [824, 95] on div "RUC: 20614795485 🔥 Text" at bounding box center [742, 99] width 220 height 35
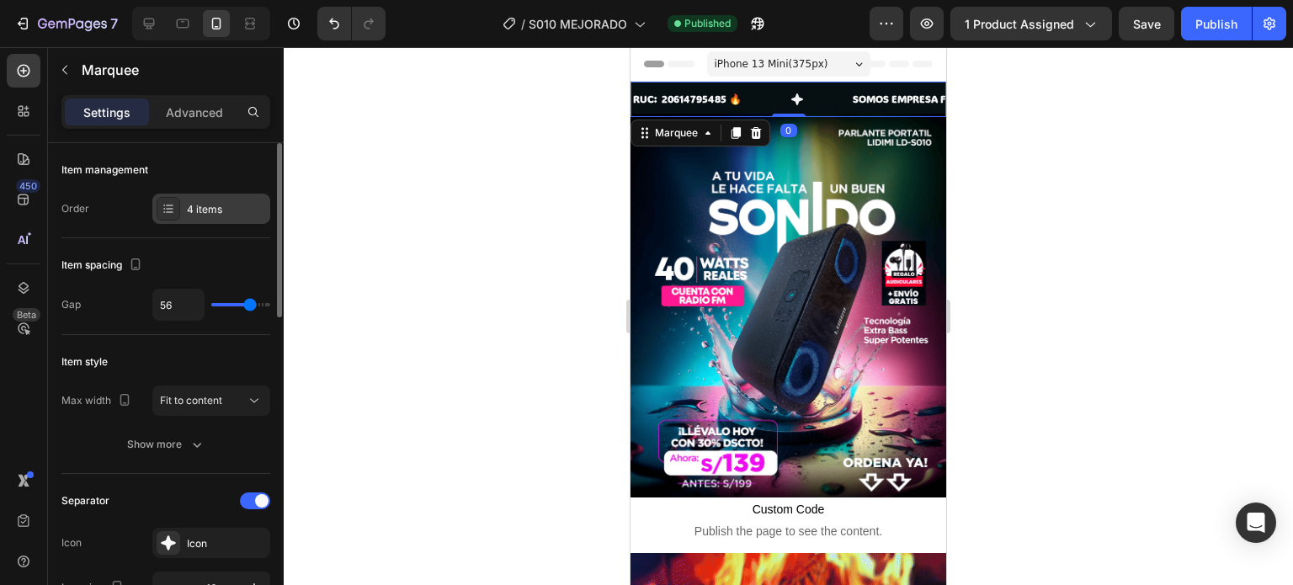
click at [205, 208] on div "4 items" at bounding box center [226, 209] width 79 height 15
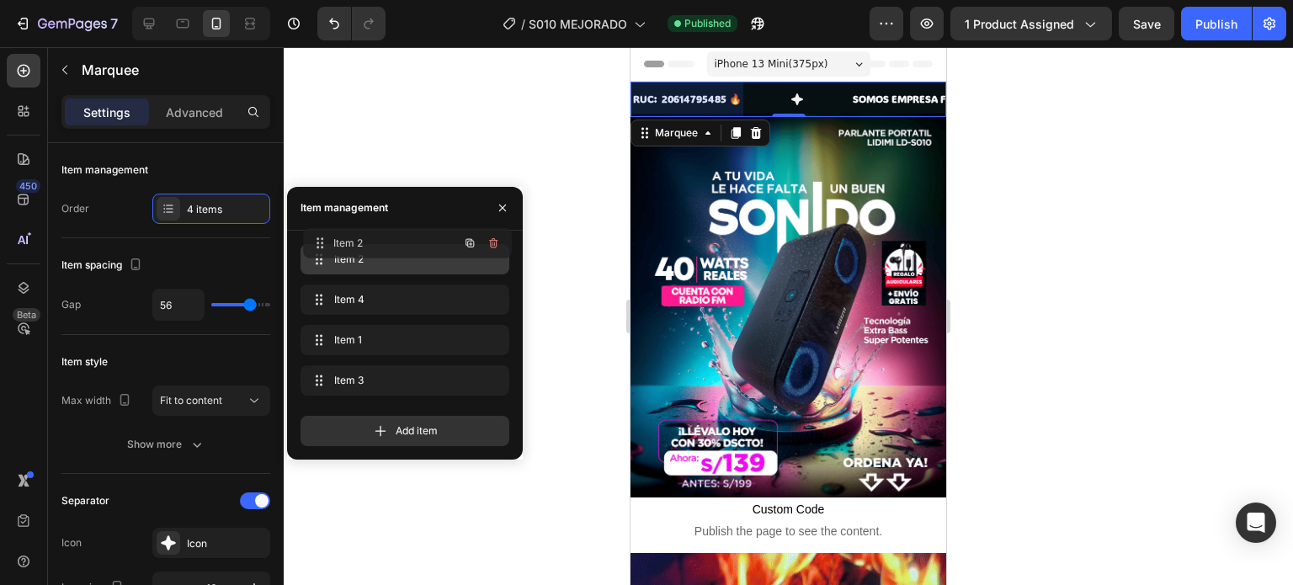
drag, startPoint x: 378, startPoint y: 307, endPoint x: 381, endPoint y: 251, distance: 56.5
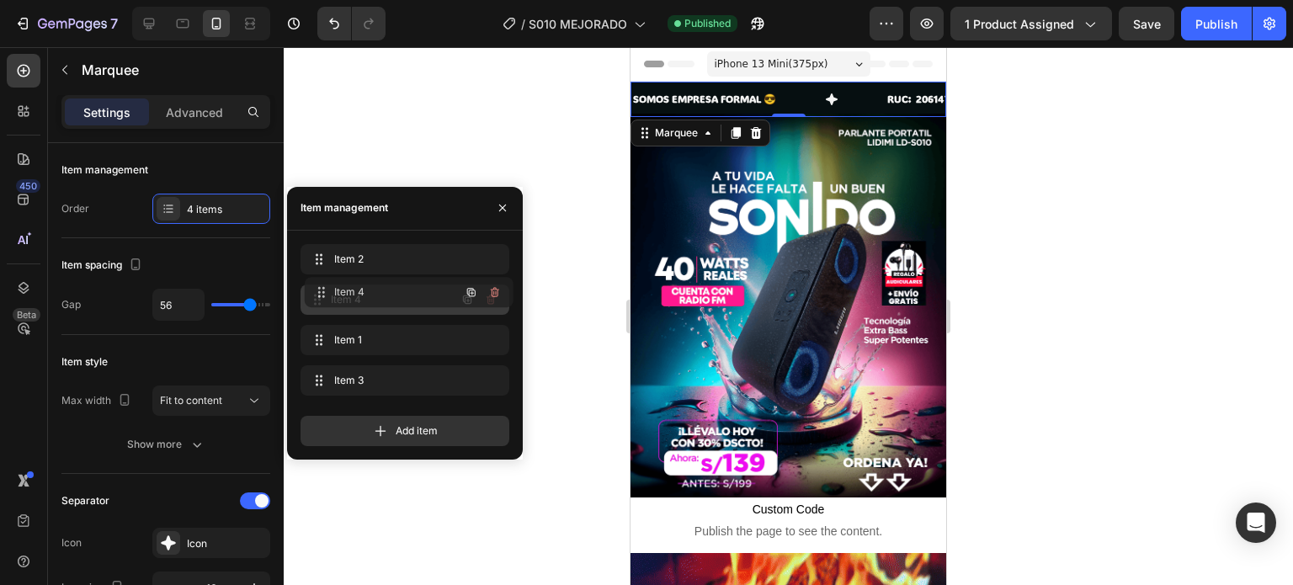
drag, startPoint x: 378, startPoint y: 300, endPoint x: 382, endPoint y: 292, distance: 8.7
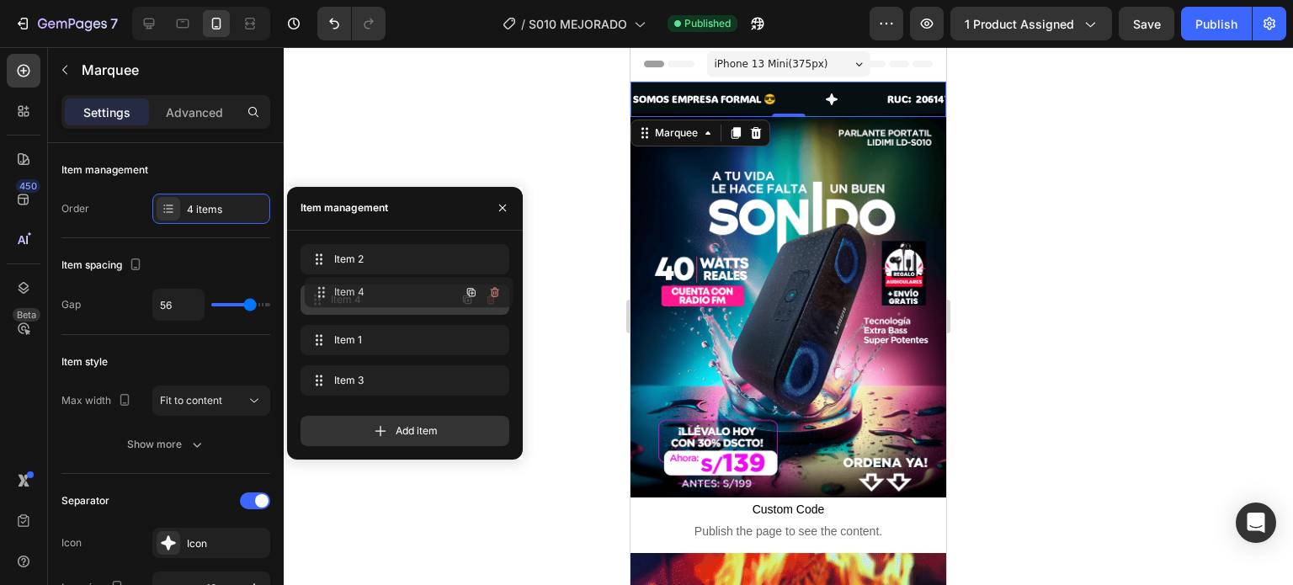
click at [382, 292] on span "Item 4" at bounding box center [393, 299] width 125 height 15
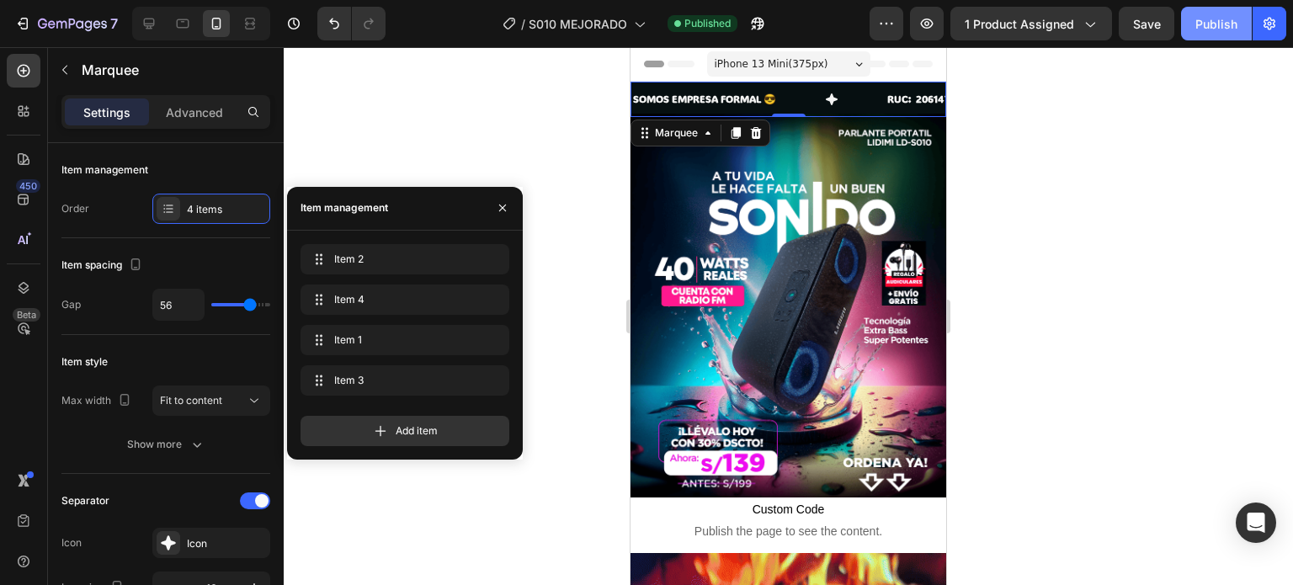
click at [1216, 28] on div "Publish" at bounding box center [1217, 24] width 42 height 18
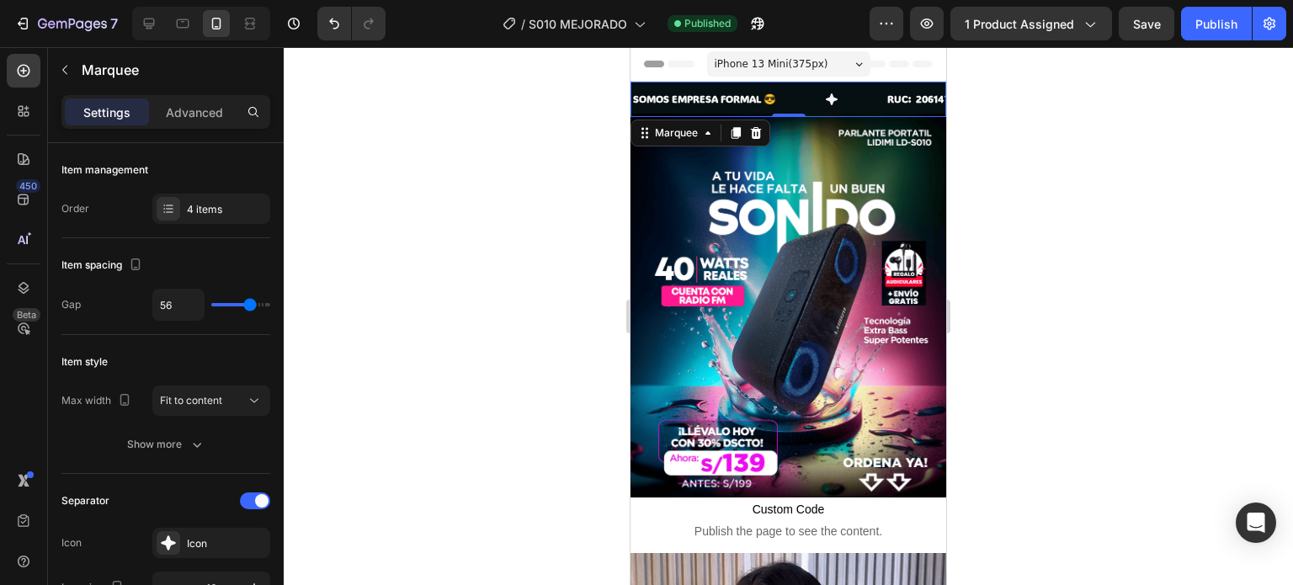
click at [803, 106] on div "SOMOS EMPRESA FORMAL 😎 Text" at bounding box center [759, 99] width 254 height 35
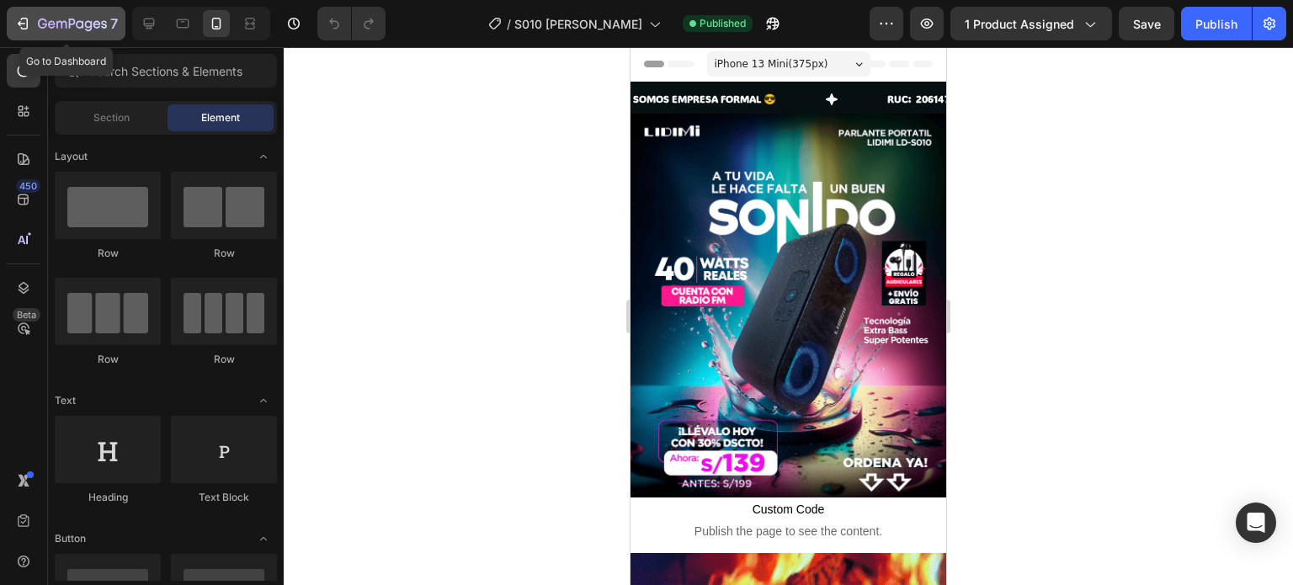
click at [64, 19] on icon "button" at bounding box center [72, 25] width 69 height 14
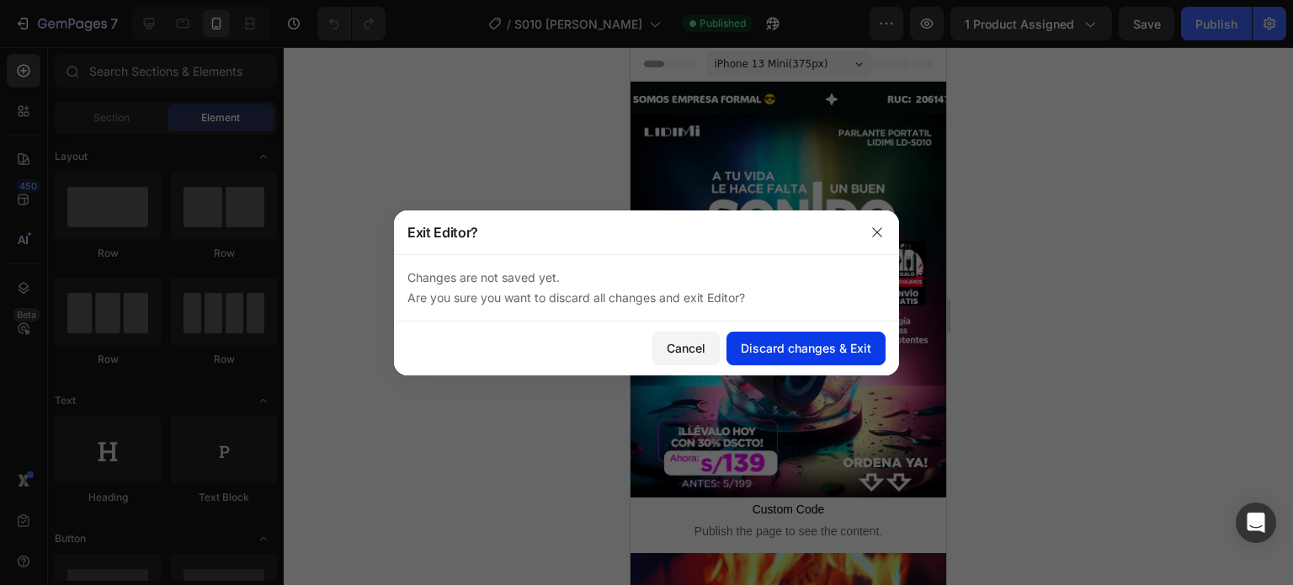
click at [790, 356] on div "Discard changes & Exit" at bounding box center [806, 348] width 131 height 18
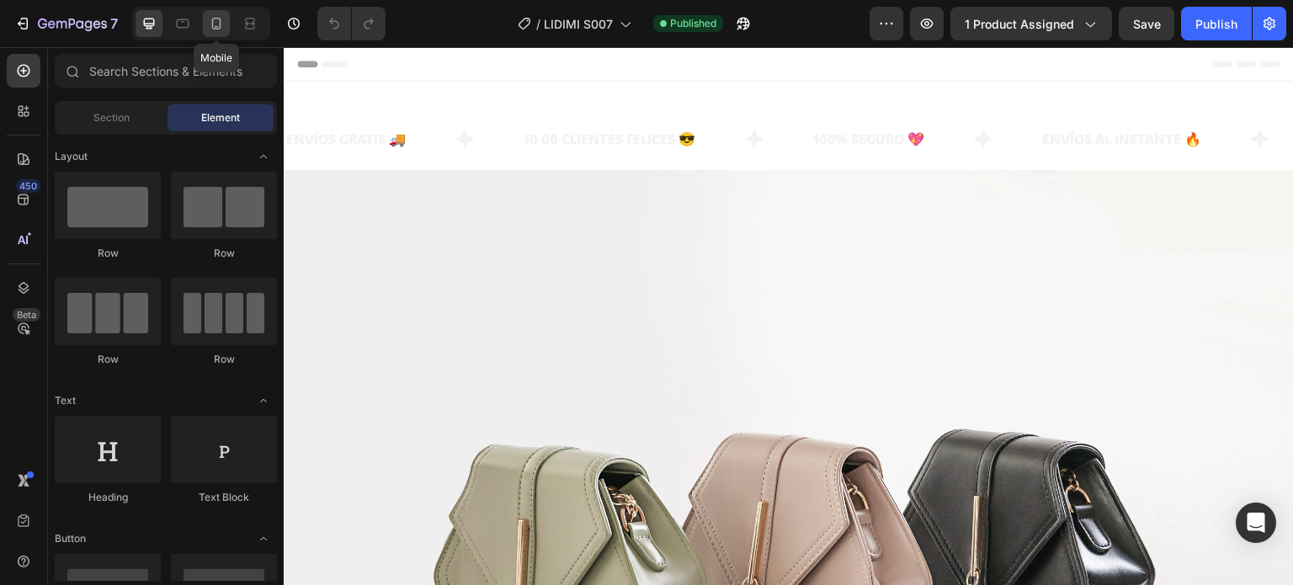
click at [215, 24] on icon at bounding box center [216, 23] width 17 height 17
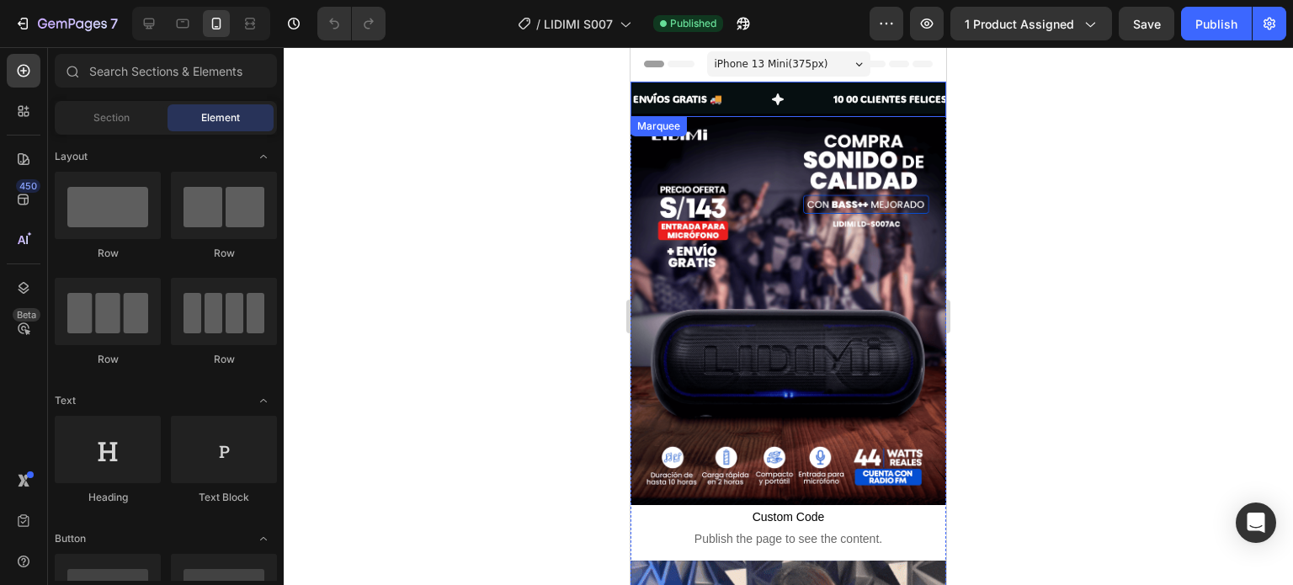
click at [755, 104] on div "ENVÍOS GRATIS 🚚 Text" at bounding box center [732, 99] width 200 height 35
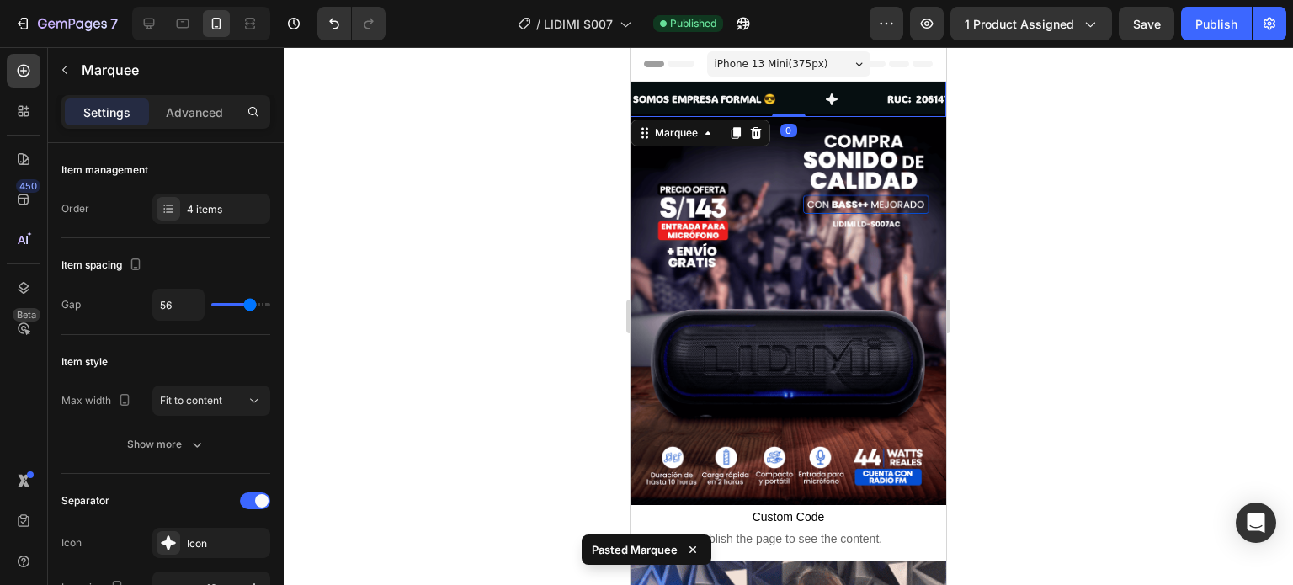
click at [994, 134] on div at bounding box center [789, 316] width 1010 height 538
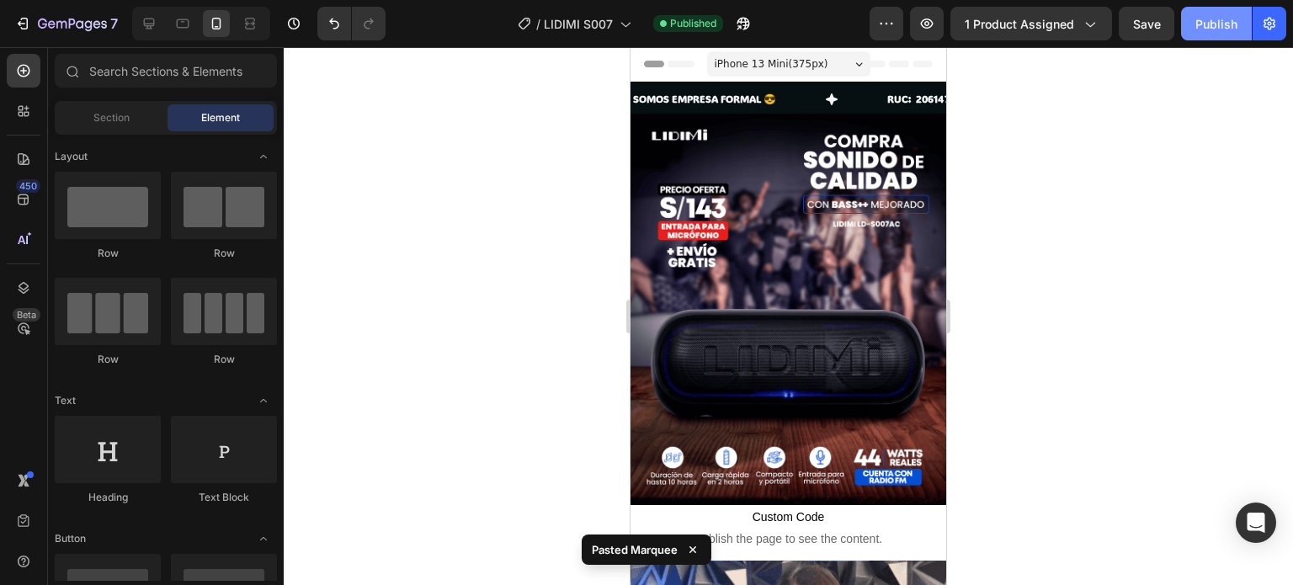
click at [1231, 22] on div "Publish" at bounding box center [1217, 24] width 42 height 18
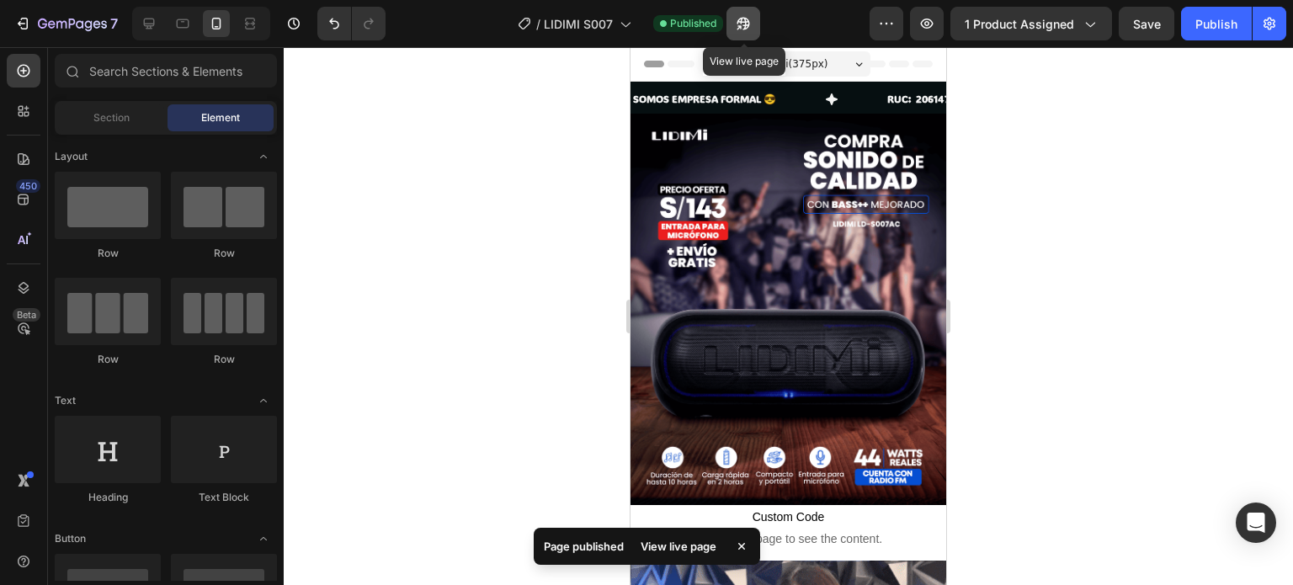
click at [755, 29] on button "button" at bounding box center [744, 24] width 34 height 34
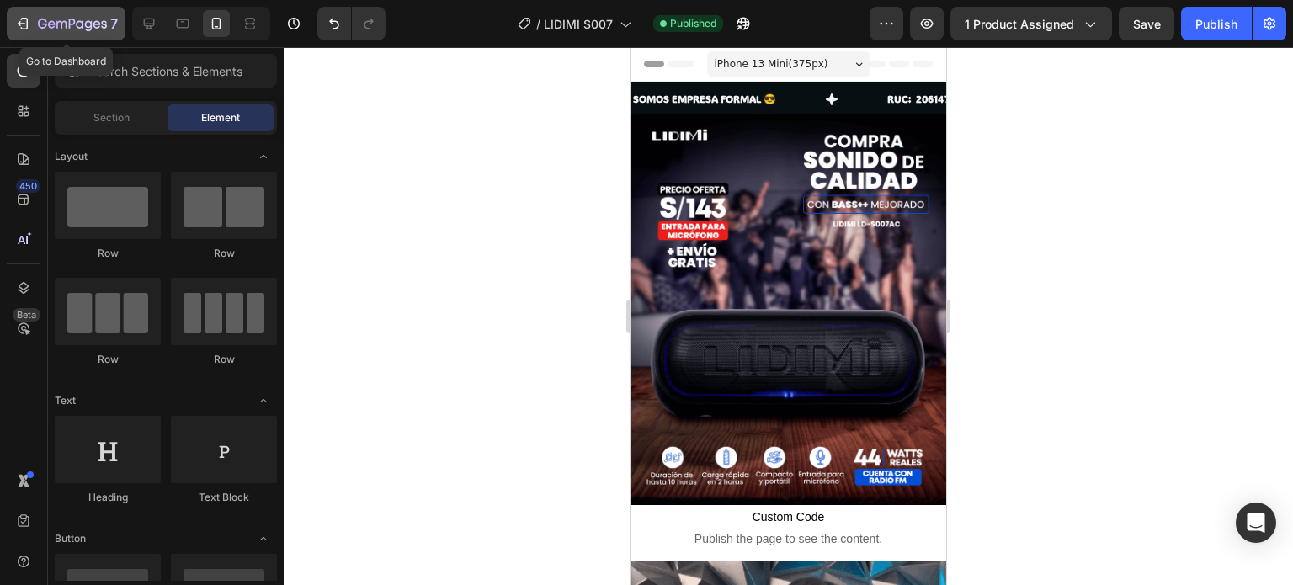
click at [67, 22] on icon "button" at bounding box center [72, 25] width 69 height 14
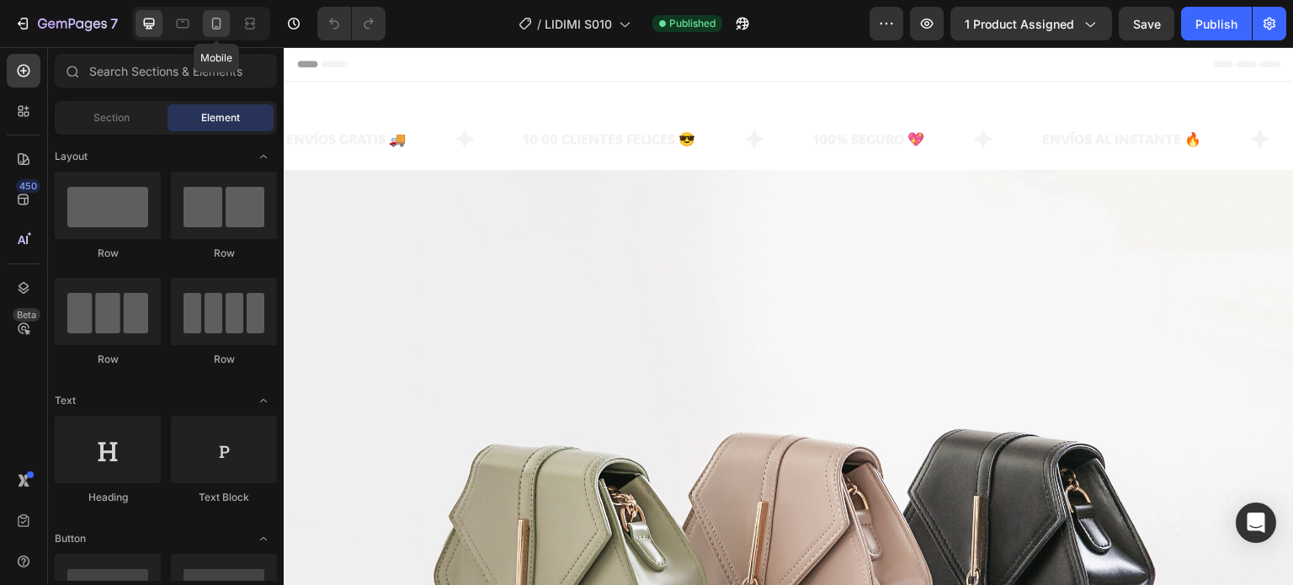
click at [219, 35] on div at bounding box center [216, 23] width 27 height 27
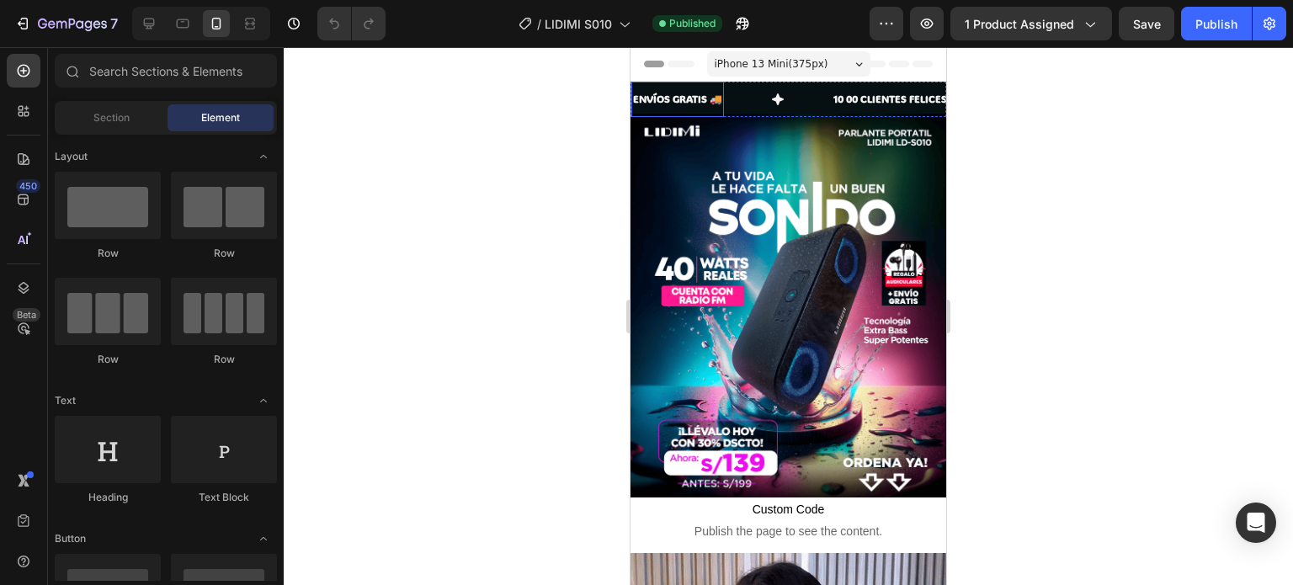
click at [733, 104] on div "ENVÍOS GRATIS 🚚 Text" at bounding box center [732, 99] width 200 height 35
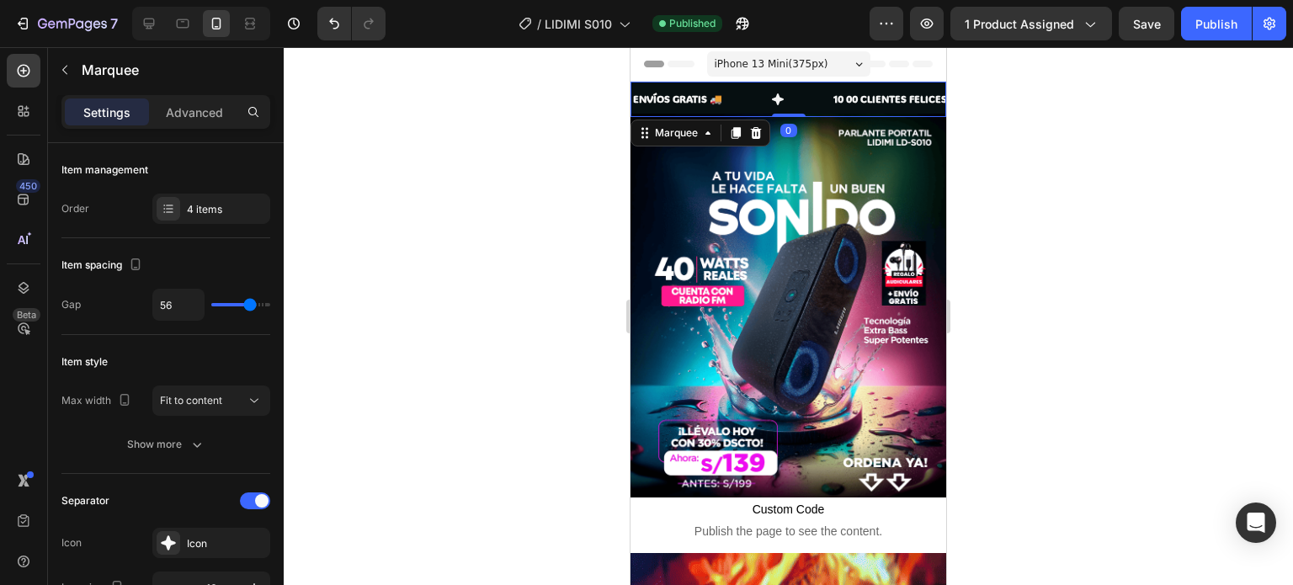
click at [744, 102] on div "ENVÍOS GRATIS 🚚 Text" at bounding box center [732, 99] width 200 height 35
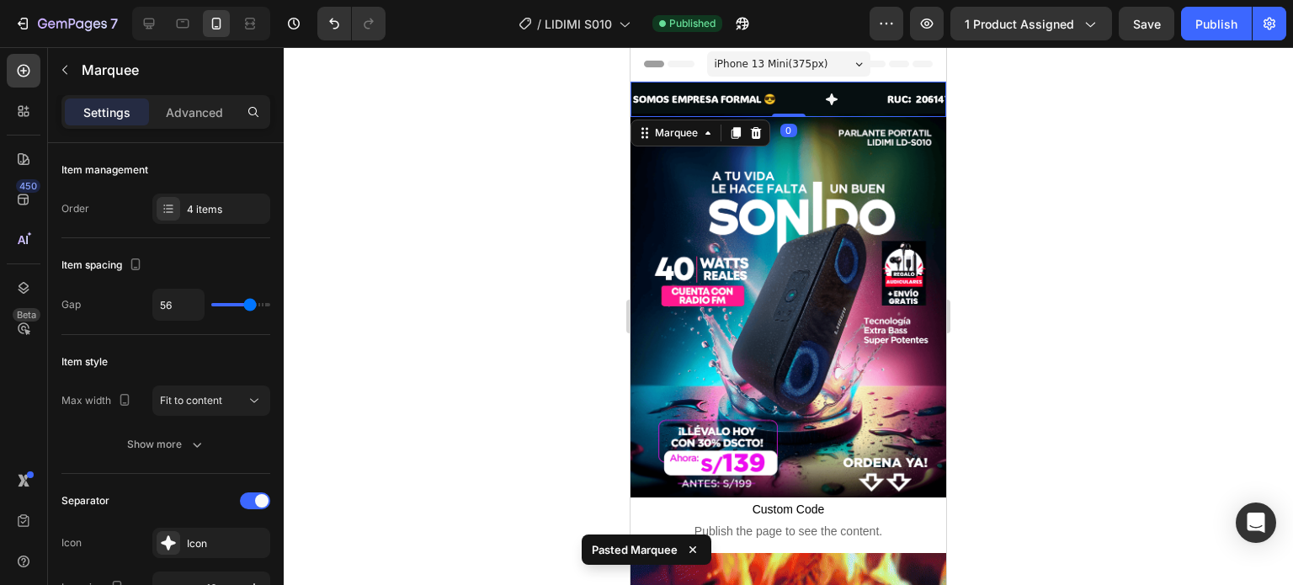
click at [1019, 136] on div at bounding box center [789, 316] width 1010 height 538
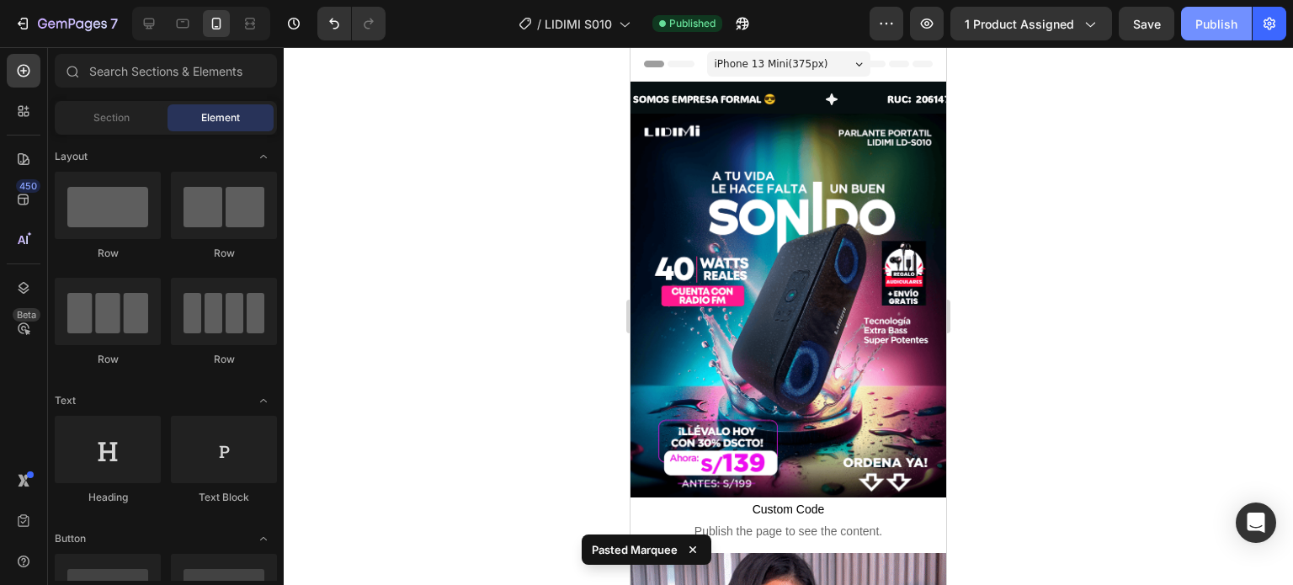
click at [1203, 8] on button "Publish" at bounding box center [1216, 24] width 71 height 34
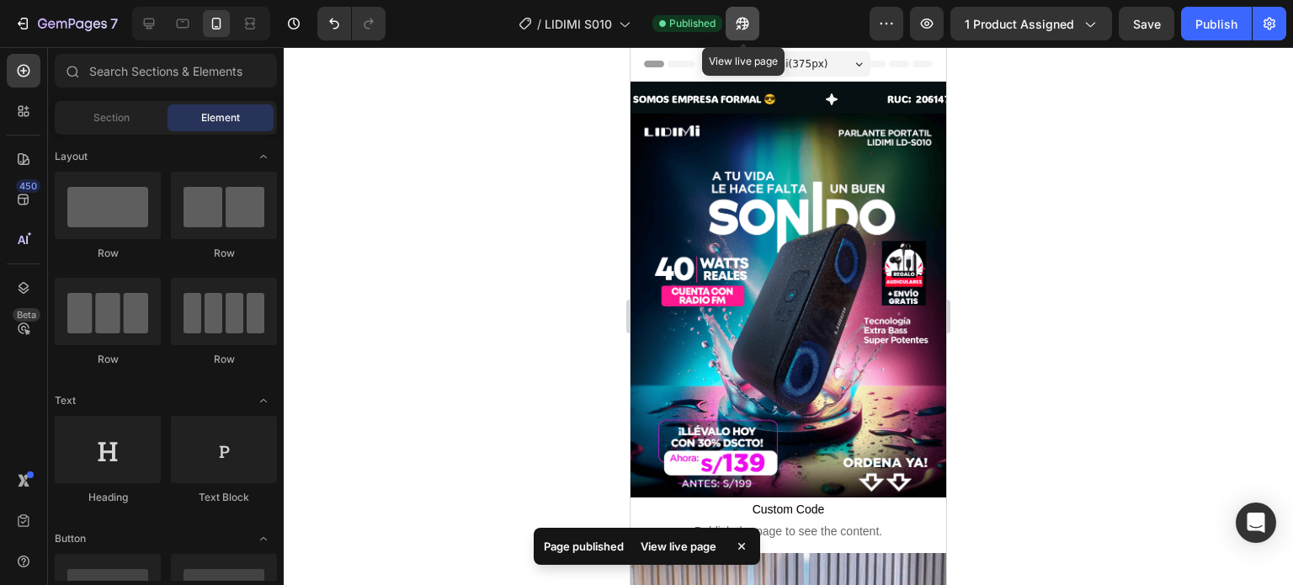
click at [739, 24] on icon "button" at bounding box center [742, 23] width 17 height 17
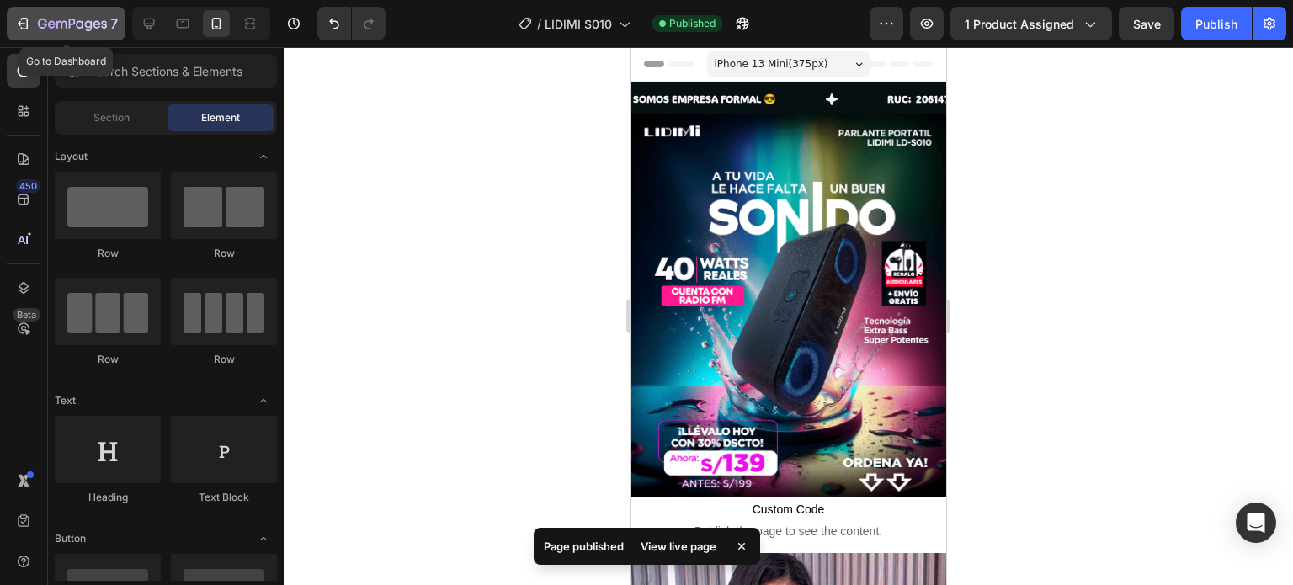
click at [56, 23] on icon "button" at bounding box center [72, 25] width 69 height 14
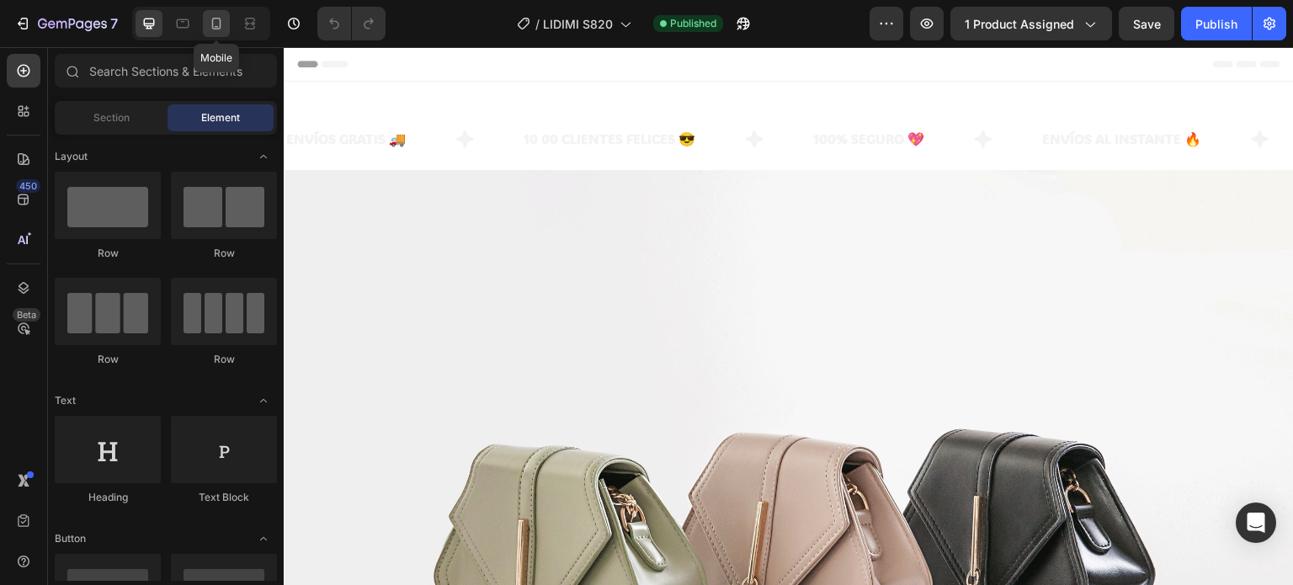
click at [223, 25] on icon at bounding box center [216, 23] width 17 height 17
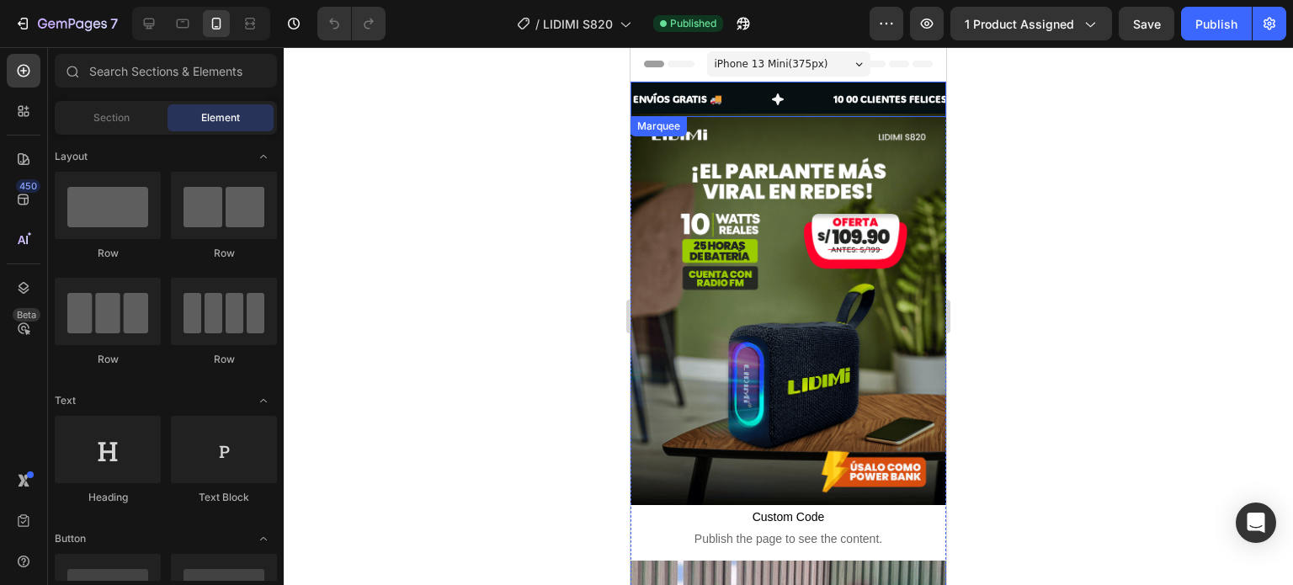
click at [802, 97] on div "ENVÍOS GRATIS 🚚 Text" at bounding box center [732, 99] width 200 height 35
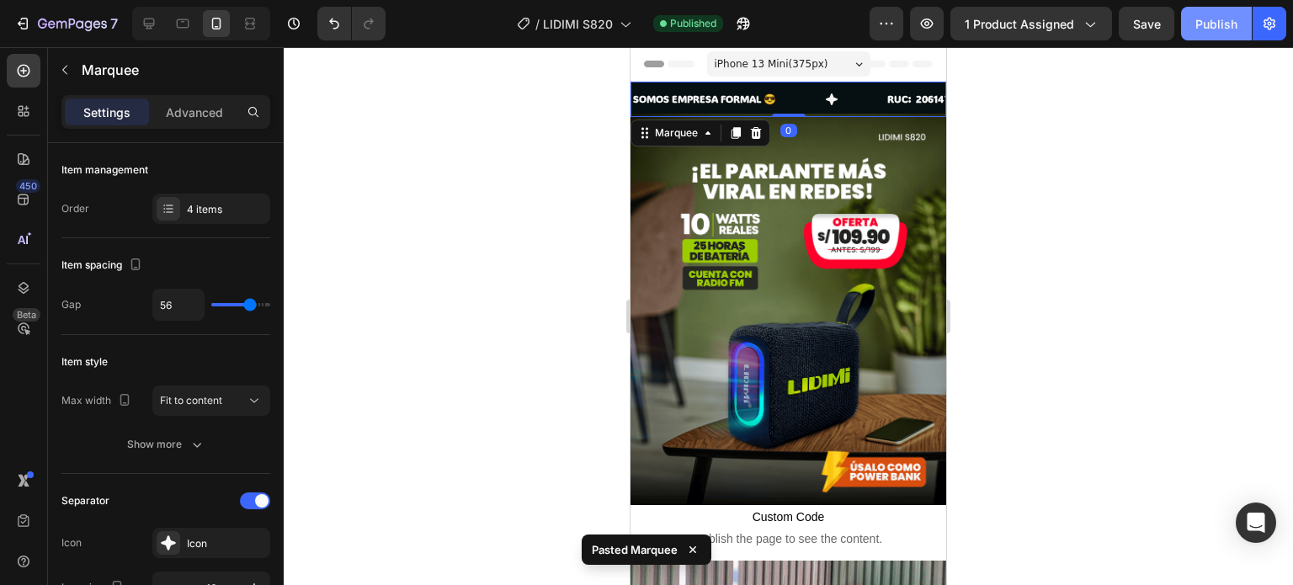
click at [1207, 30] on div "Publish" at bounding box center [1217, 24] width 42 height 18
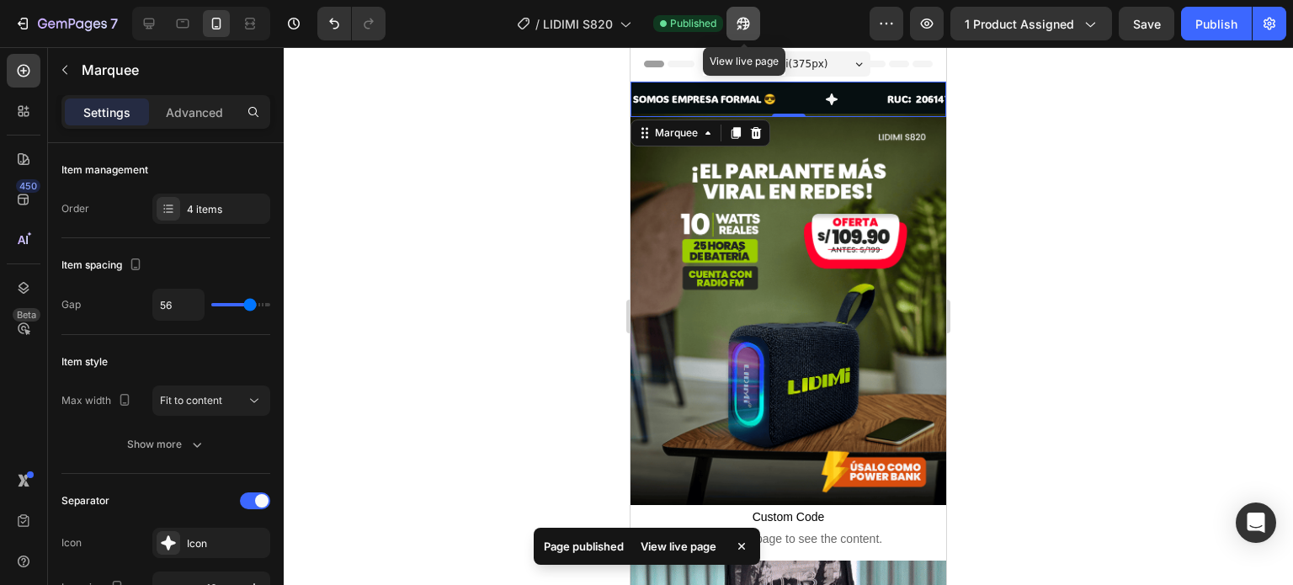
click at [750, 24] on icon "button" at bounding box center [744, 24] width 13 height 13
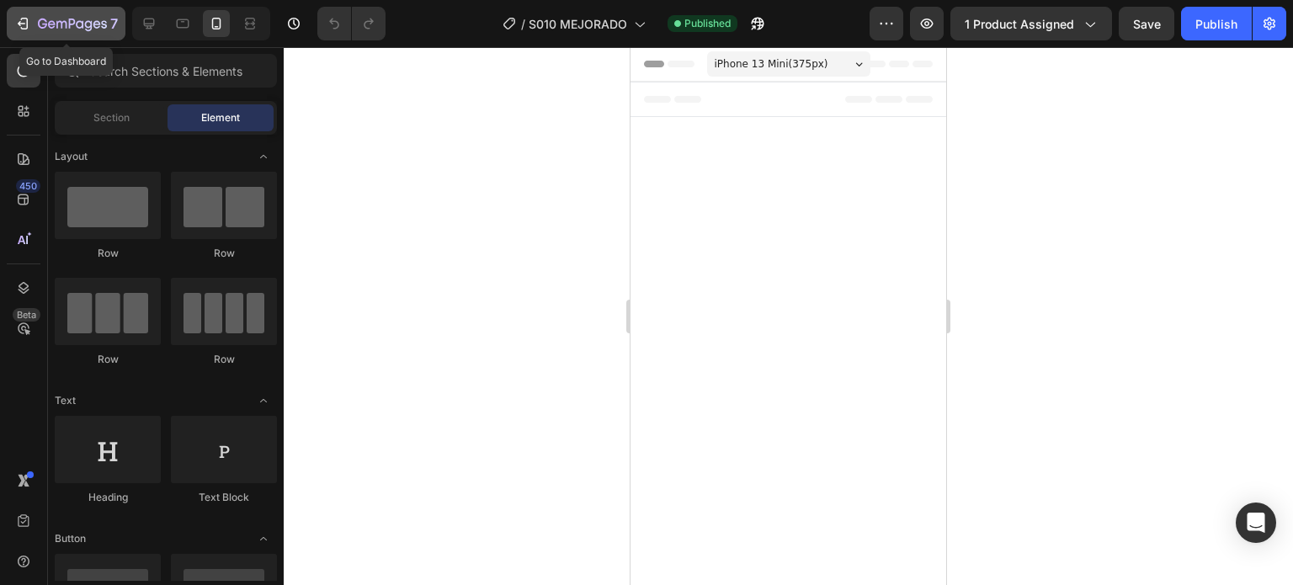
click at [56, 24] on icon "button" at bounding box center [61, 25] width 10 height 8
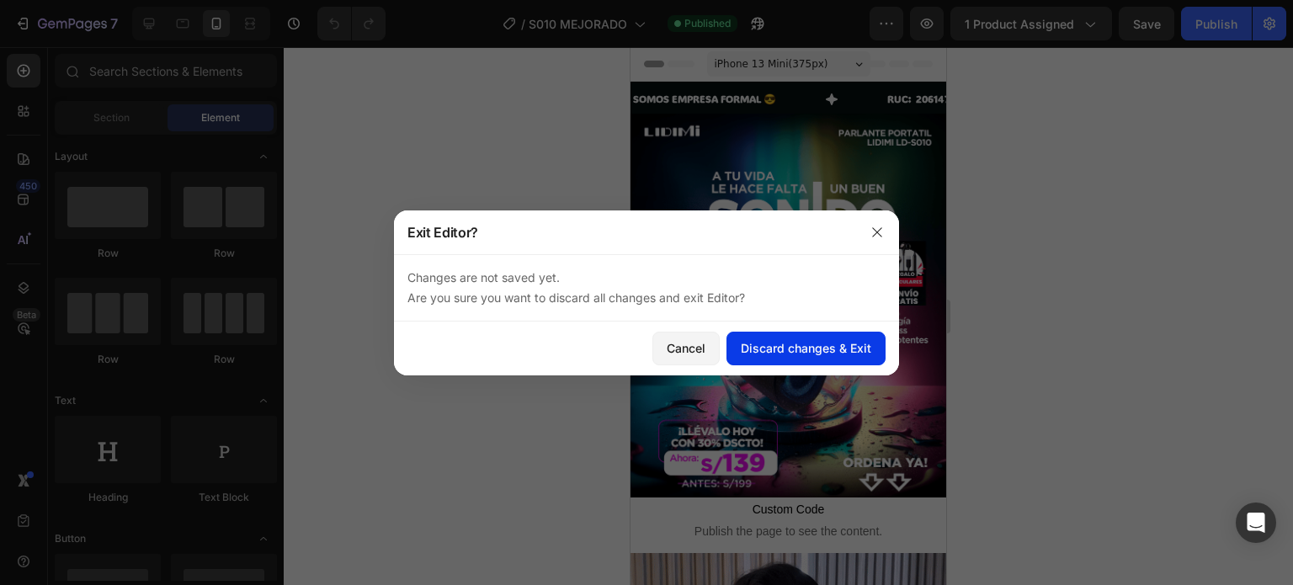
click at [802, 363] on button "Discard changes & Exit" at bounding box center [806, 349] width 159 height 34
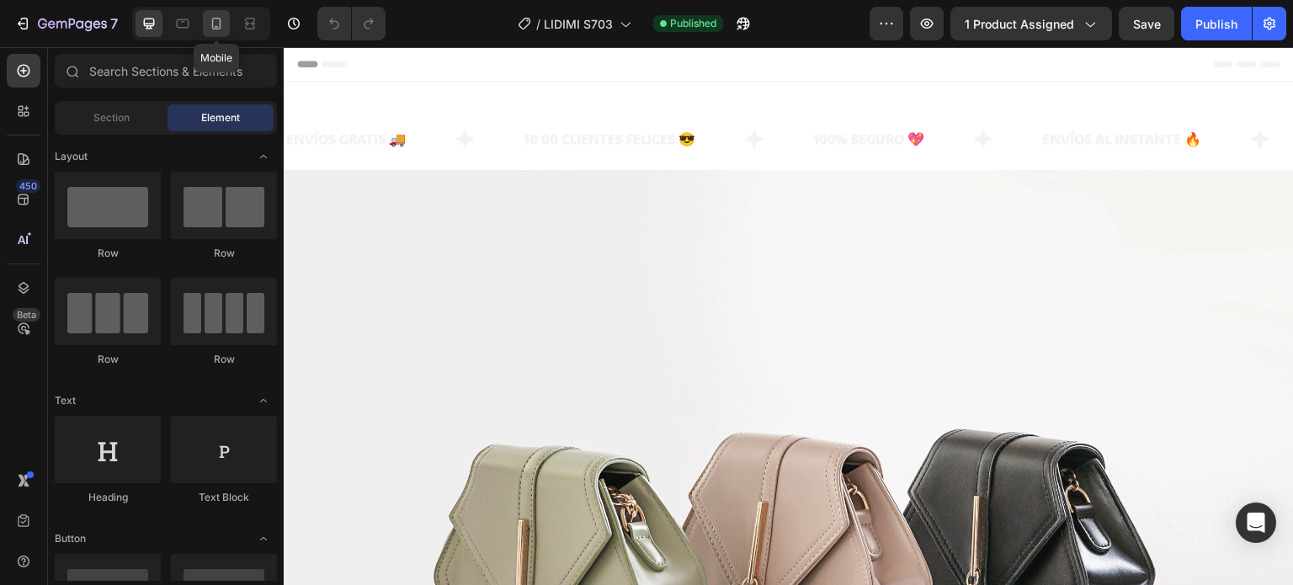
click at [216, 34] on div at bounding box center [216, 23] width 27 height 27
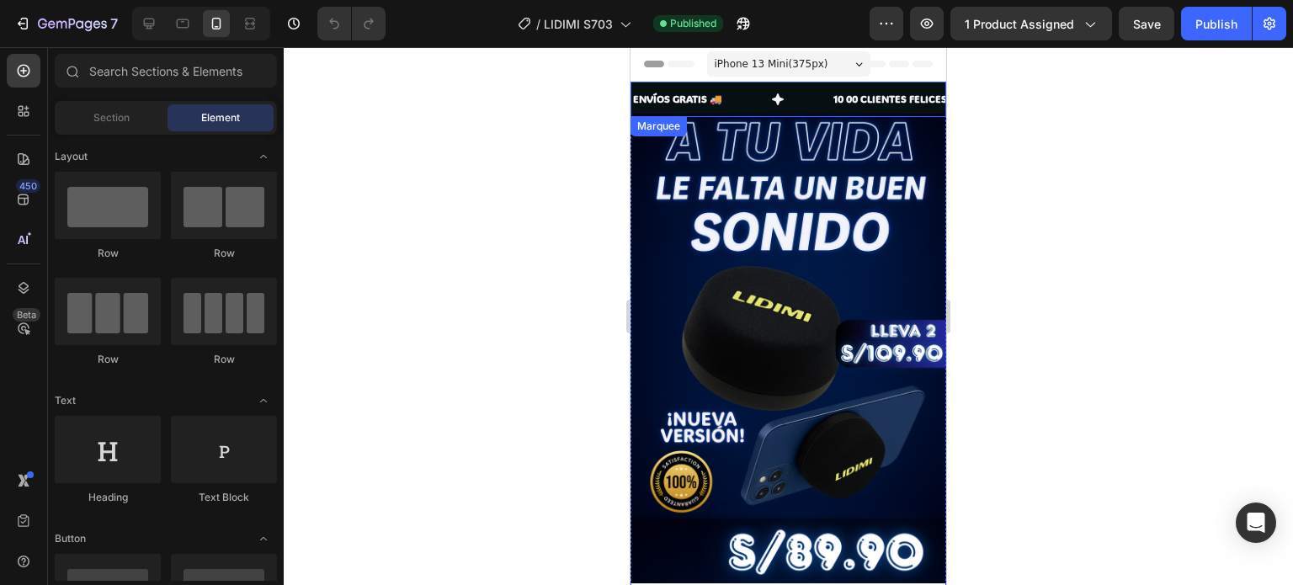
click at [751, 99] on div "ENVÍOS GRATIS 🚚 Text" at bounding box center [732, 99] width 200 height 35
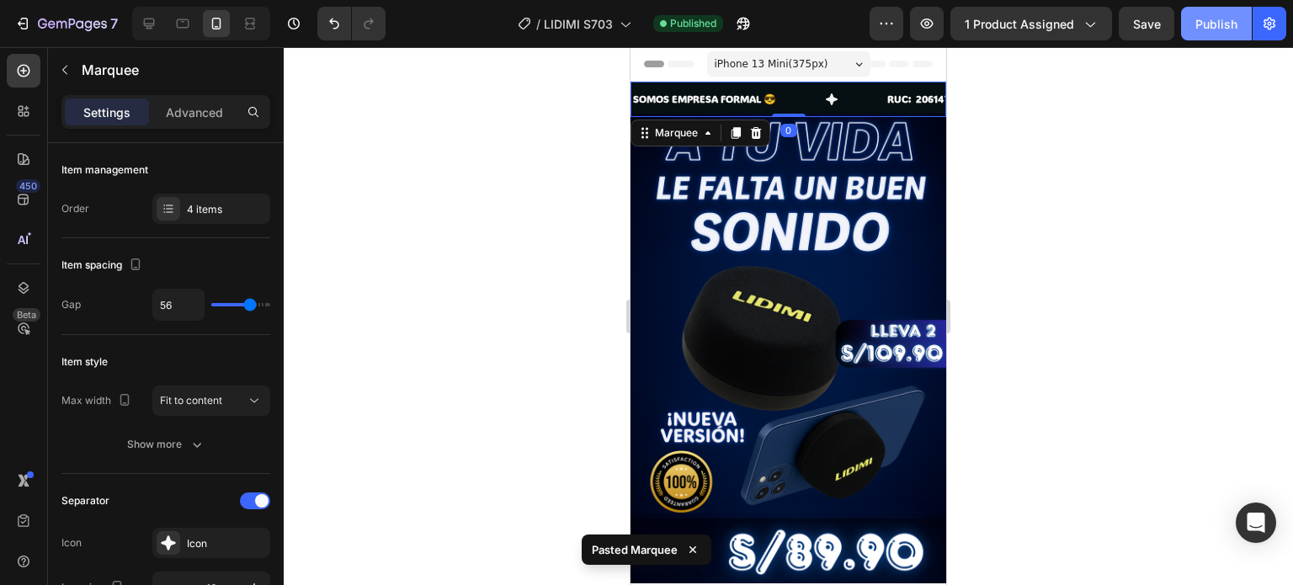
click at [1197, 26] on div "Publish" at bounding box center [1217, 24] width 42 height 18
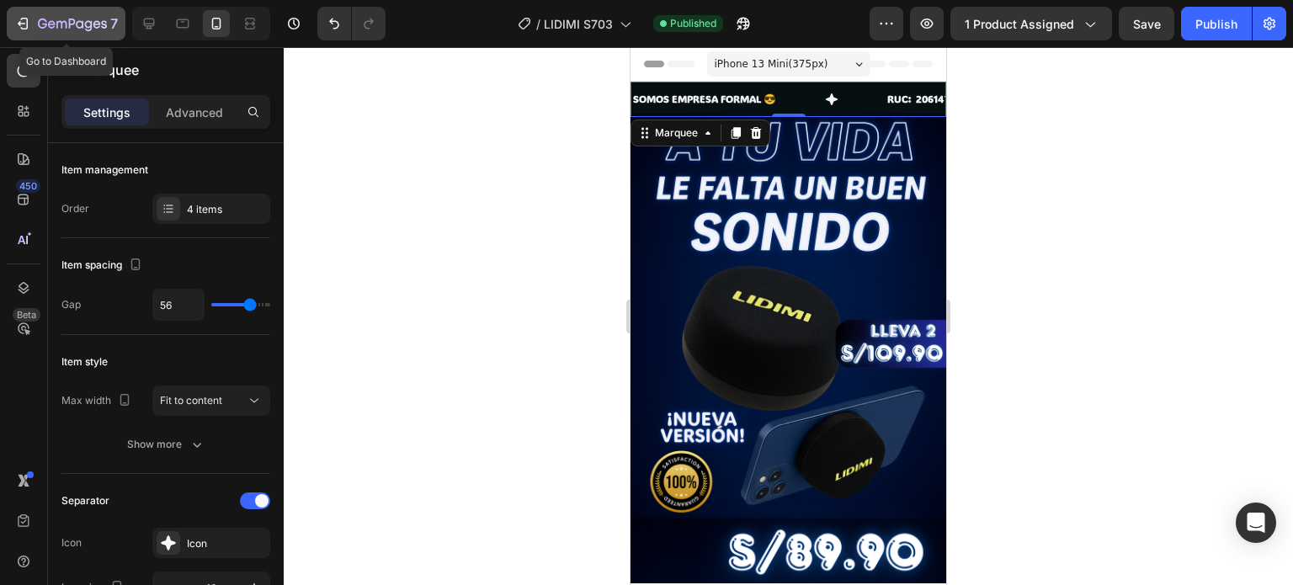
click at [63, 23] on icon "button" at bounding box center [72, 25] width 69 height 14
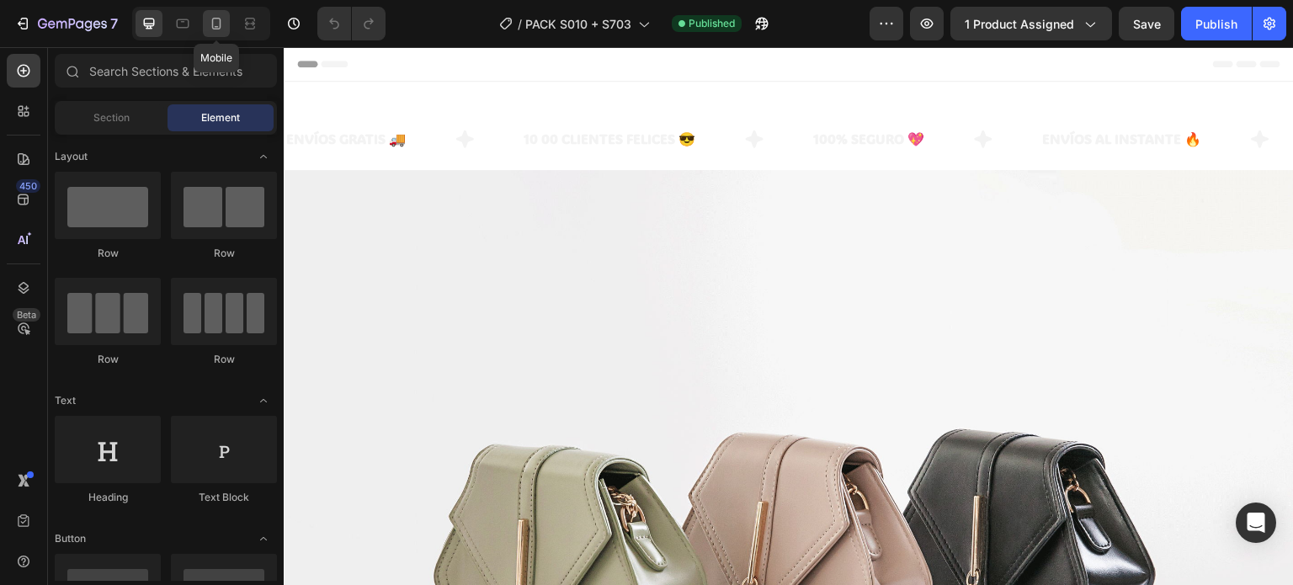
click at [211, 19] on icon at bounding box center [216, 23] width 17 height 17
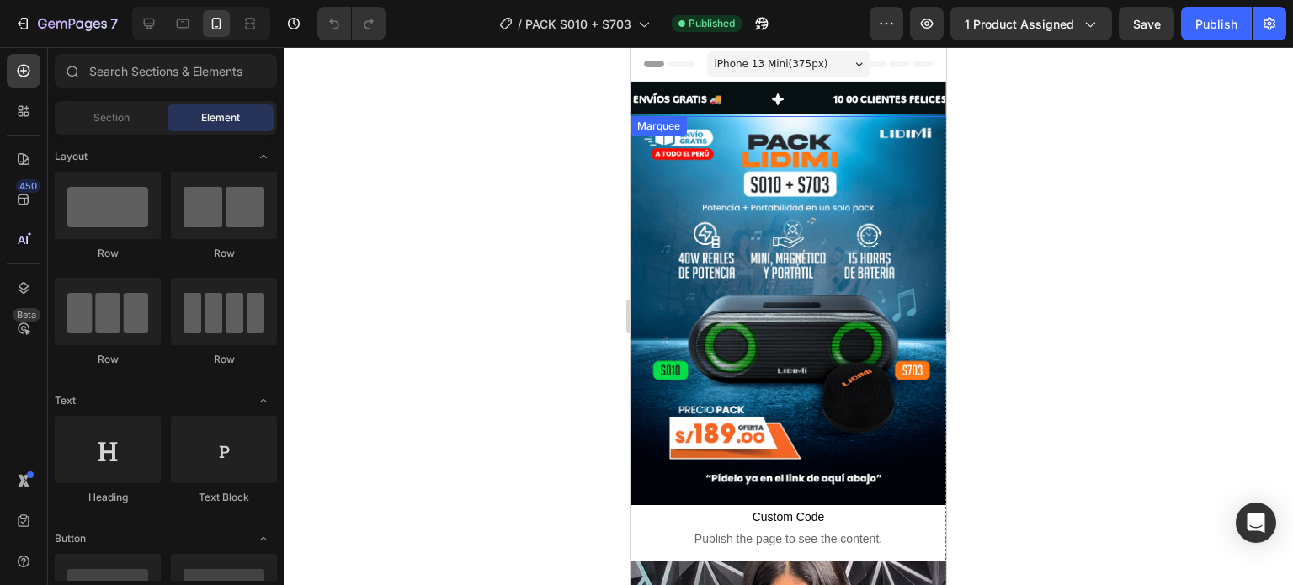
click at [792, 95] on div "ENVÍOS GRATIS 🚚 Text" at bounding box center [732, 99] width 200 height 35
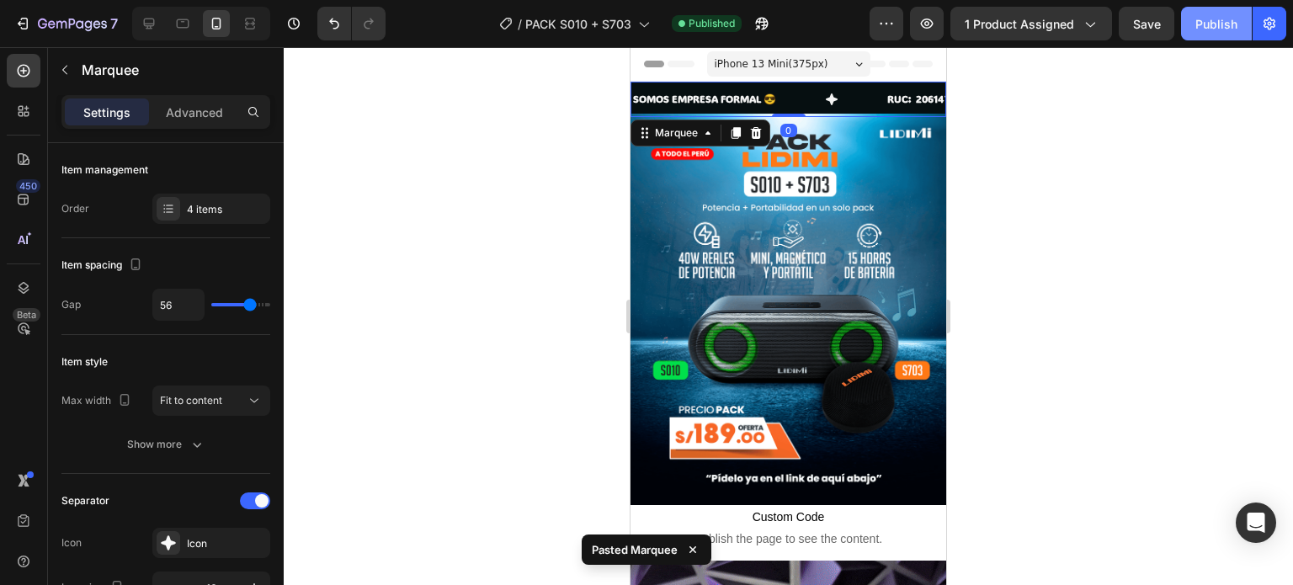
click at [1217, 35] on button "Publish" at bounding box center [1216, 24] width 71 height 34
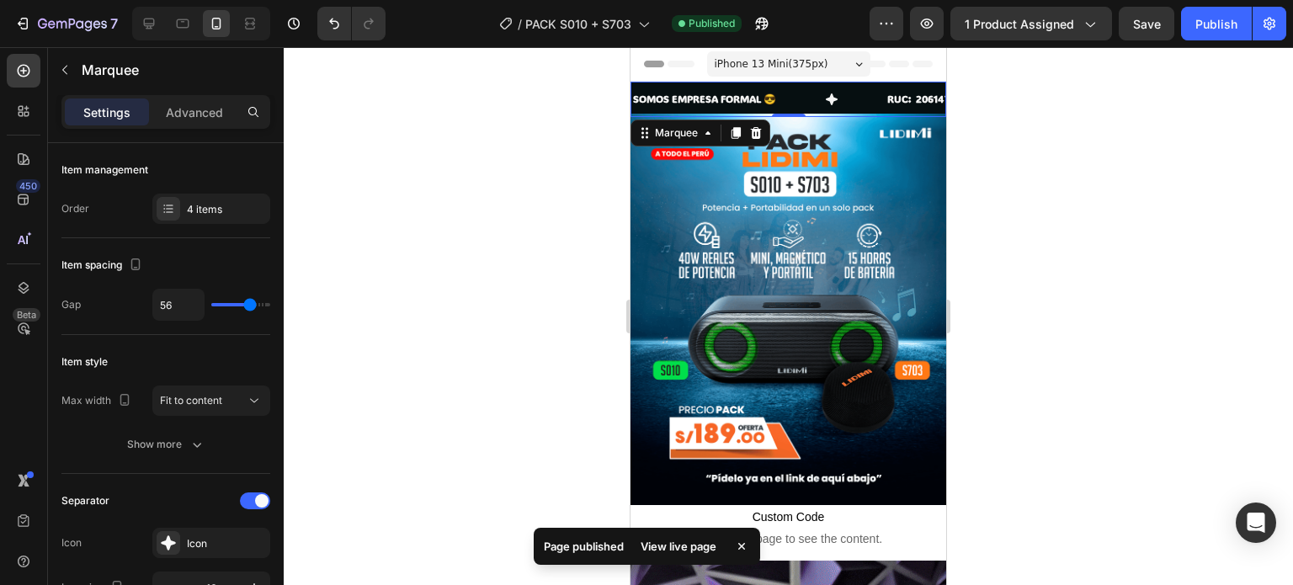
click at [1023, 280] on div at bounding box center [789, 316] width 1010 height 538
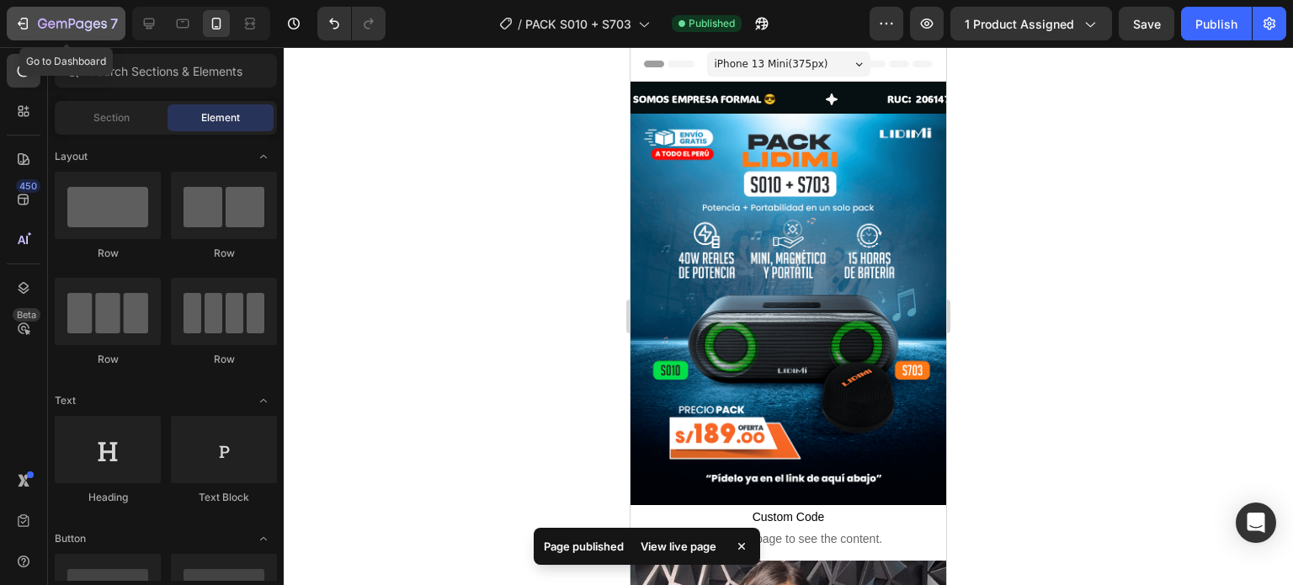
click at [70, 19] on icon "button" at bounding box center [72, 24] width 7 height 10
